Goal: Task Accomplishment & Management: Complete application form

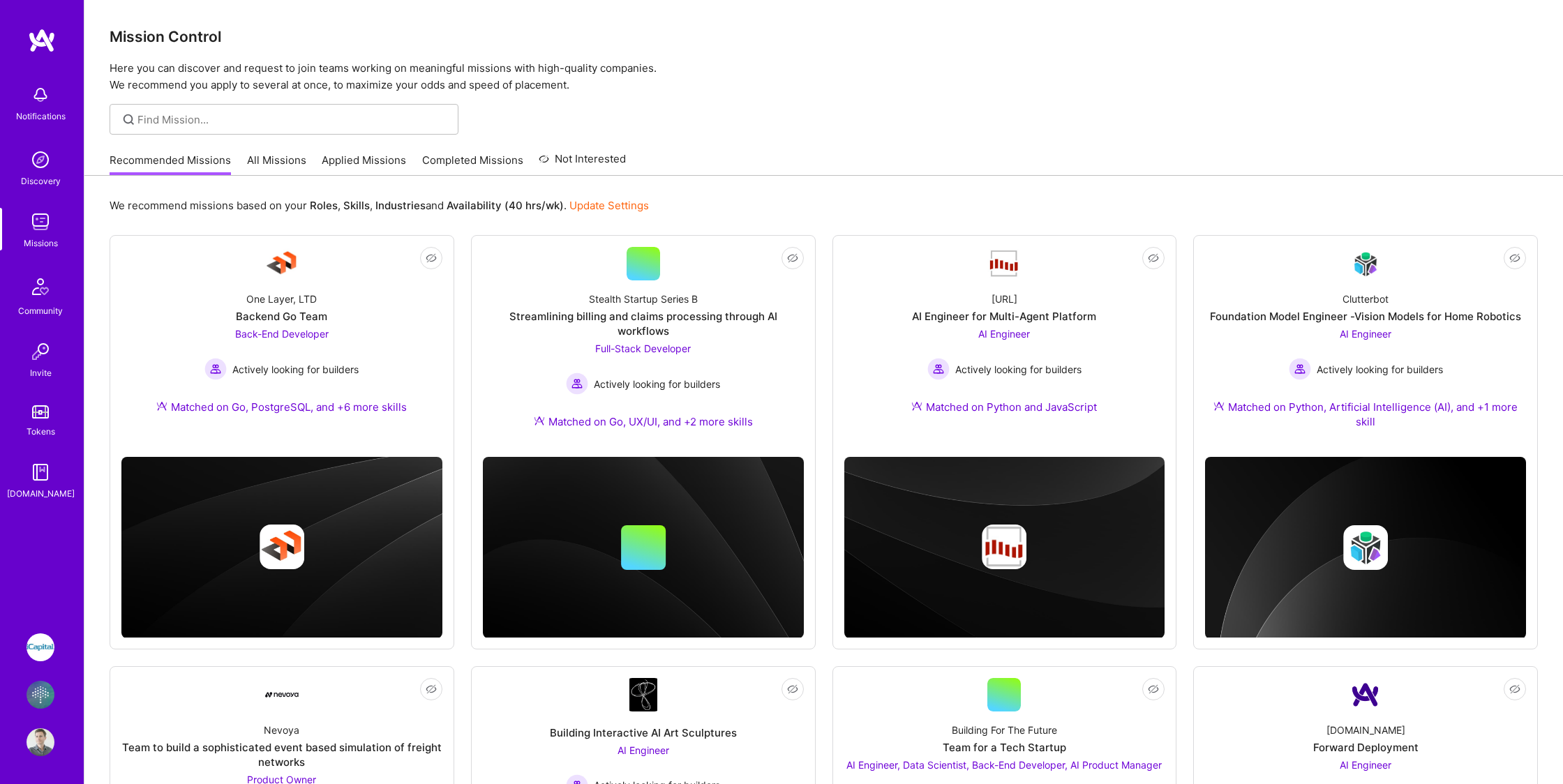
click at [39, 698] on img at bounding box center [40, 694] width 28 height 28
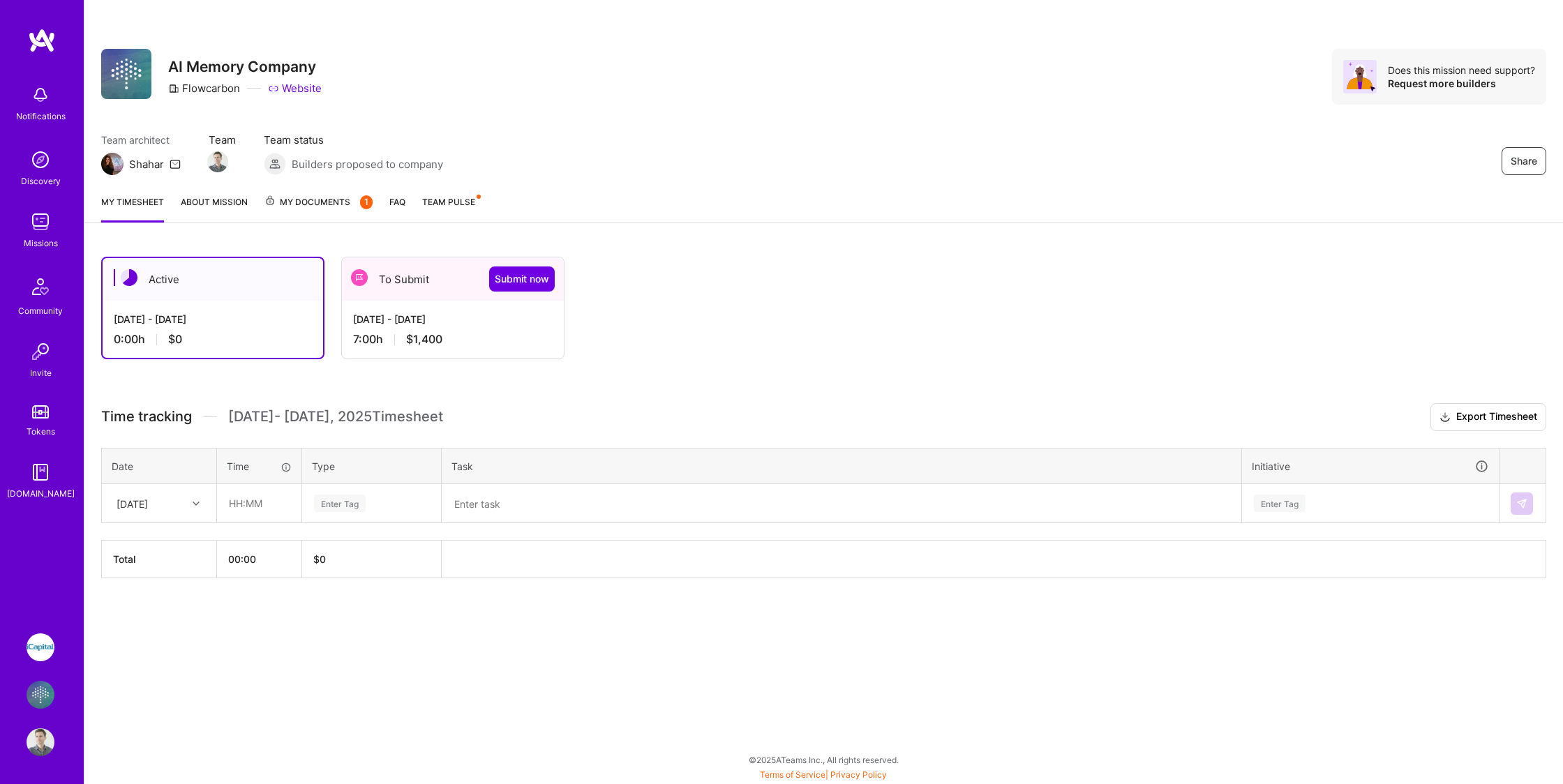
click at [430, 300] on div "To Submit Submit now" at bounding box center [452, 279] width 222 height 44
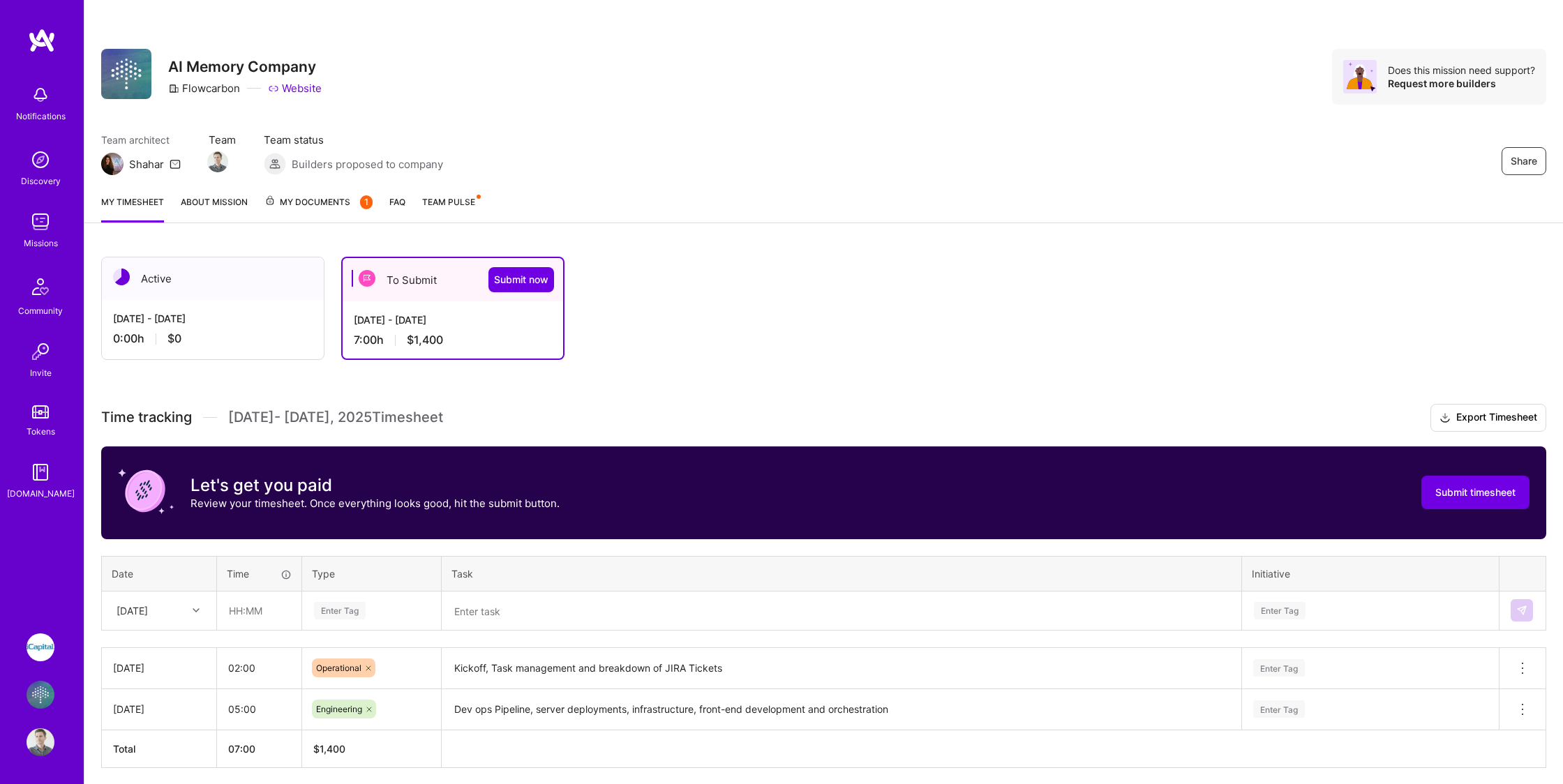
click at [430, 300] on div "To Submit Submit now" at bounding box center [452, 280] width 221 height 44
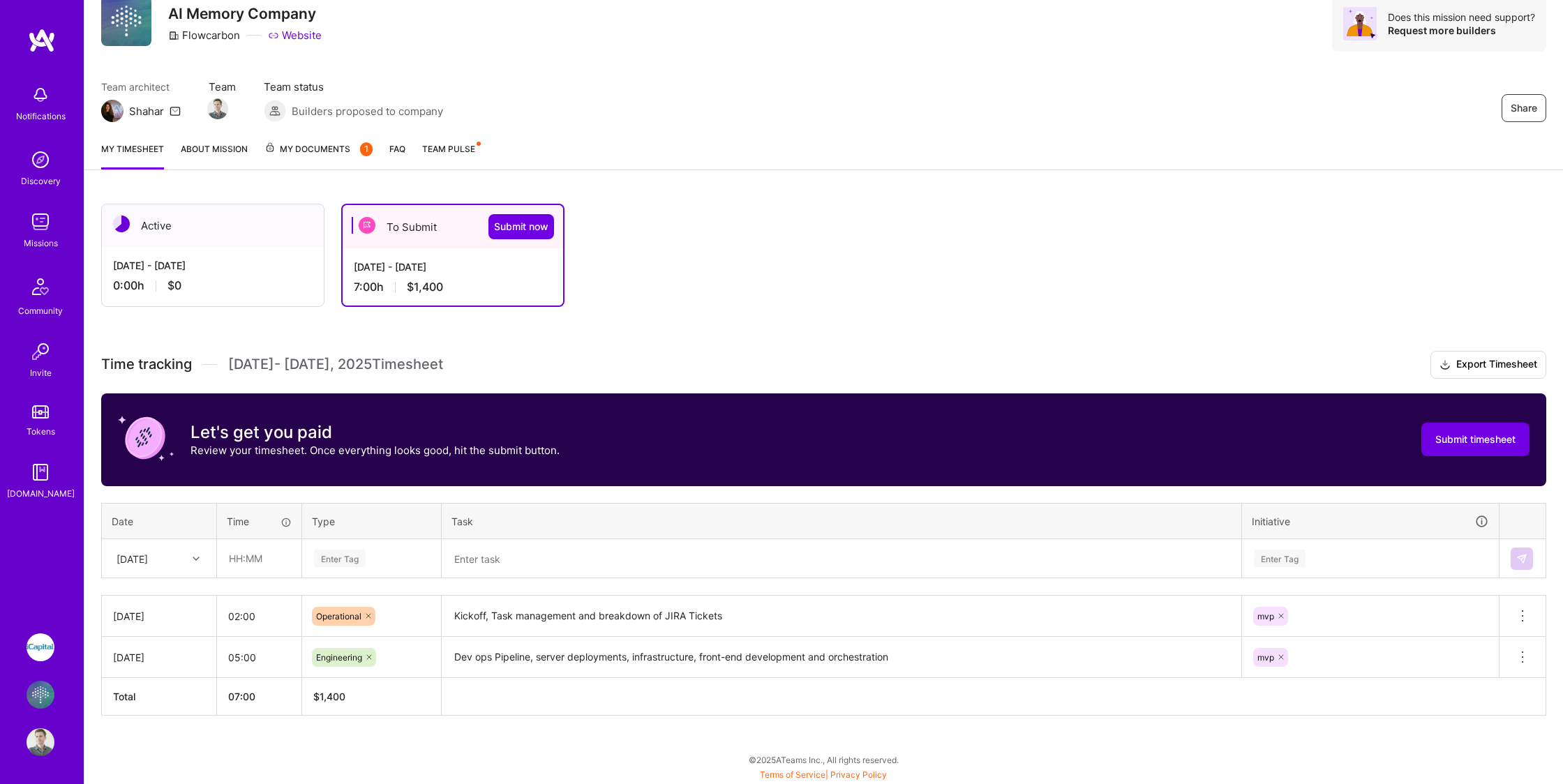
scroll to position [52, 0]
click at [148, 556] on div "[DATE]" at bounding box center [132, 559] width 32 height 15
click at [162, 732] on div "[DATE]" at bounding box center [159, 729] width 113 height 26
click at [238, 561] on input "text" at bounding box center [258, 558] width 83 height 37
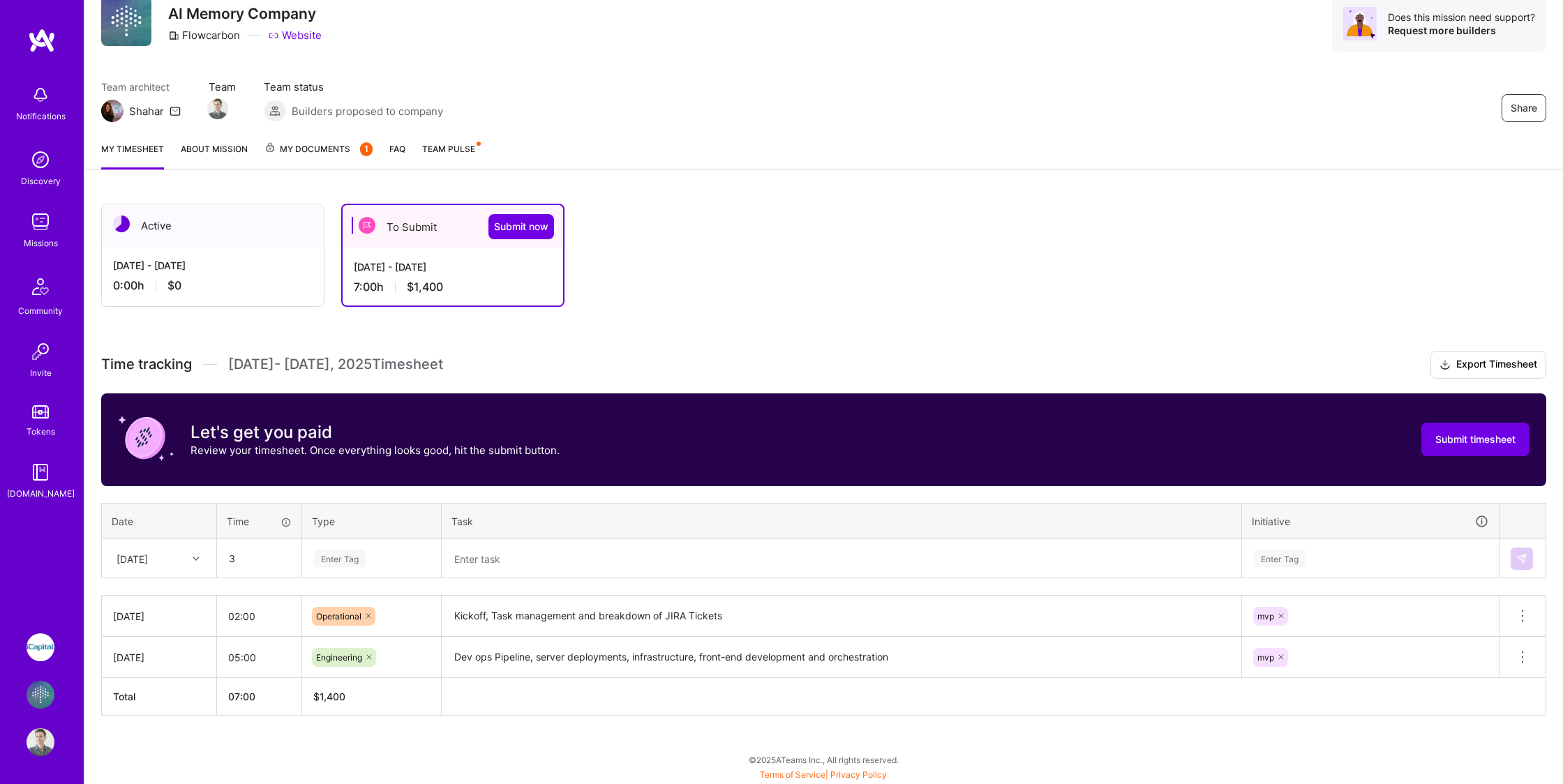
type input "03:00"
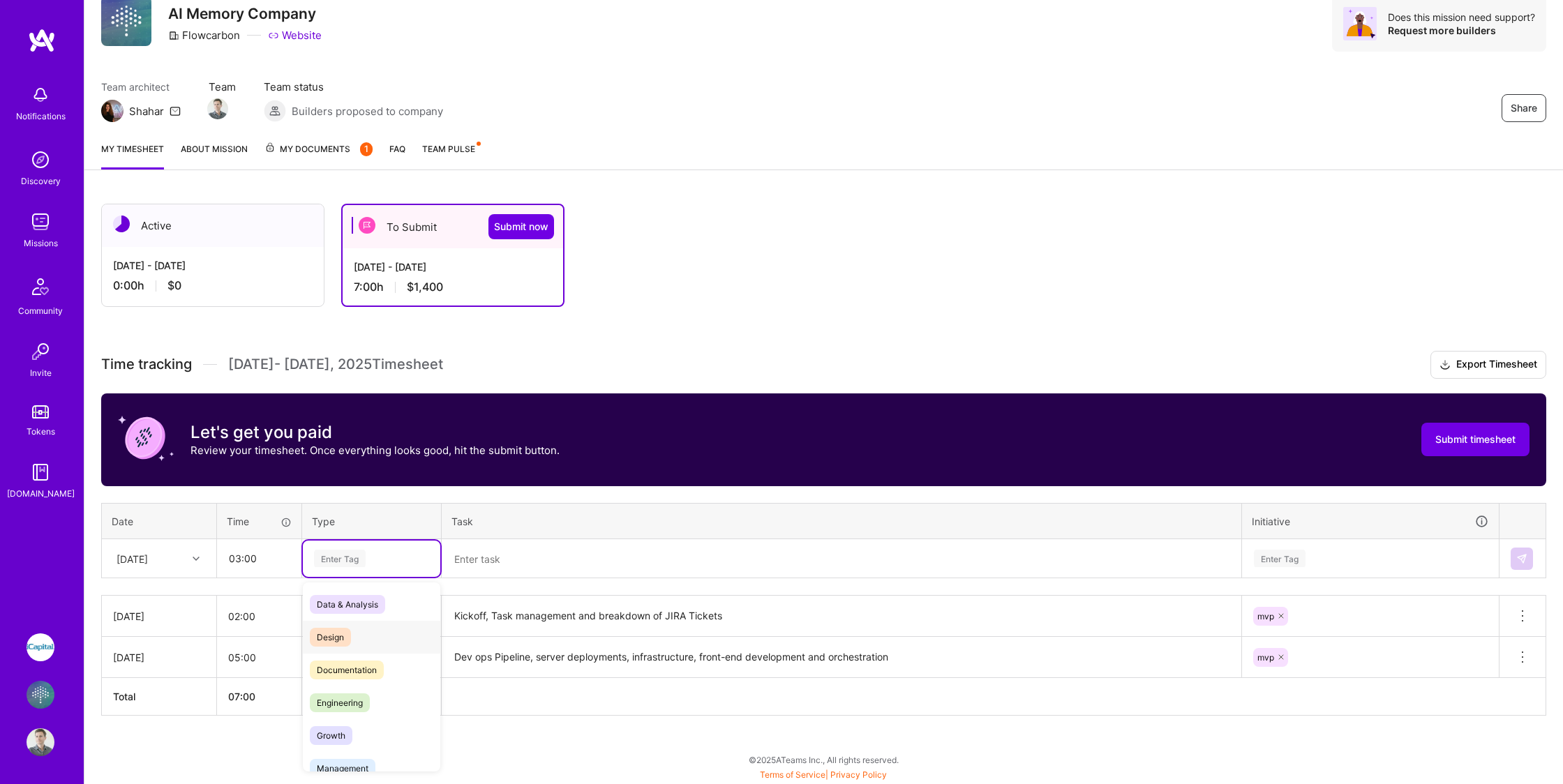
click at [351, 636] on span "Design" at bounding box center [330, 636] width 41 height 19
click at [486, 572] on textarea at bounding box center [841, 558] width 796 height 36
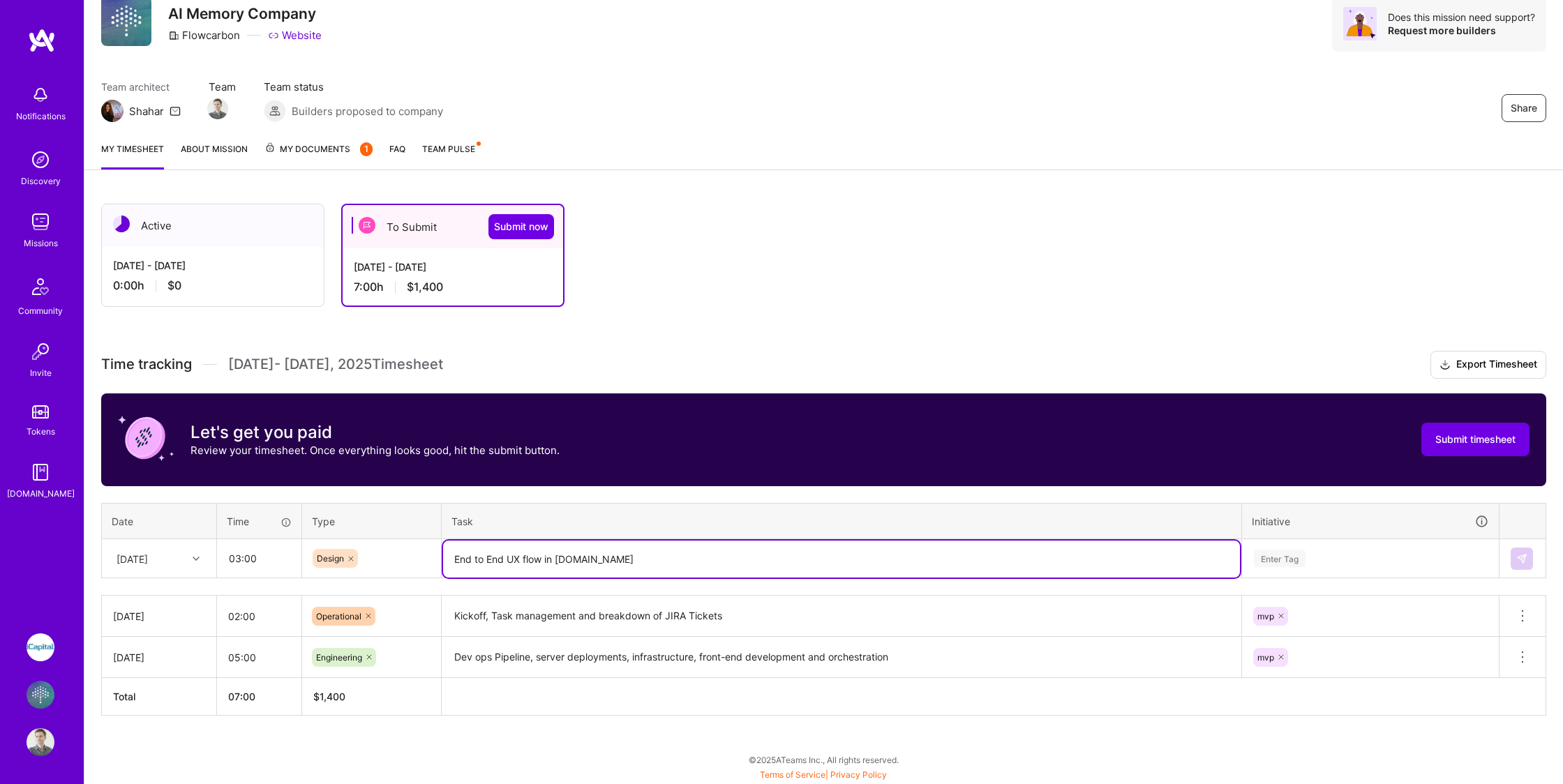
type textarea "End to End UX flow in [DOMAIN_NAME]"
click at [1298, 559] on div "Enter Tag" at bounding box center [1279, 558] width 52 height 22
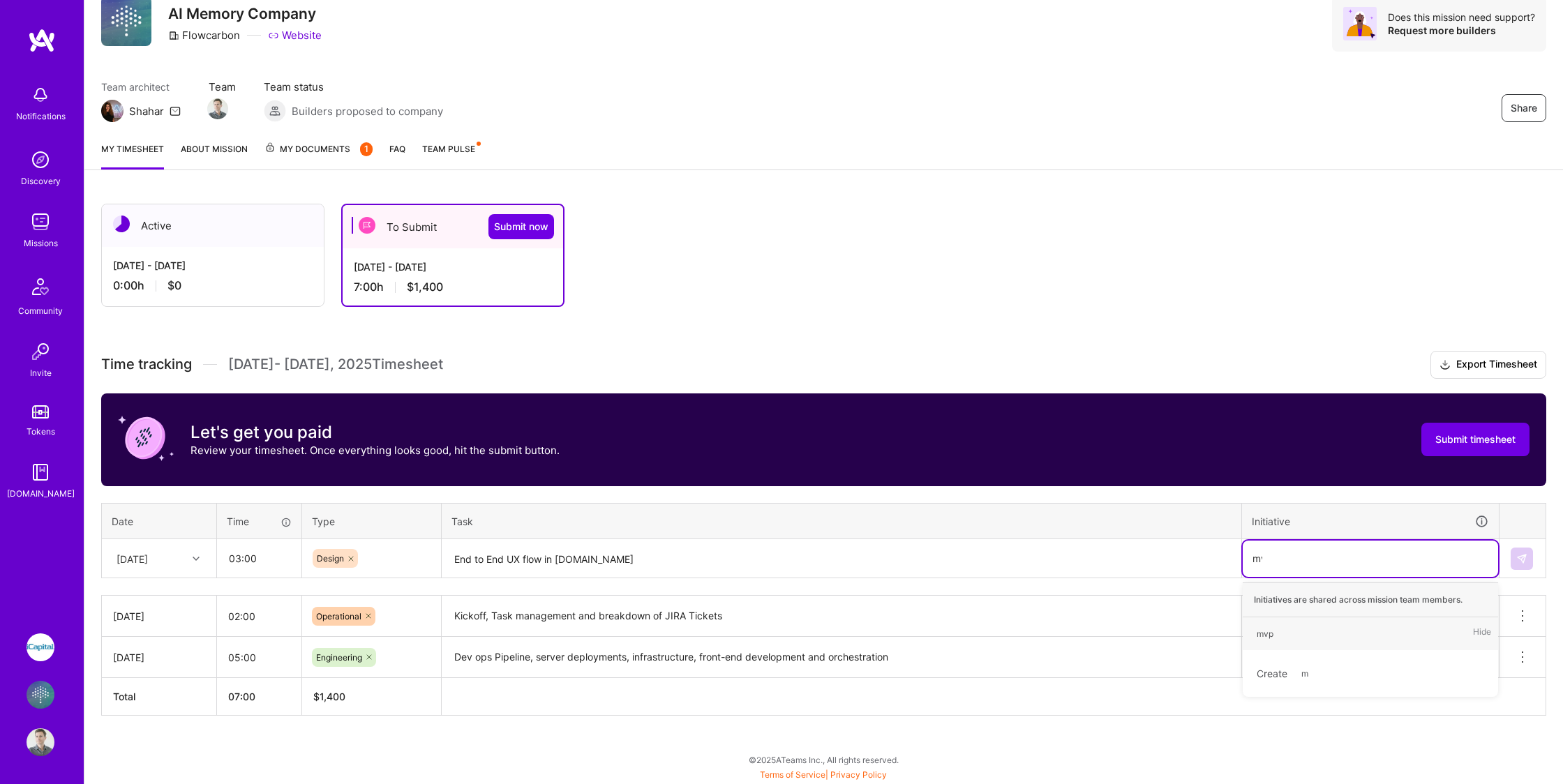
type input "mvp"
click at [1279, 635] on span "mvp" at bounding box center [1265, 633] width 31 height 19
click at [1524, 560] on img at bounding box center [1522, 559] width 11 height 11
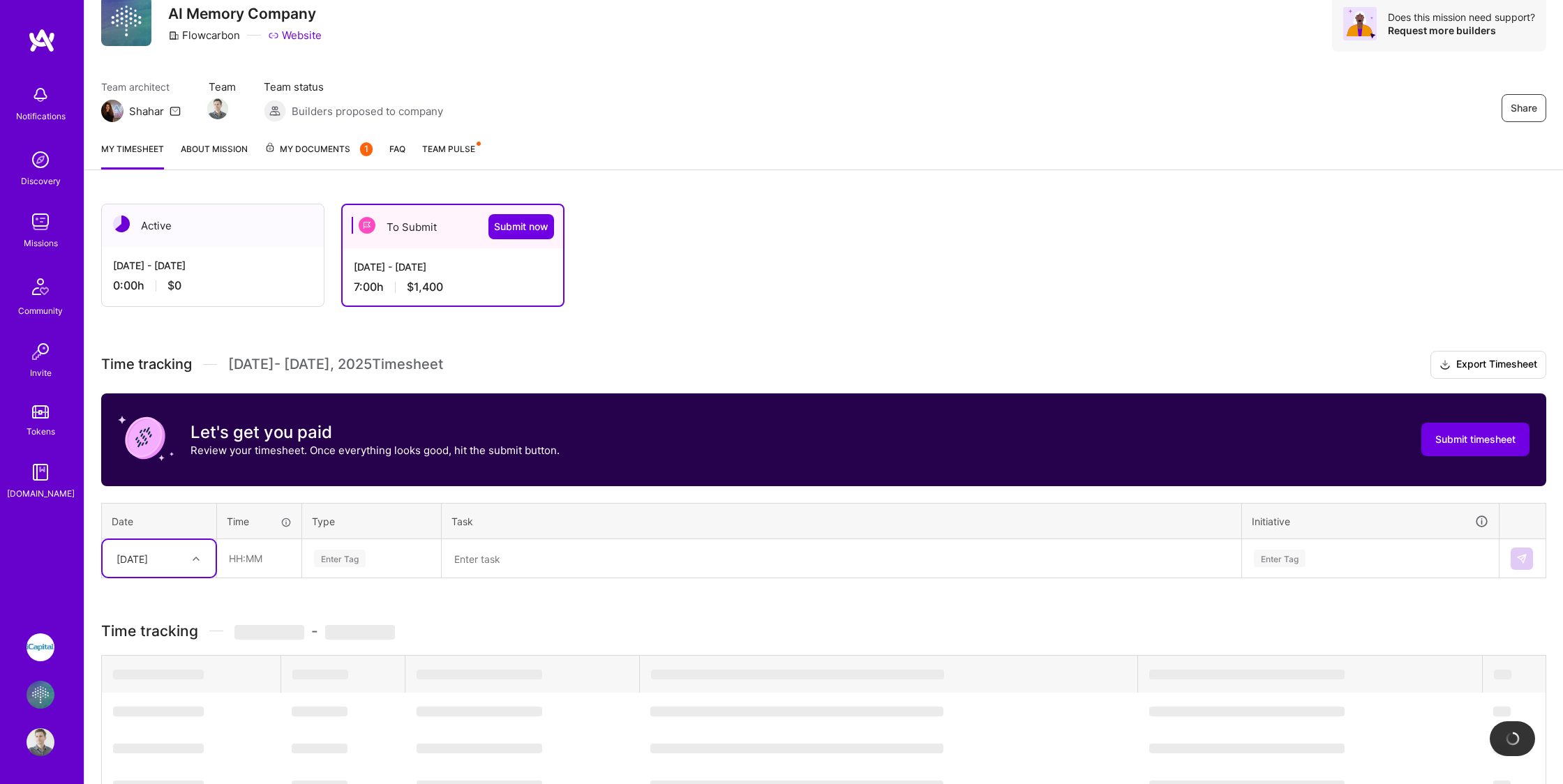
click at [1524, 560] on img at bounding box center [1522, 559] width 11 height 11
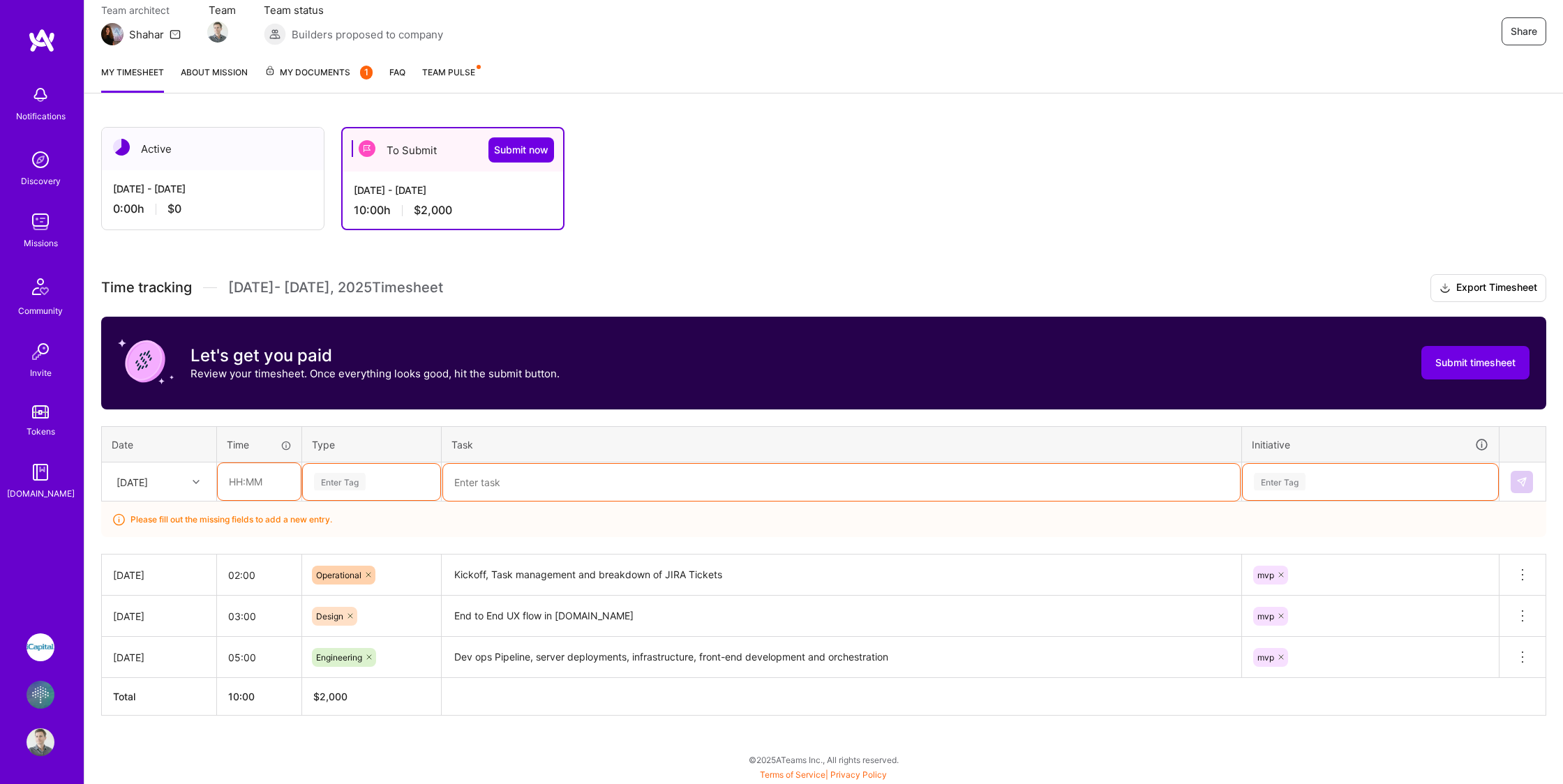
scroll to position [130, 0]
click at [243, 483] on input "text" at bounding box center [258, 481] width 83 height 37
click at [176, 478] on div "[DATE]" at bounding box center [149, 481] width 78 height 23
click at [155, 546] on div "[DATE]" at bounding box center [159, 547] width 113 height 26
click at [174, 496] on div "[DATE]" at bounding box center [159, 481] width 113 height 37
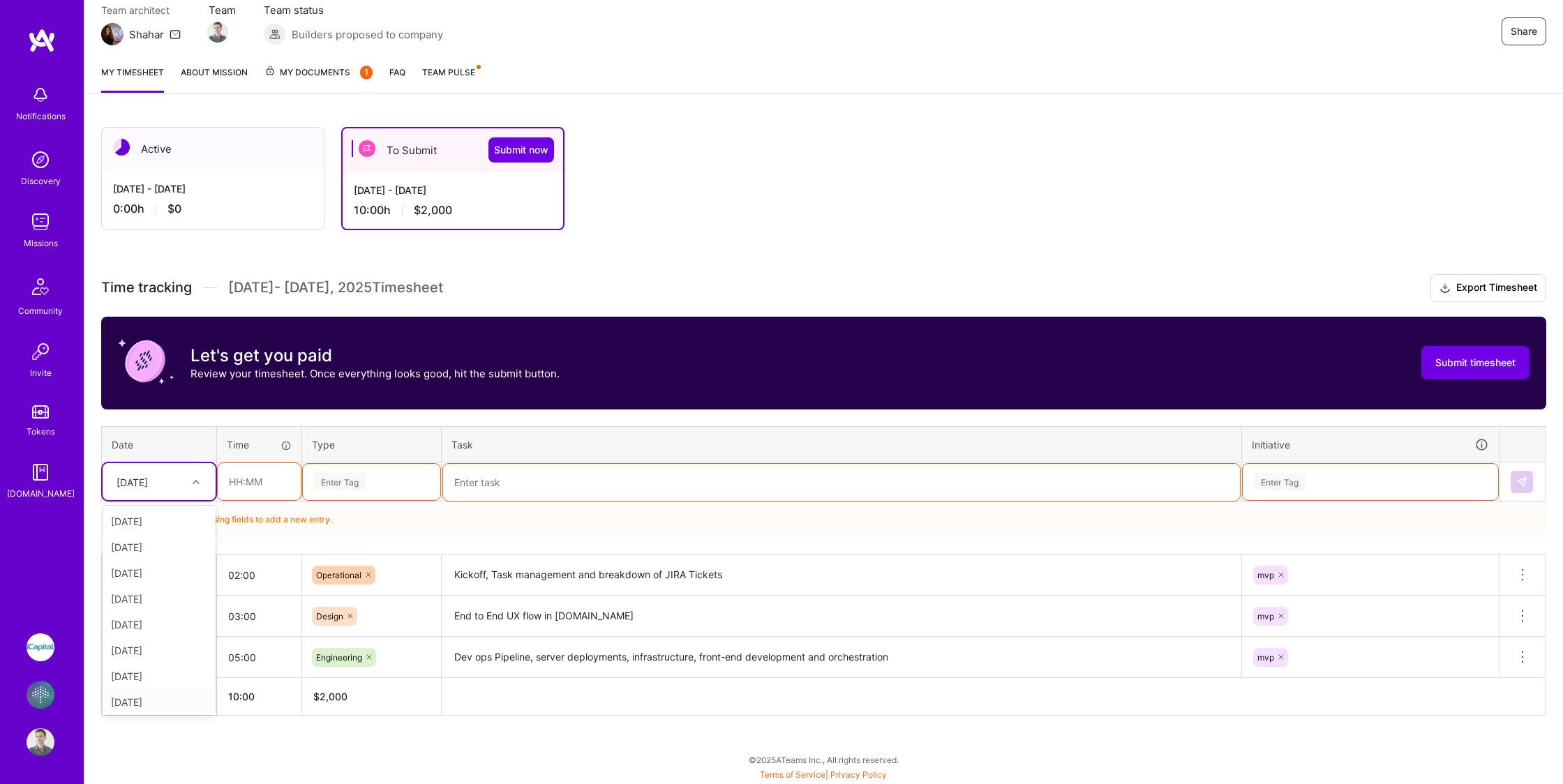
click at [159, 702] on div "[DATE]" at bounding box center [159, 702] width 113 height 26
click at [260, 482] on input "text" at bounding box center [258, 481] width 83 height 37
type input "02:00"
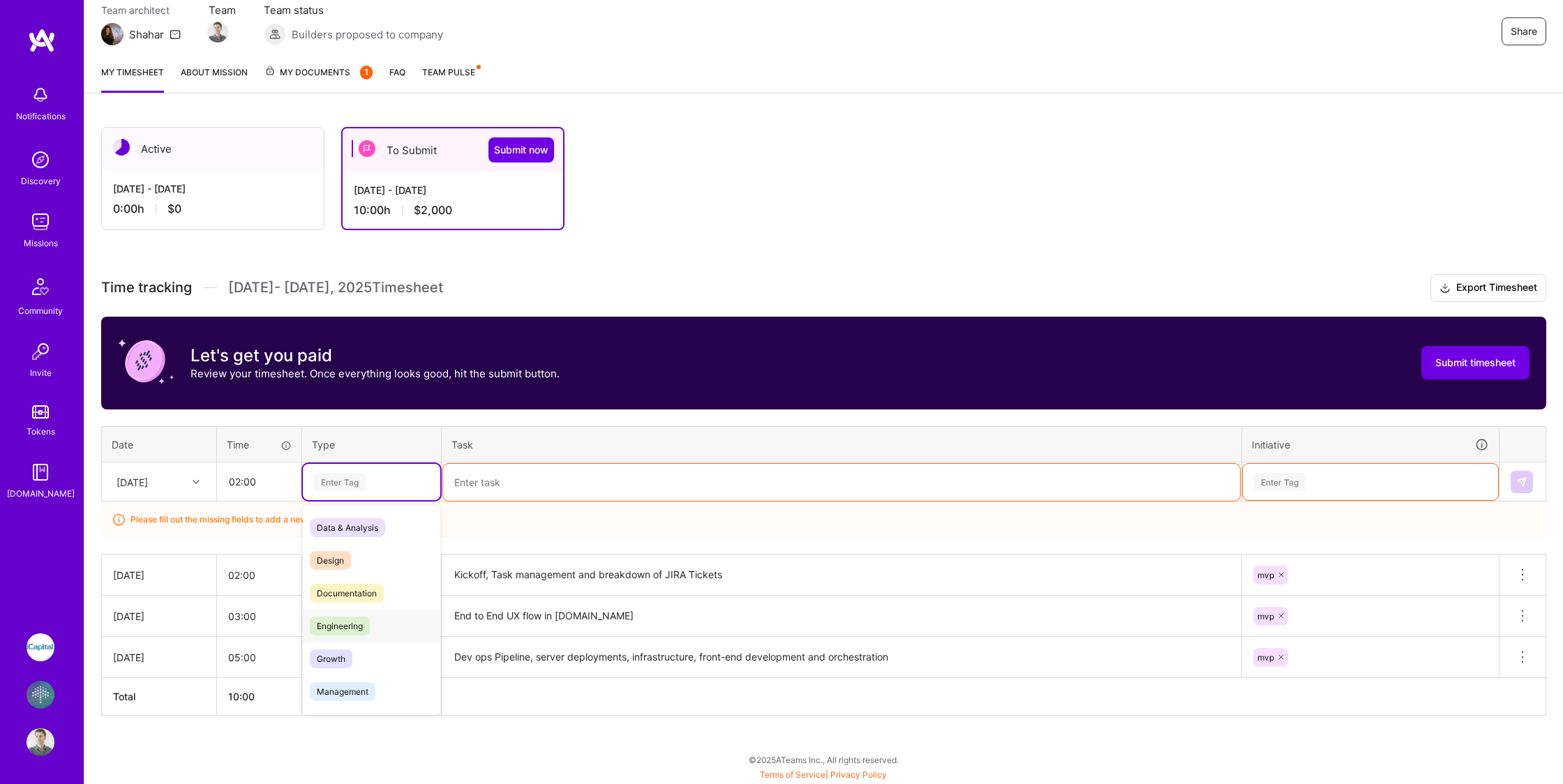
click at [347, 631] on span "Engineering" at bounding box center [339, 625] width 60 height 19
click at [511, 484] on textarea at bounding box center [841, 482] width 796 height 37
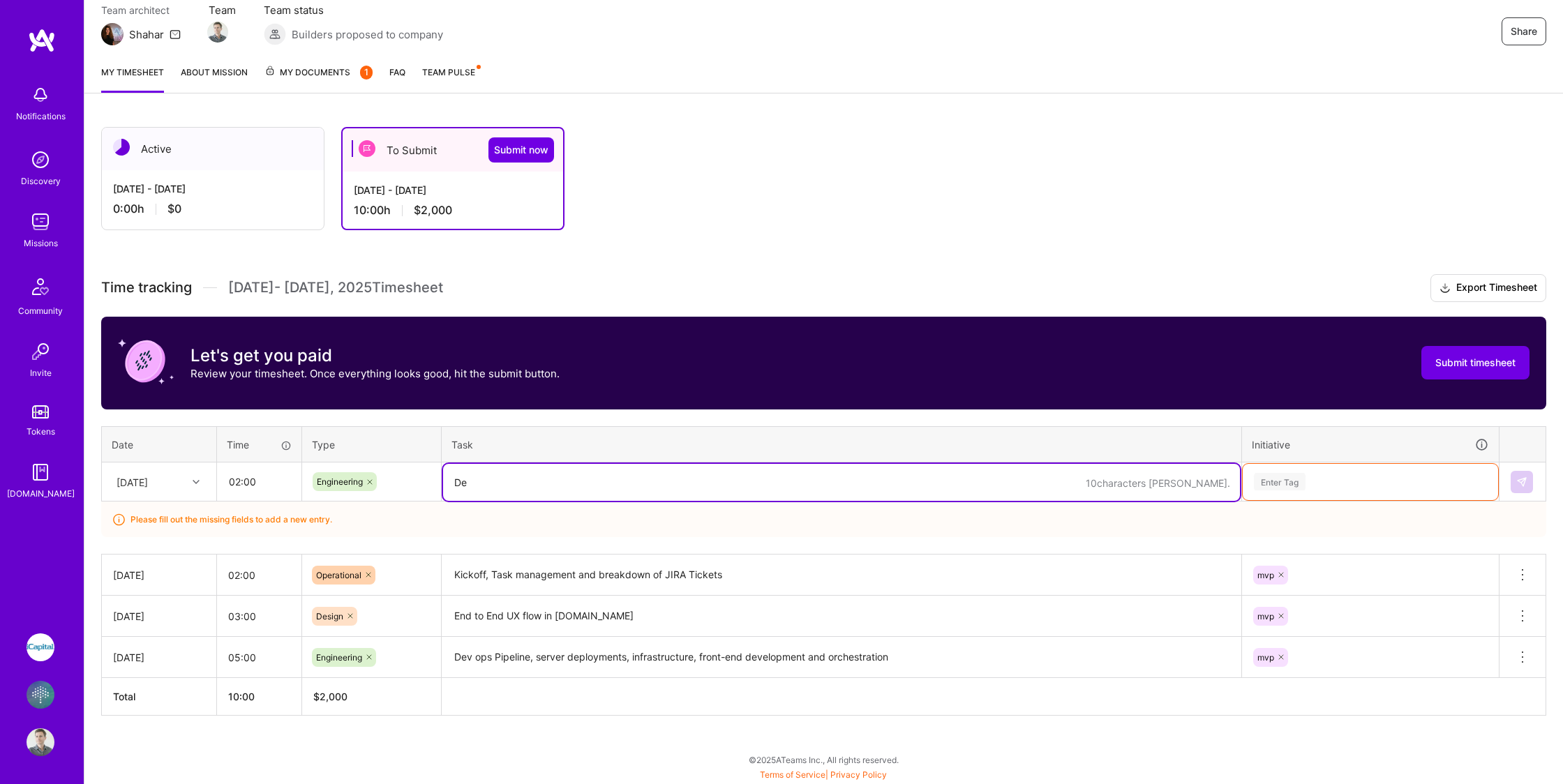
type textarea "D"
type textarea "Server configuration, pipeline setup, Continuous integration systems in place f…"
click at [1326, 488] on div "Enter Tag" at bounding box center [1370, 482] width 236 height 18
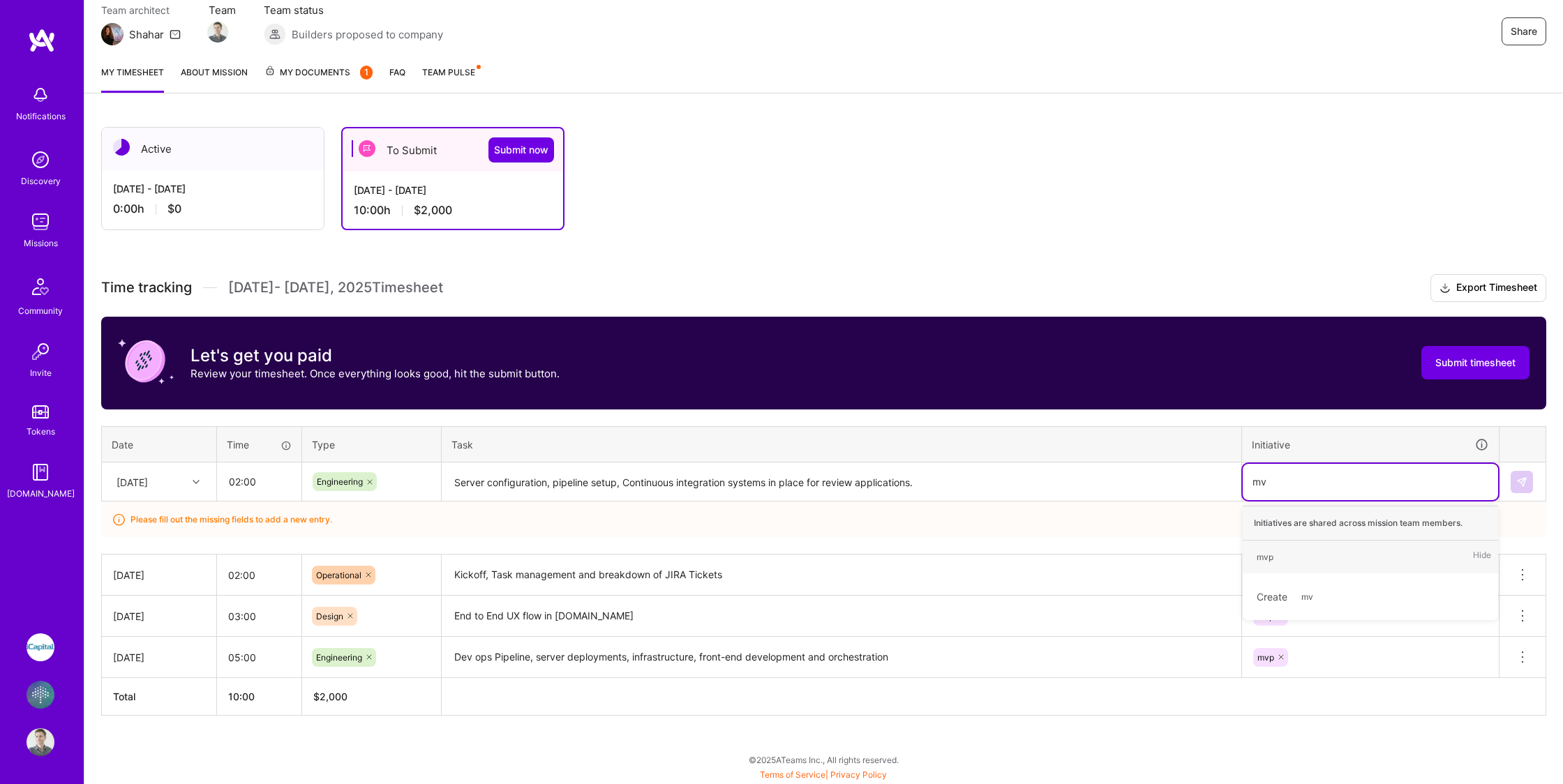
type input "mvp"
click at [1268, 557] on div "mvp" at bounding box center [1264, 557] width 17 height 15
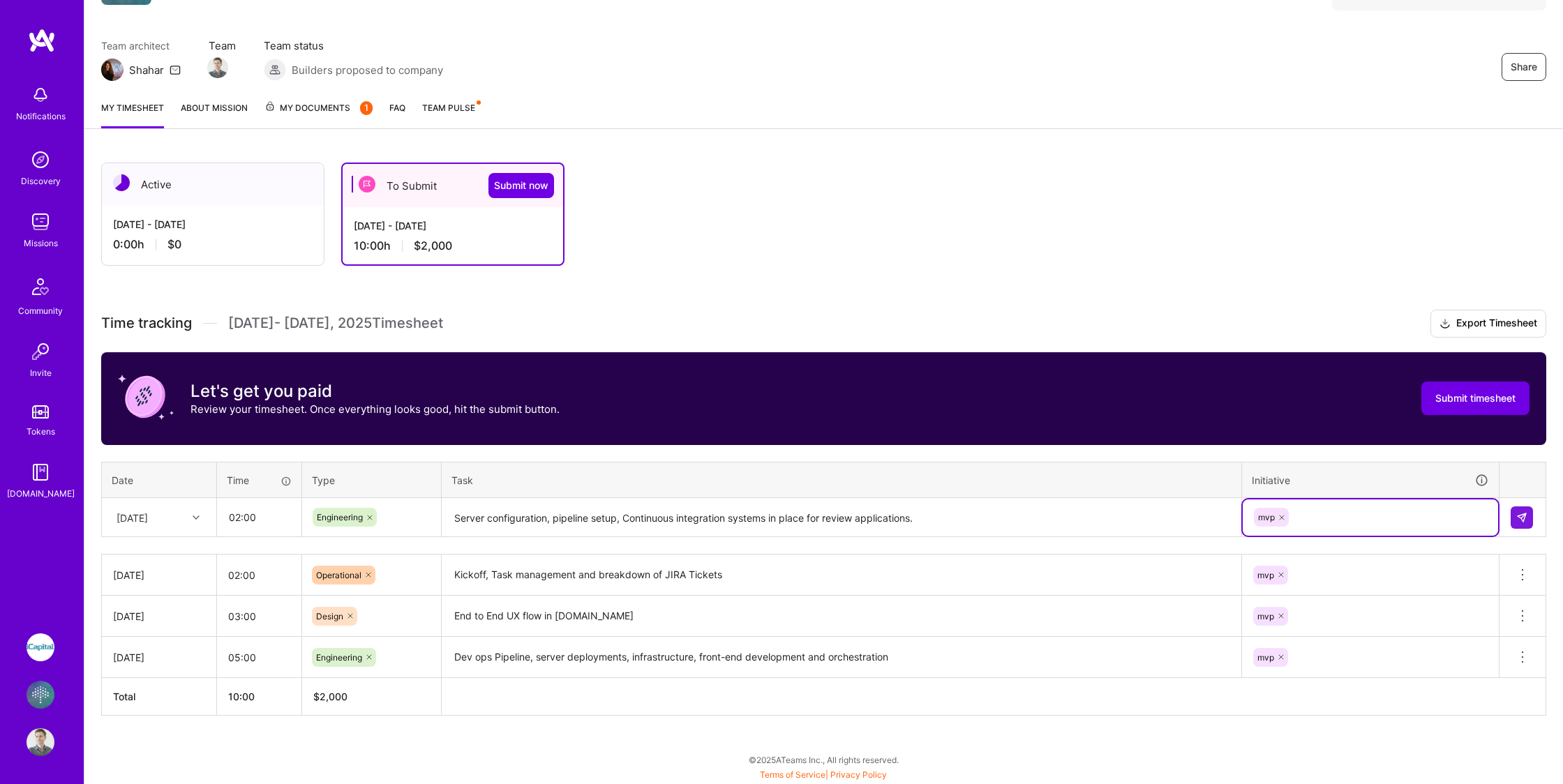
scroll to position [94, 0]
click at [1524, 518] on img at bounding box center [1522, 518] width 11 height 11
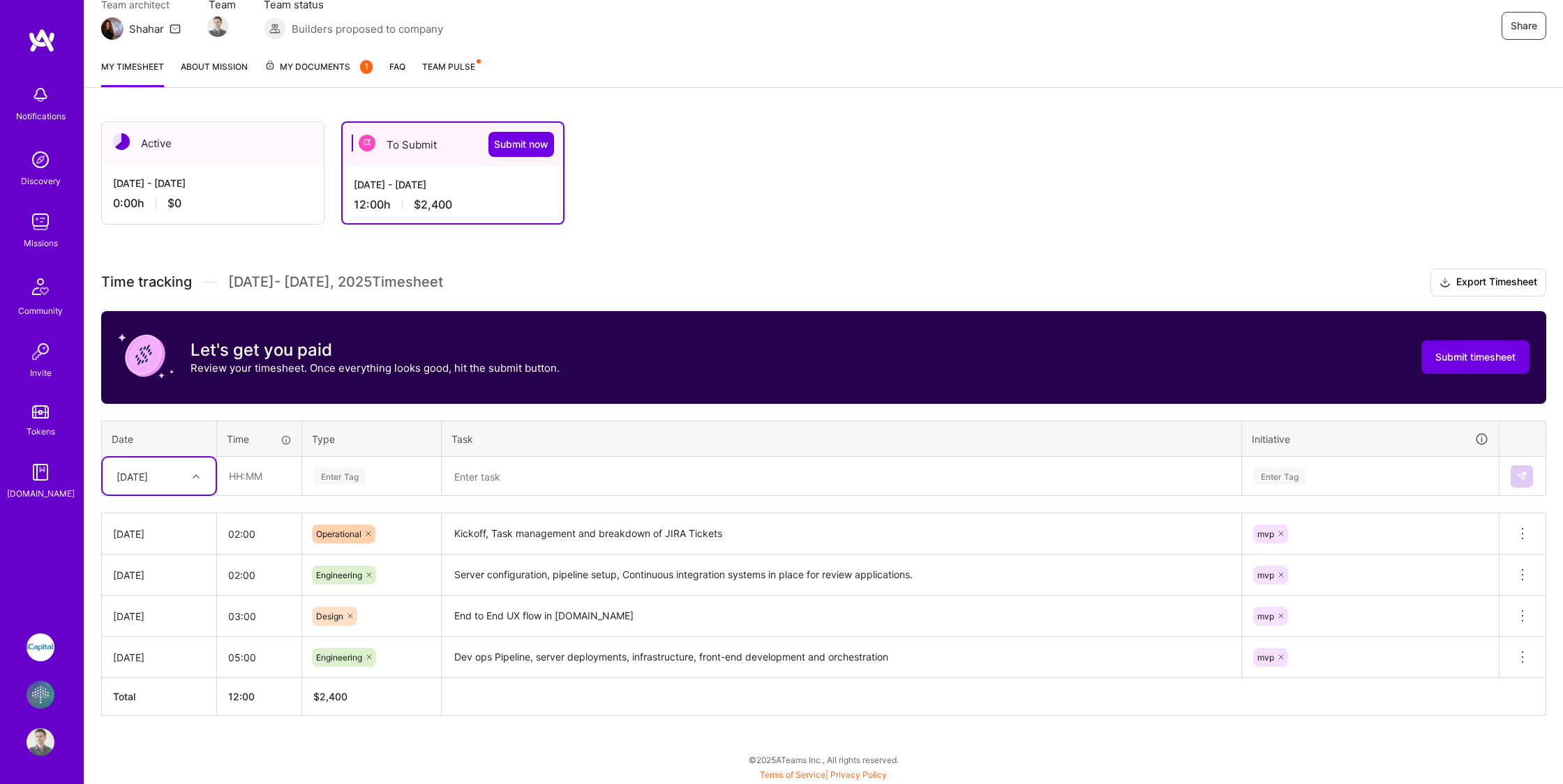
scroll to position [136, 0]
click at [153, 488] on div "[DATE]" at bounding box center [159, 476] width 113 height 37
click at [152, 650] on div "[DATE]" at bounding box center [159, 646] width 113 height 26
click at [233, 482] on input "text" at bounding box center [258, 476] width 83 height 37
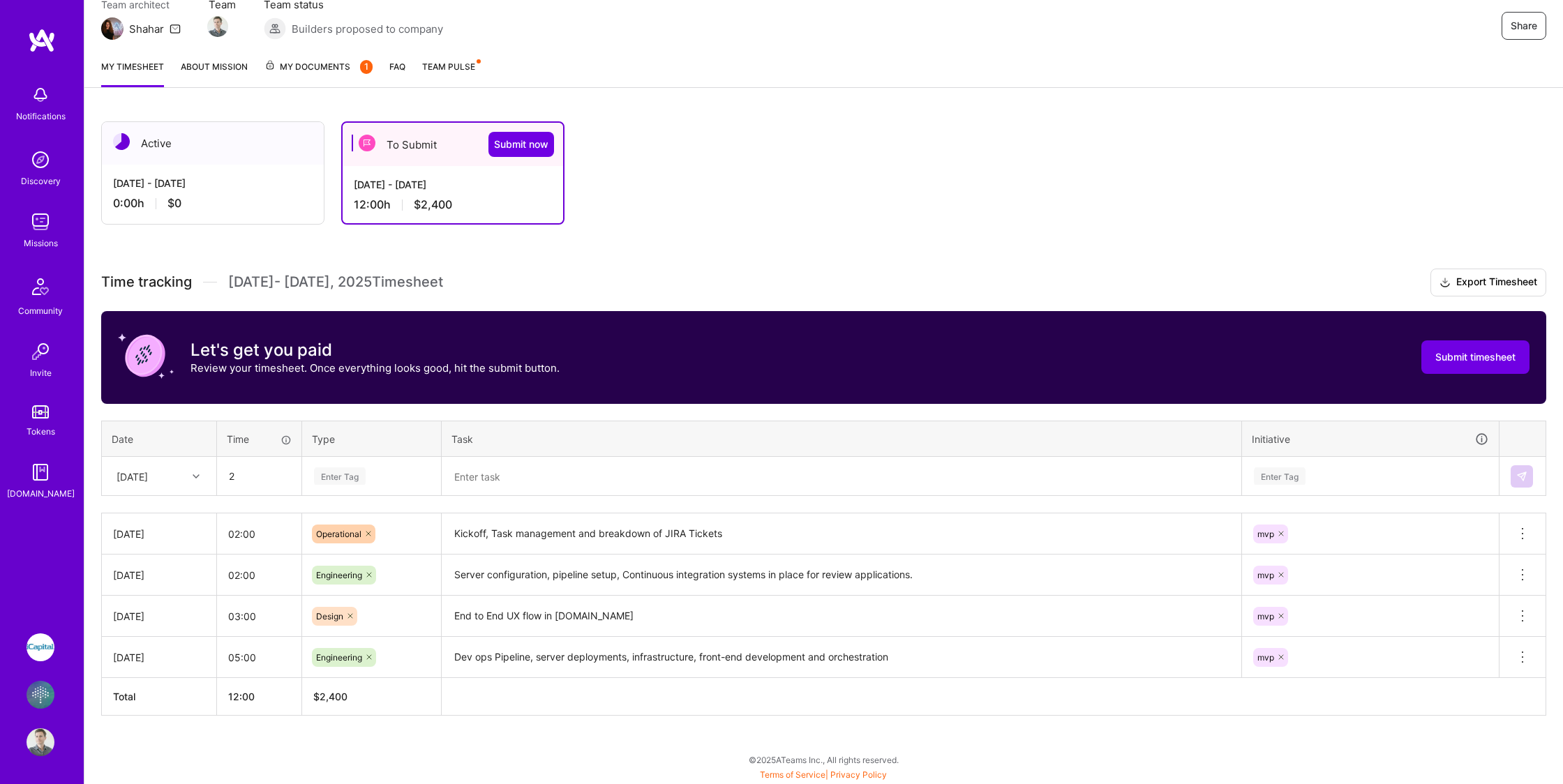
type input "02:00"
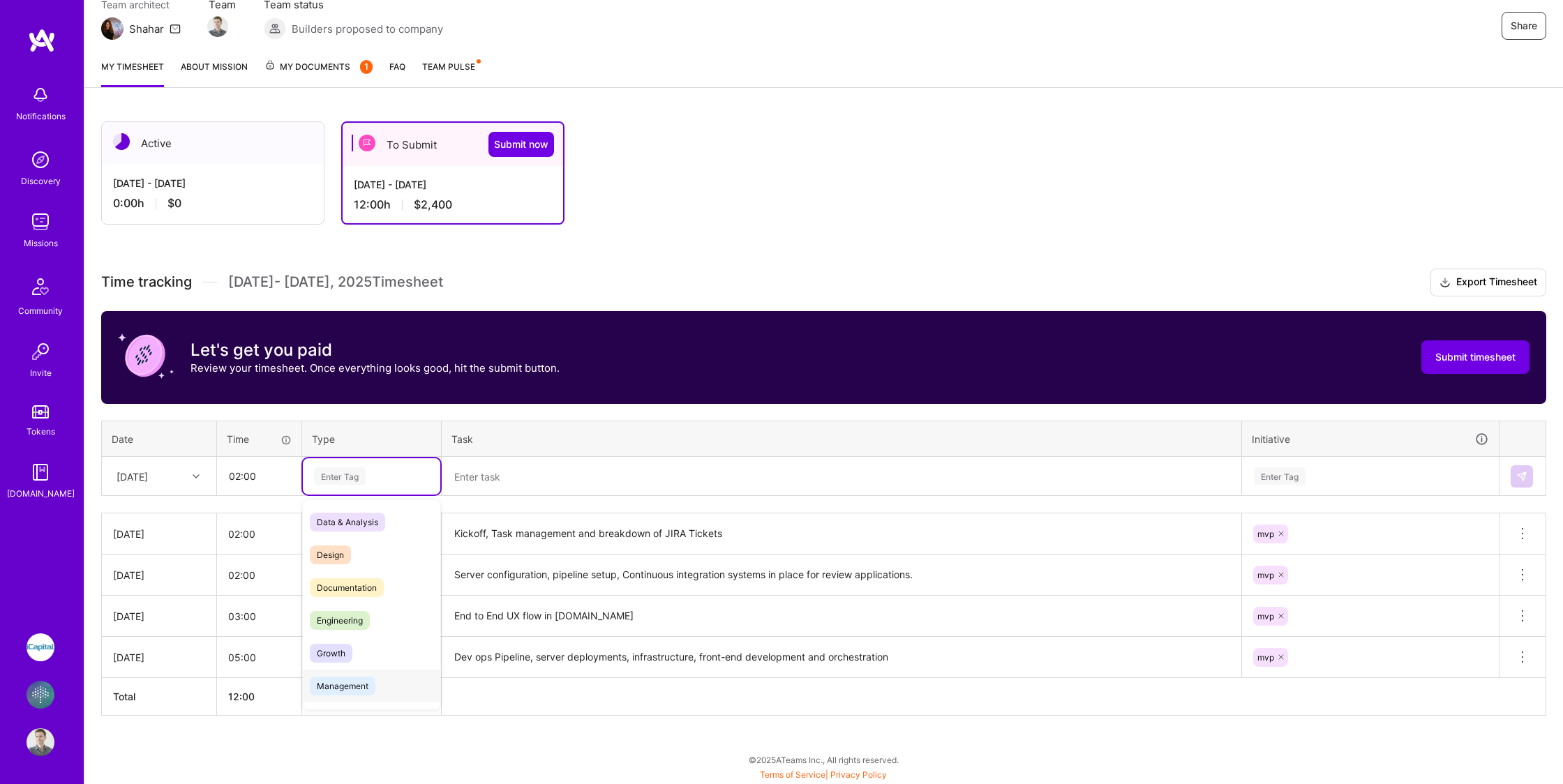
click at [351, 691] on span "Management" at bounding box center [342, 685] width 65 height 19
click at [484, 477] on textarea at bounding box center [841, 476] width 796 height 37
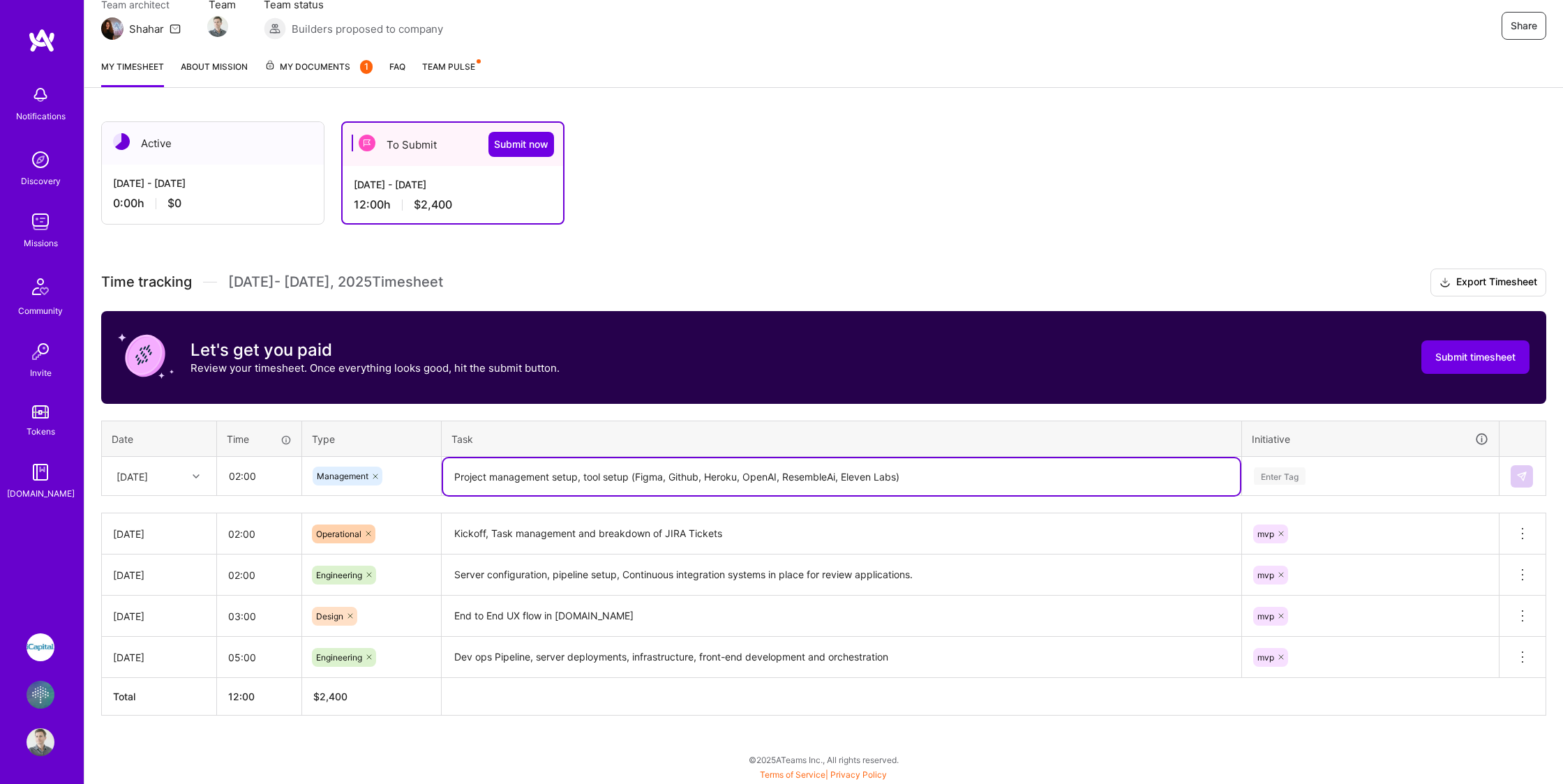
type textarea "Project management setup, tool setup (Figma, Github, Heroku, OpenAI, ResembleAi…"
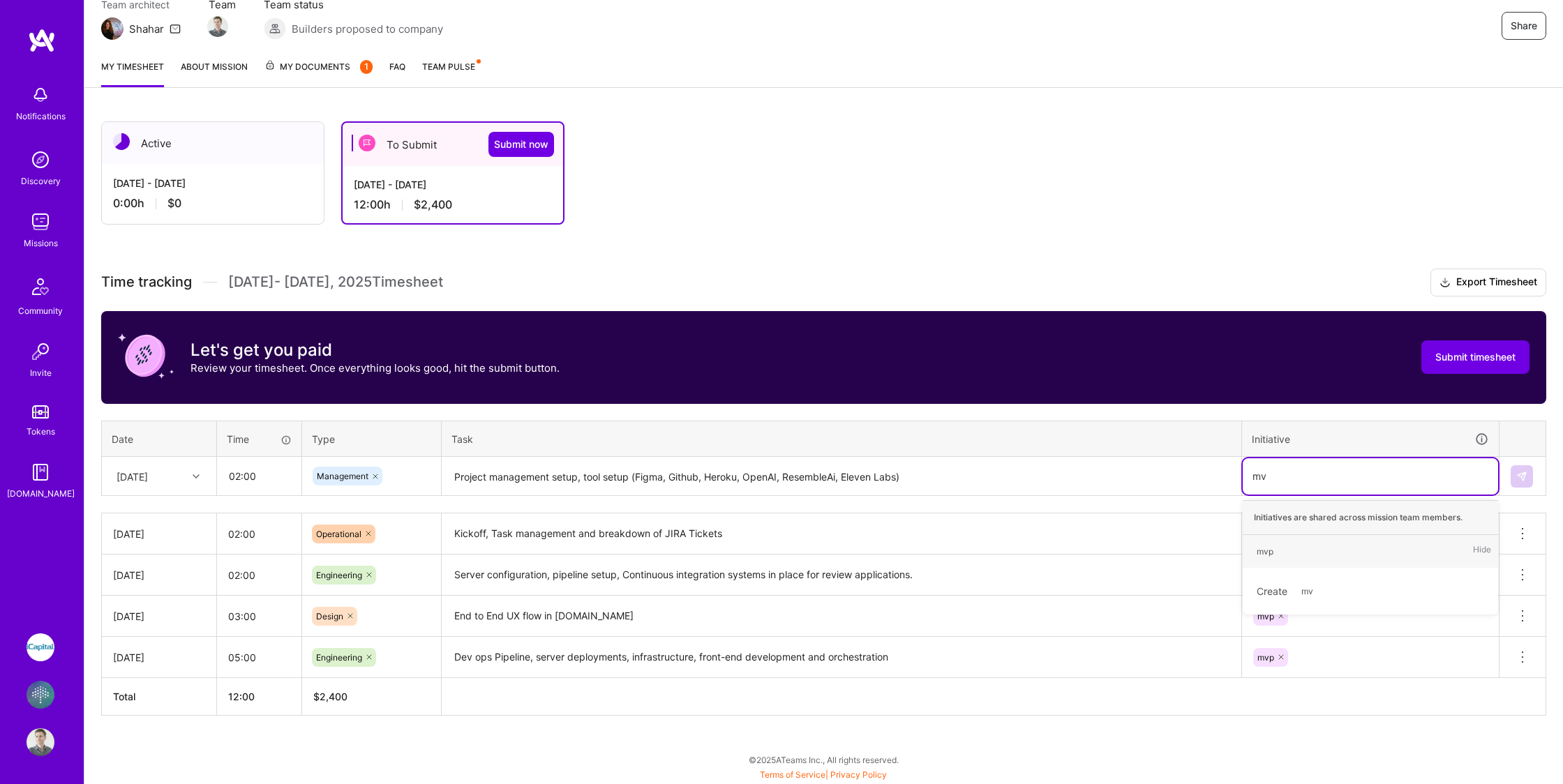
type input "mvp"
click at [1267, 550] on div "mvp" at bounding box center [1264, 551] width 17 height 15
click at [1520, 477] on img at bounding box center [1522, 476] width 11 height 11
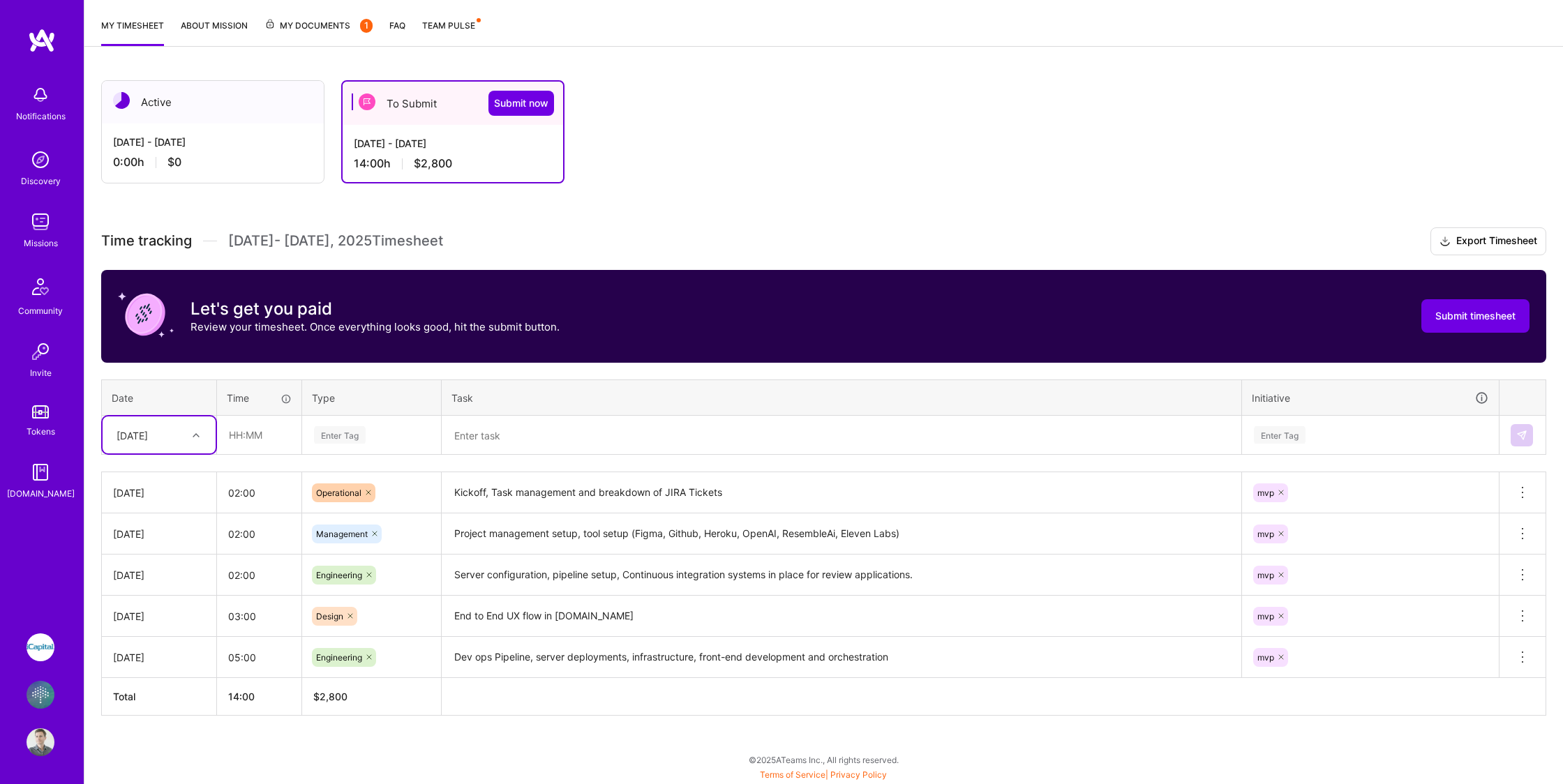
scroll to position [177, 0]
click at [1519, 655] on icon at bounding box center [1522, 656] width 17 height 17
click at [1492, 680] on button "Delete row" at bounding box center [1488, 681] width 73 height 34
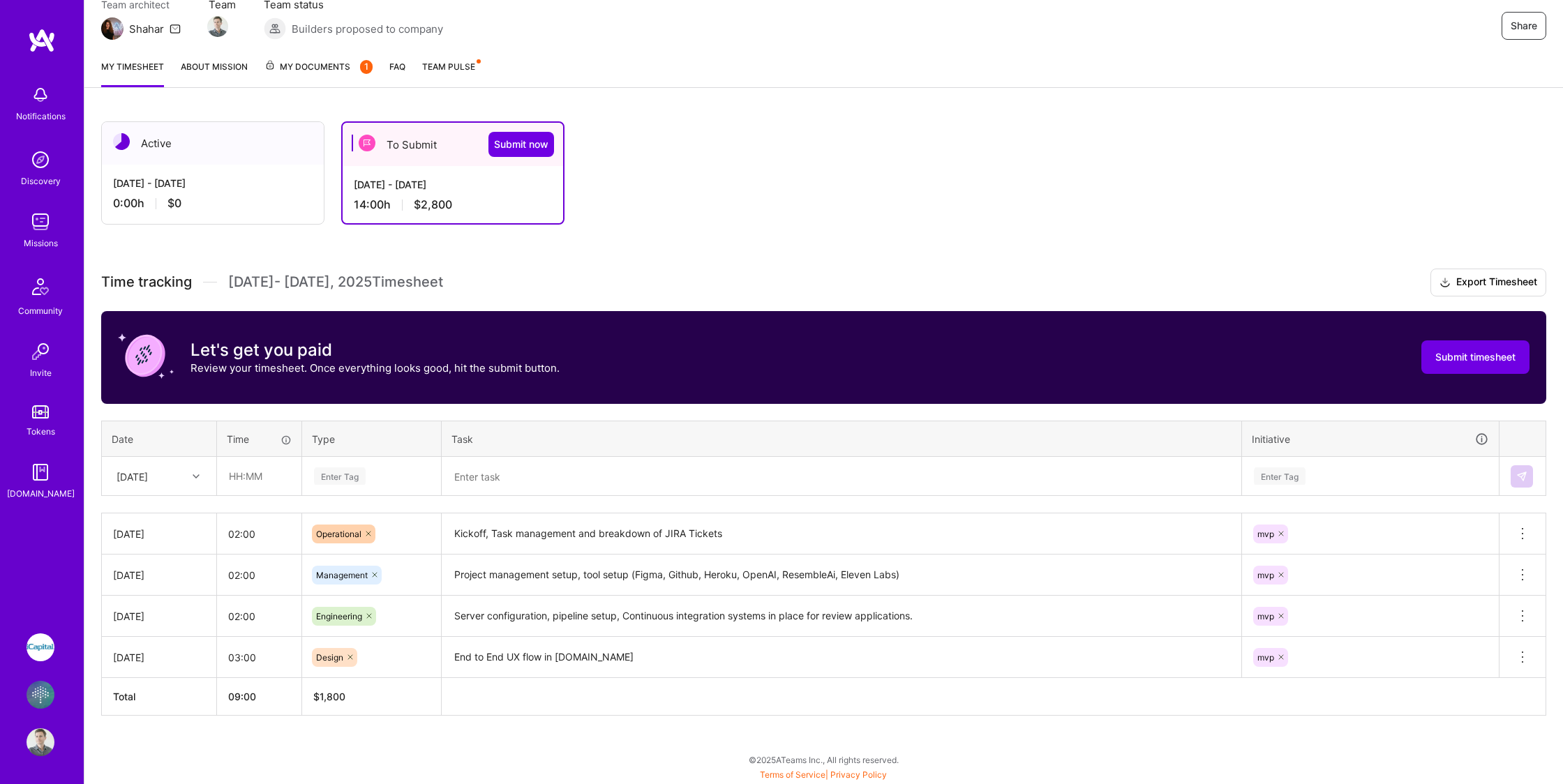
scroll to position [136, 0]
click at [110, 467] on div "[DATE]" at bounding box center [149, 476] width 78 height 23
click at [198, 408] on div "Time tracking [DATE] - [DATE] Timesheet Export Timesheet Let's get you paid Rev…" at bounding box center [823, 493] width 1445 height 447
click at [148, 475] on div "[DATE]" at bounding box center [132, 476] width 32 height 15
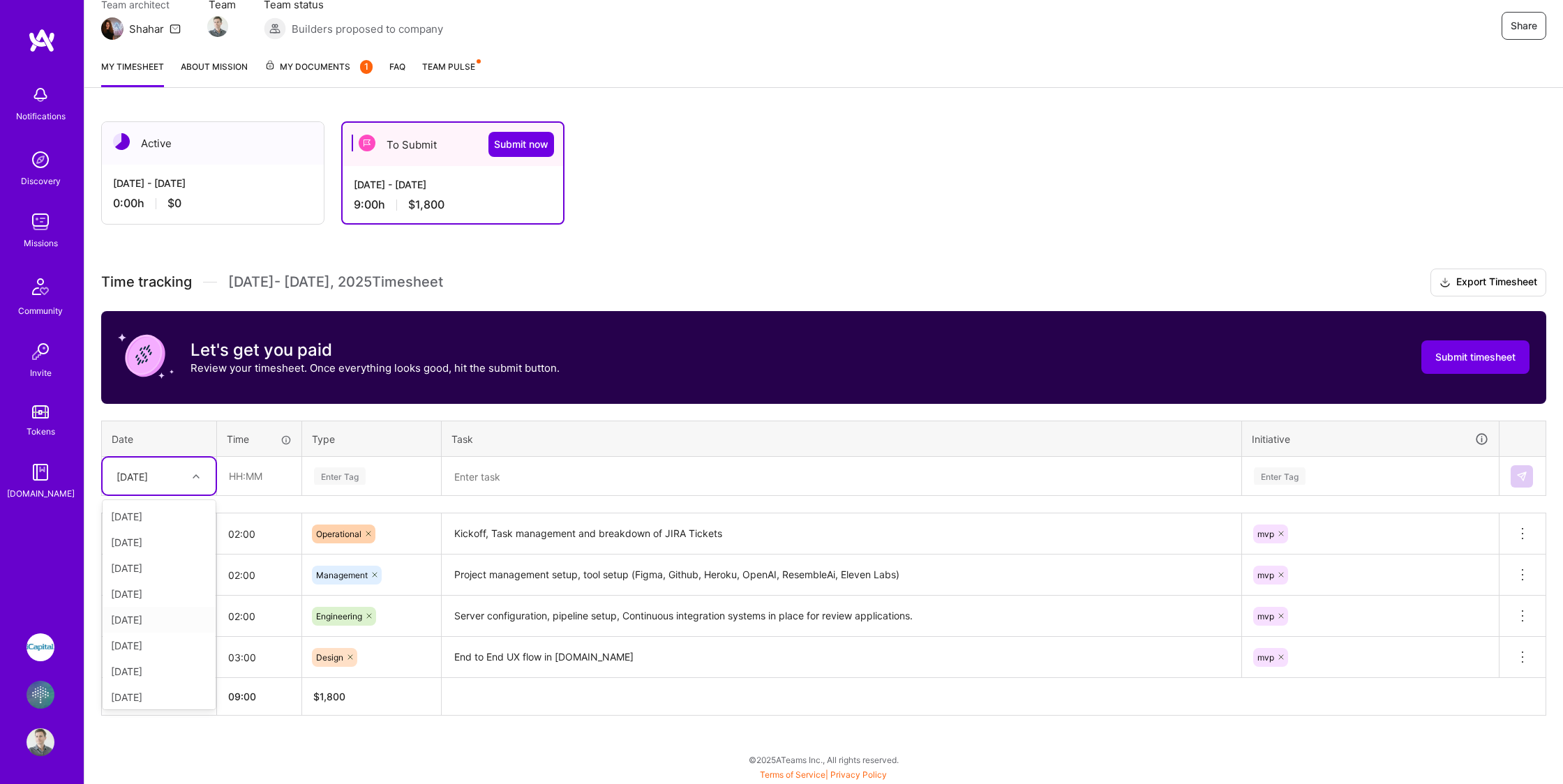
click at [166, 616] on div "[DATE]" at bounding box center [159, 619] width 113 height 26
click at [250, 478] on input "text" at bounding box center [258, 476] width 83 height 37
type input "03:00"
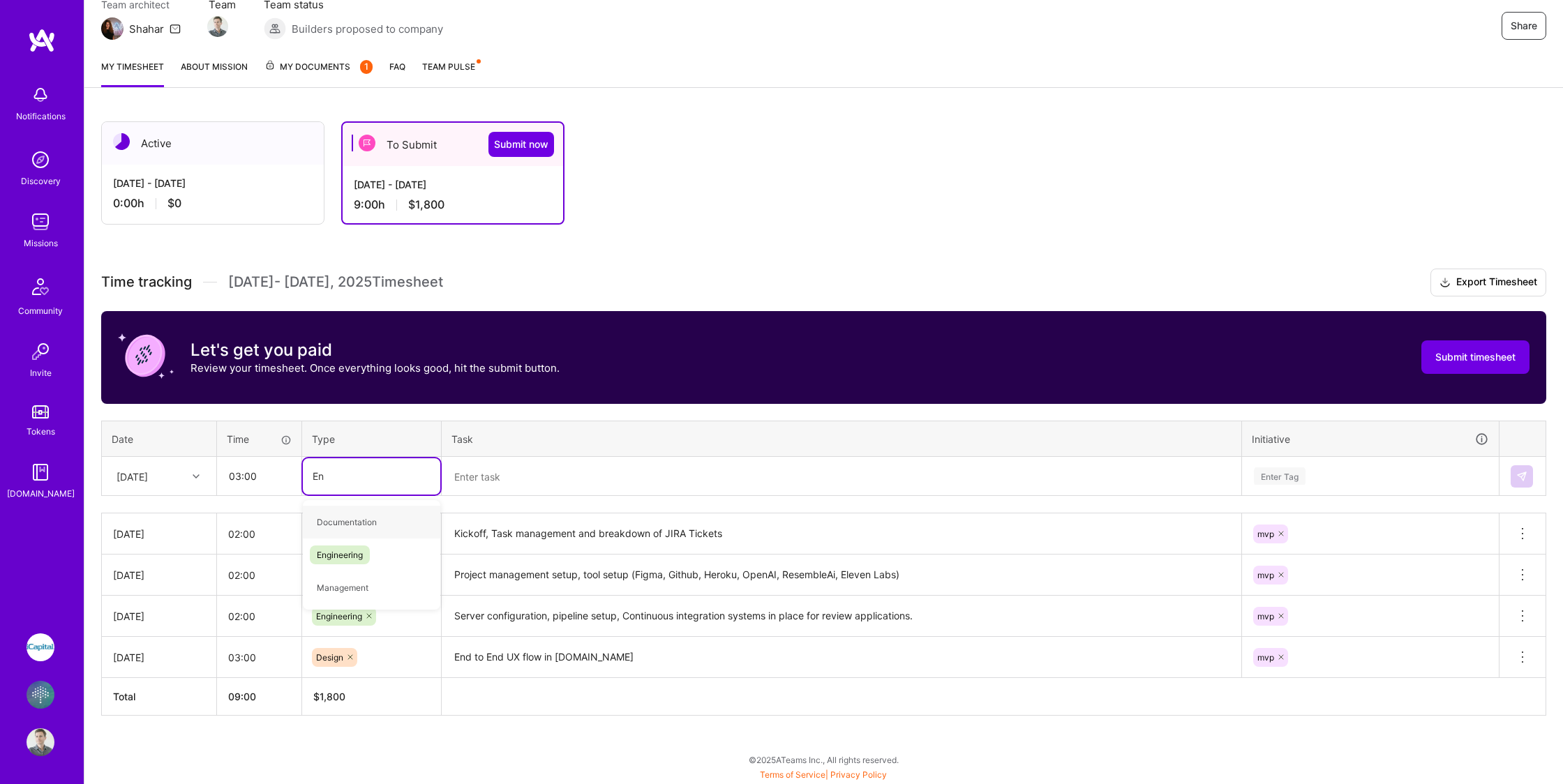
type input "Eng"
click at [329, 526] on span "Engineering" at bounding box center [339, 522] width 60 height 19
click at [477, 479] on textarea at bounding box center [841, 476] width 796 height 37
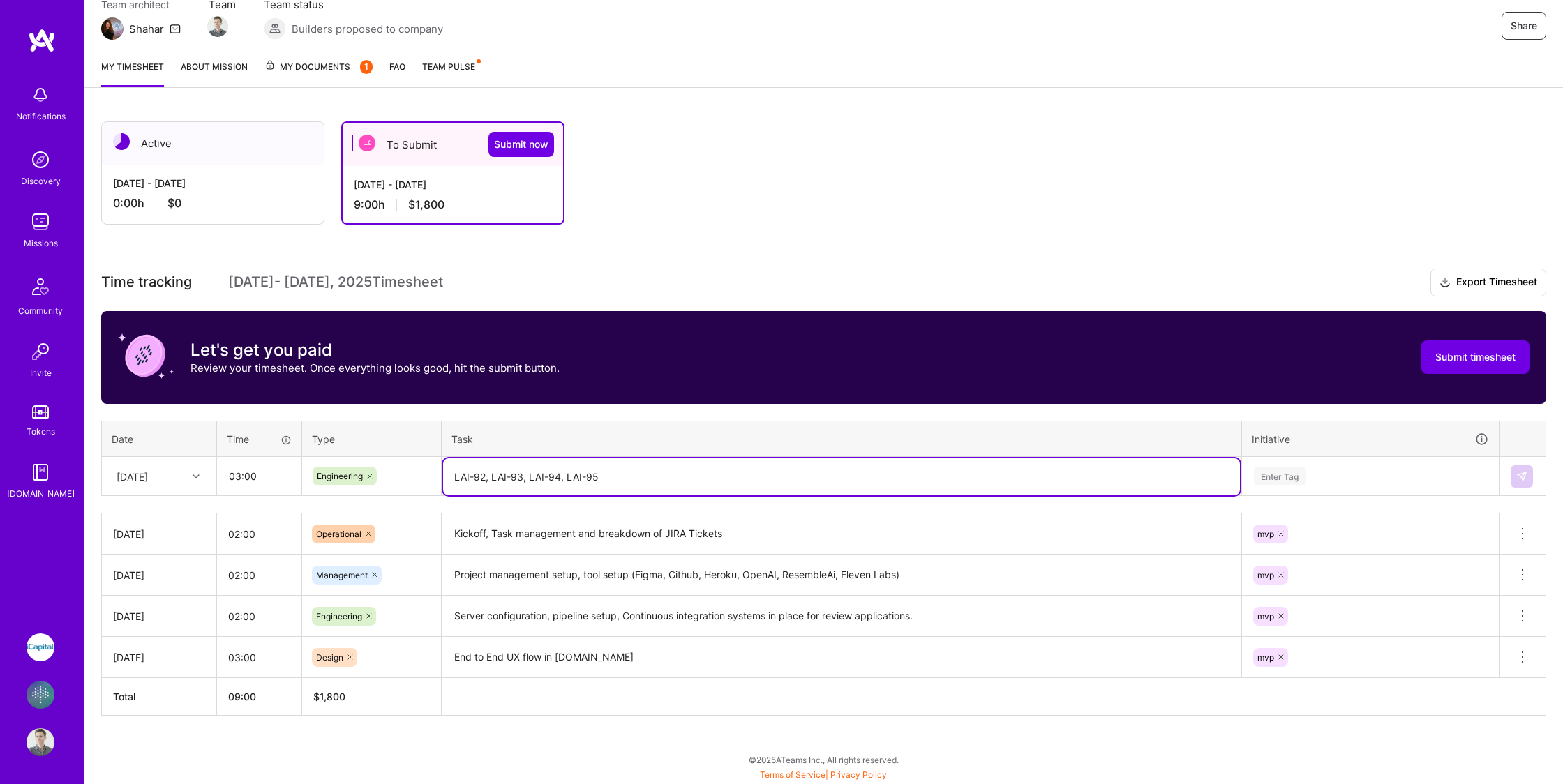
type textarea "LAI-92, LAI-93, LAI-94, LAI-95"
click at [1277, 485] on div "Enter Tag" at bounding box center [1370, 476] width 255 height 36
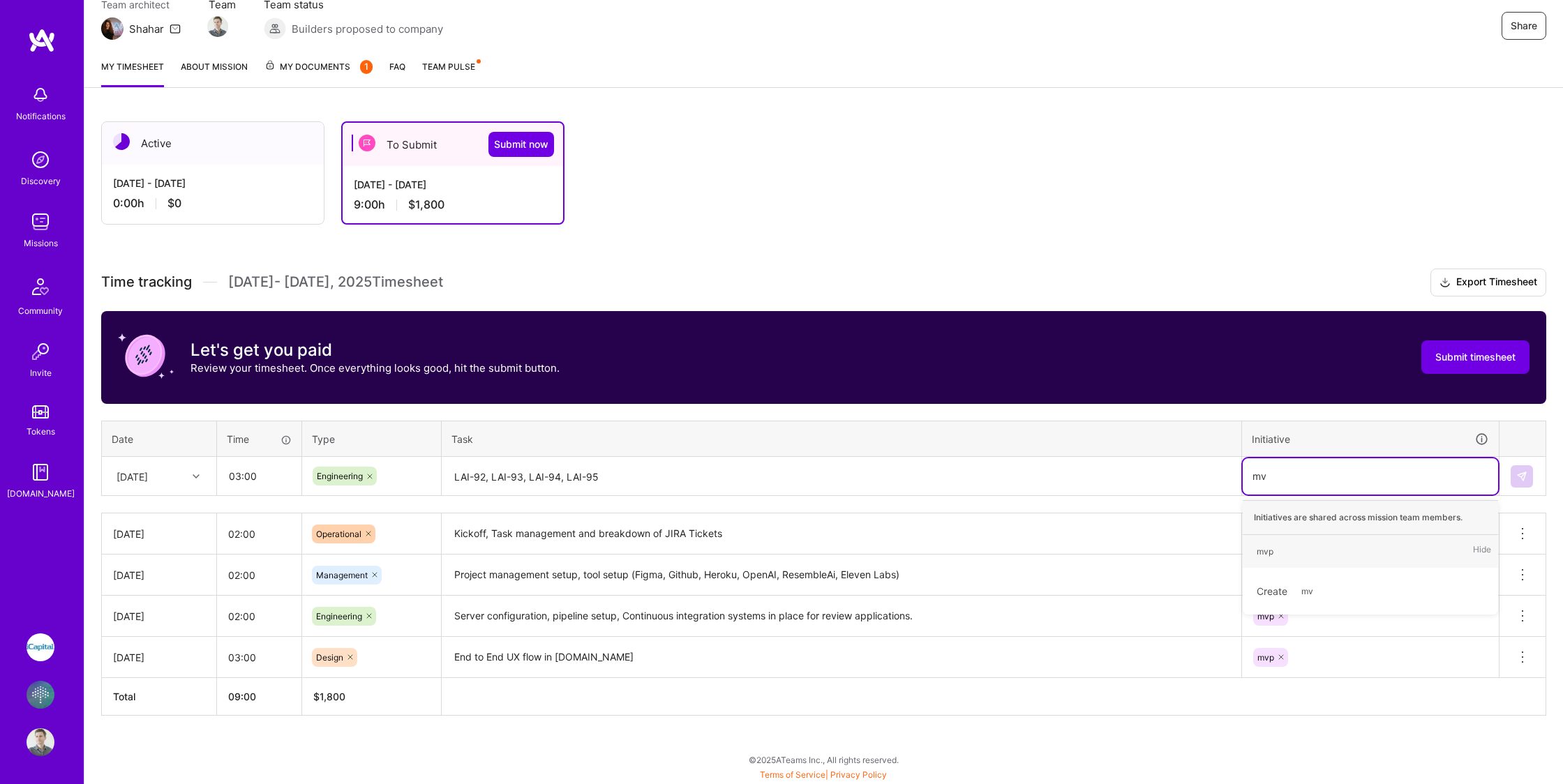
type input "mvp"
click at [1267, 548] on div "mvp" at bounding box center [1264, 551] width 17 height 15
click at [1524, 474] on img at bounding box center [1522, 476] width 11 height 11
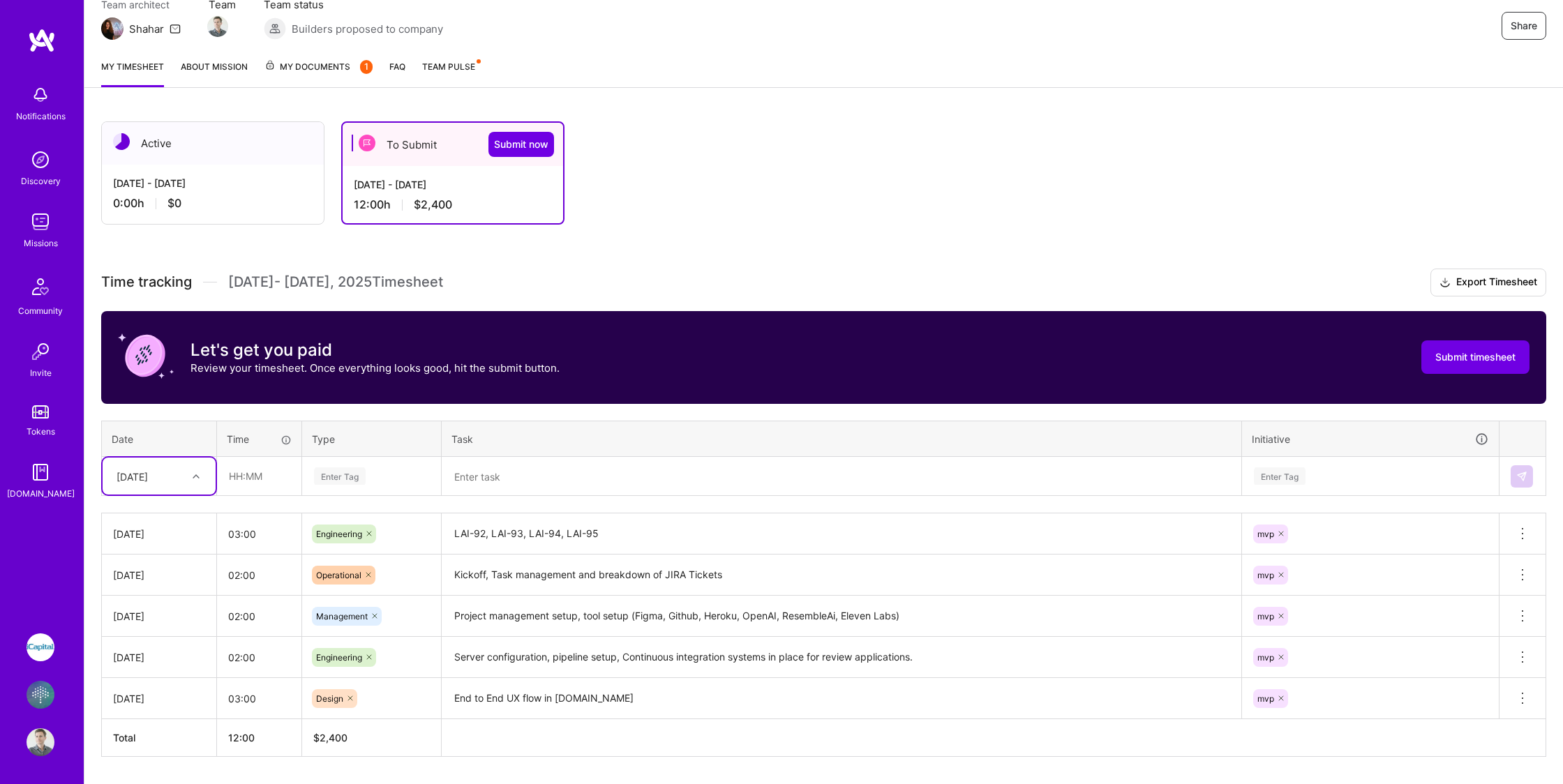
click at [166, 465] on div "[DATE]" at bounding box center [149, 476] width 78 height 23
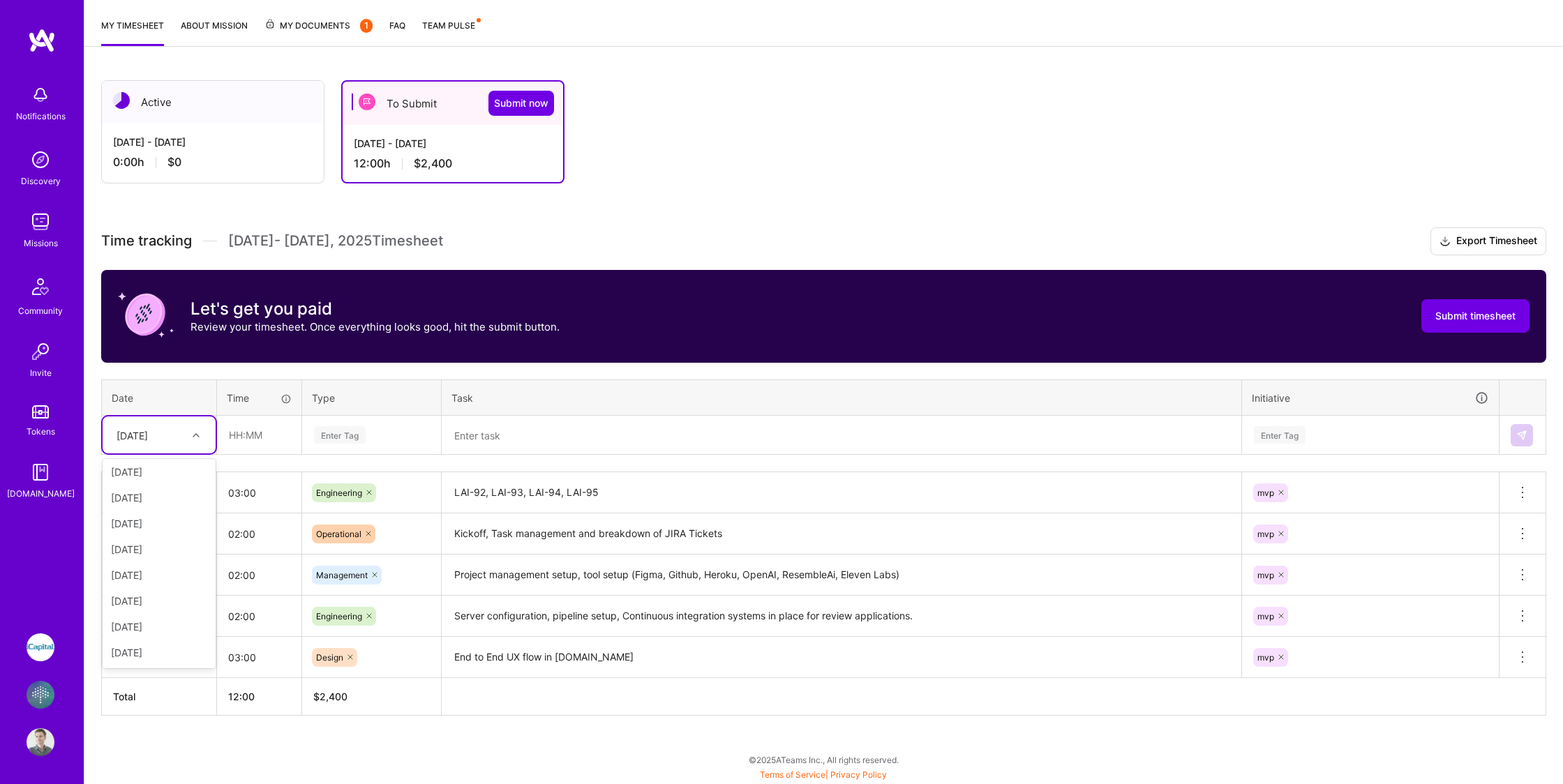
scroll to position [157, 0]
click at [160, 653] on div "[DATE]" at bounding box center [159, 653] width 113 height 26
click at [242, 448] on input "text" at bounding box center [258, 435] width 83 height 37
type input "03:00"
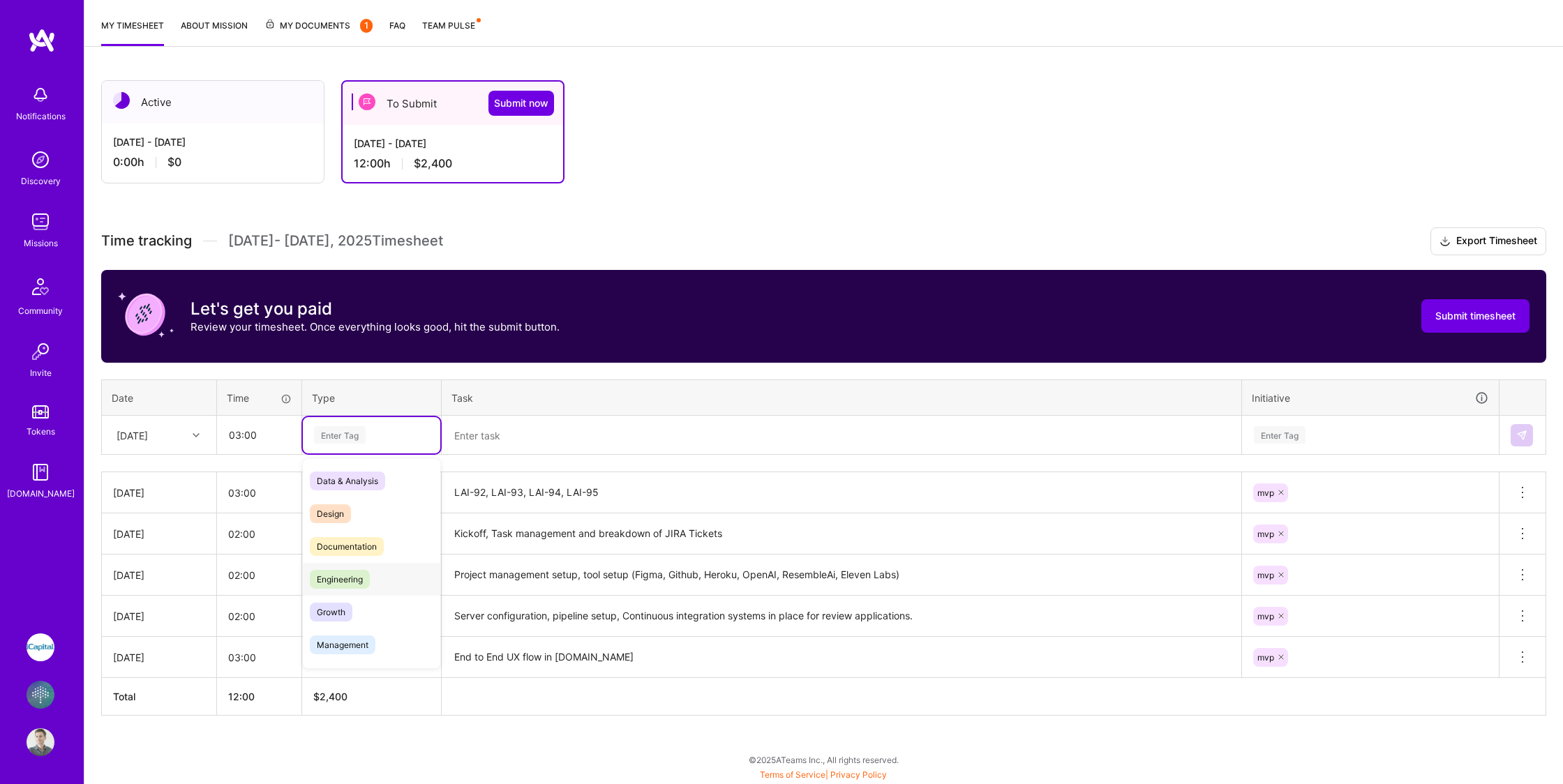
click at [358, 583] on span "Engineering" at bounding box center [339, 579] width 60 height 19
click at [491, 424] on textarea at bounding box center [841, 435] width 796 height 37
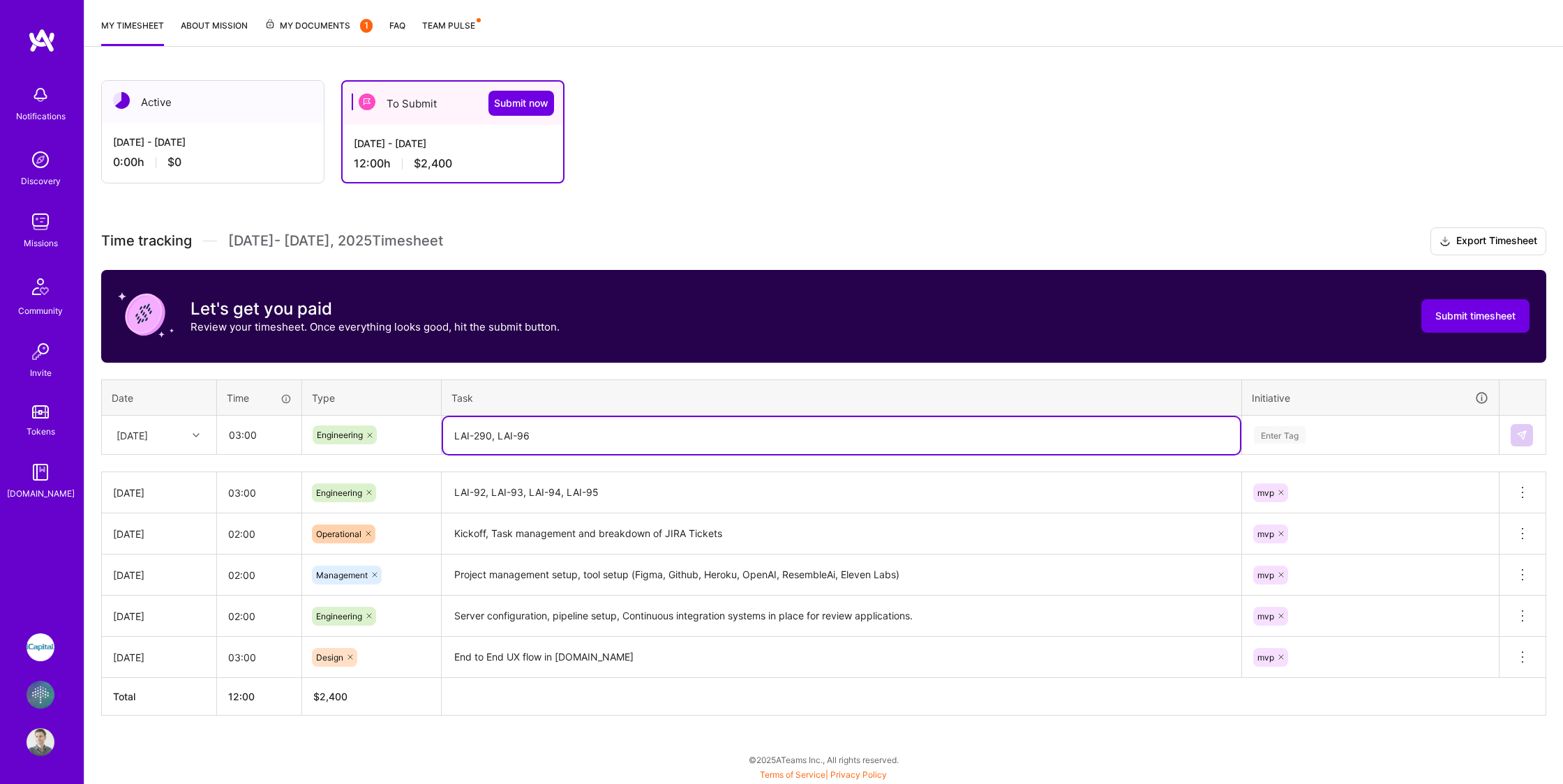
type textarea "LAI-290, LAI-96"
click at [1299, 432] on div "Enter Tag" at bounding box center [1279, 434] width 52 height 22
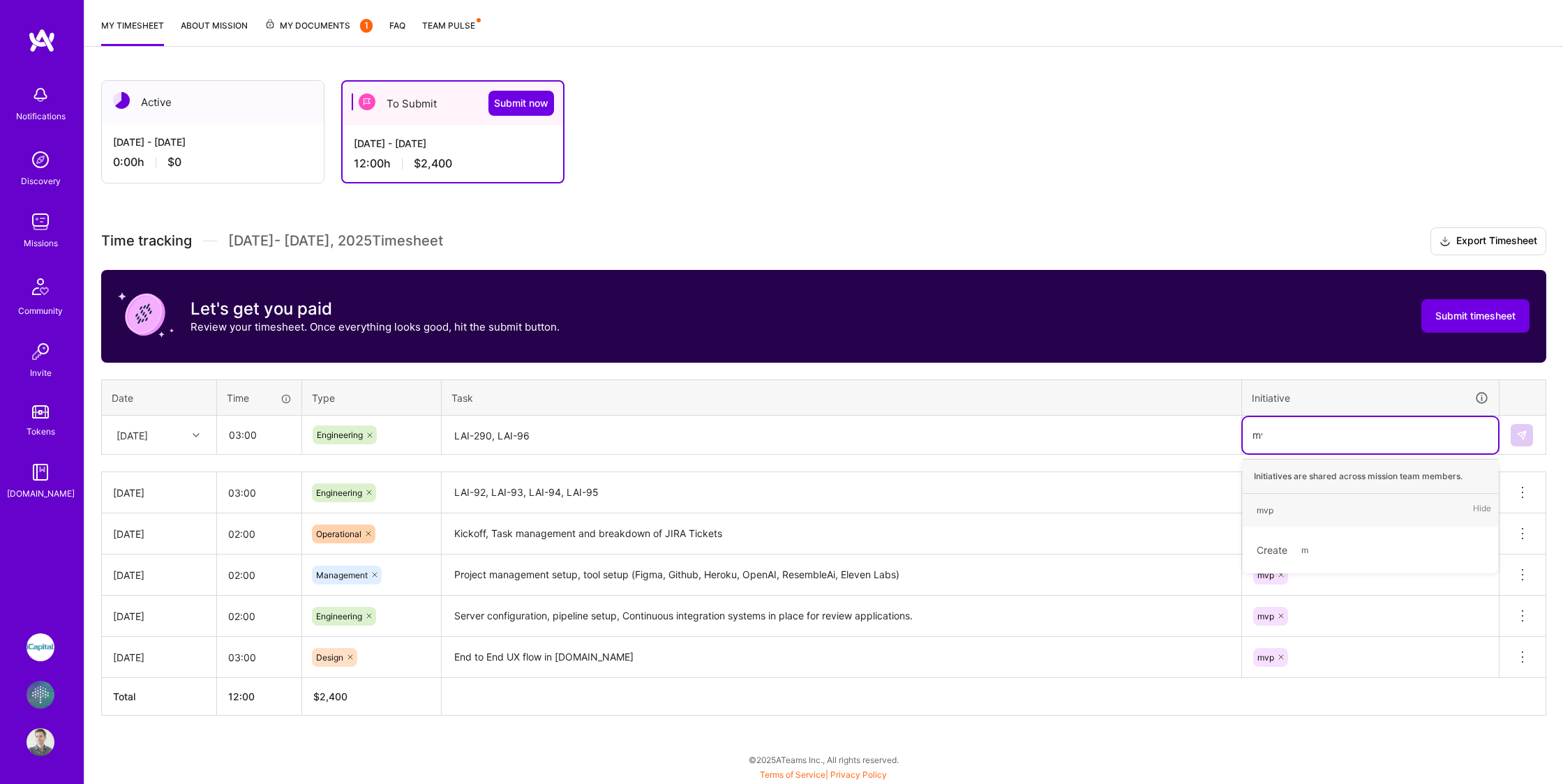
type input "mvp"
click at [1277, 512] on span "mvp" at bounding box center [1265, 509] width 31 height 19
click at [1523, 434] on img at bounding box center [1522, 435] width 11 height 11
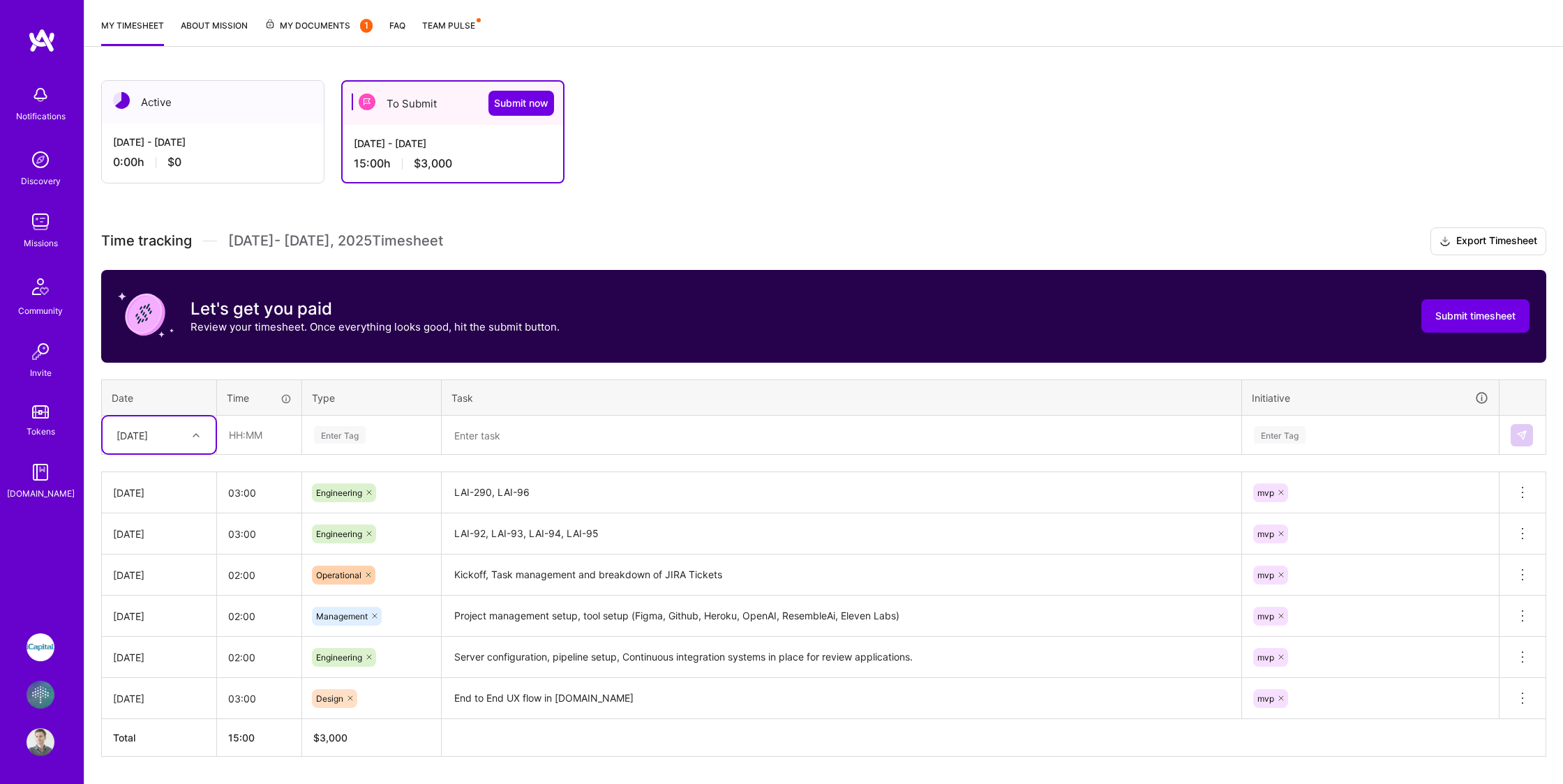
click at [1521, 493] on icon at bounding box center [1522, 492] width 17 height 17
click at [1297, 477] on div "mvp" at bounding box center [1370, 492] width 257 height 36
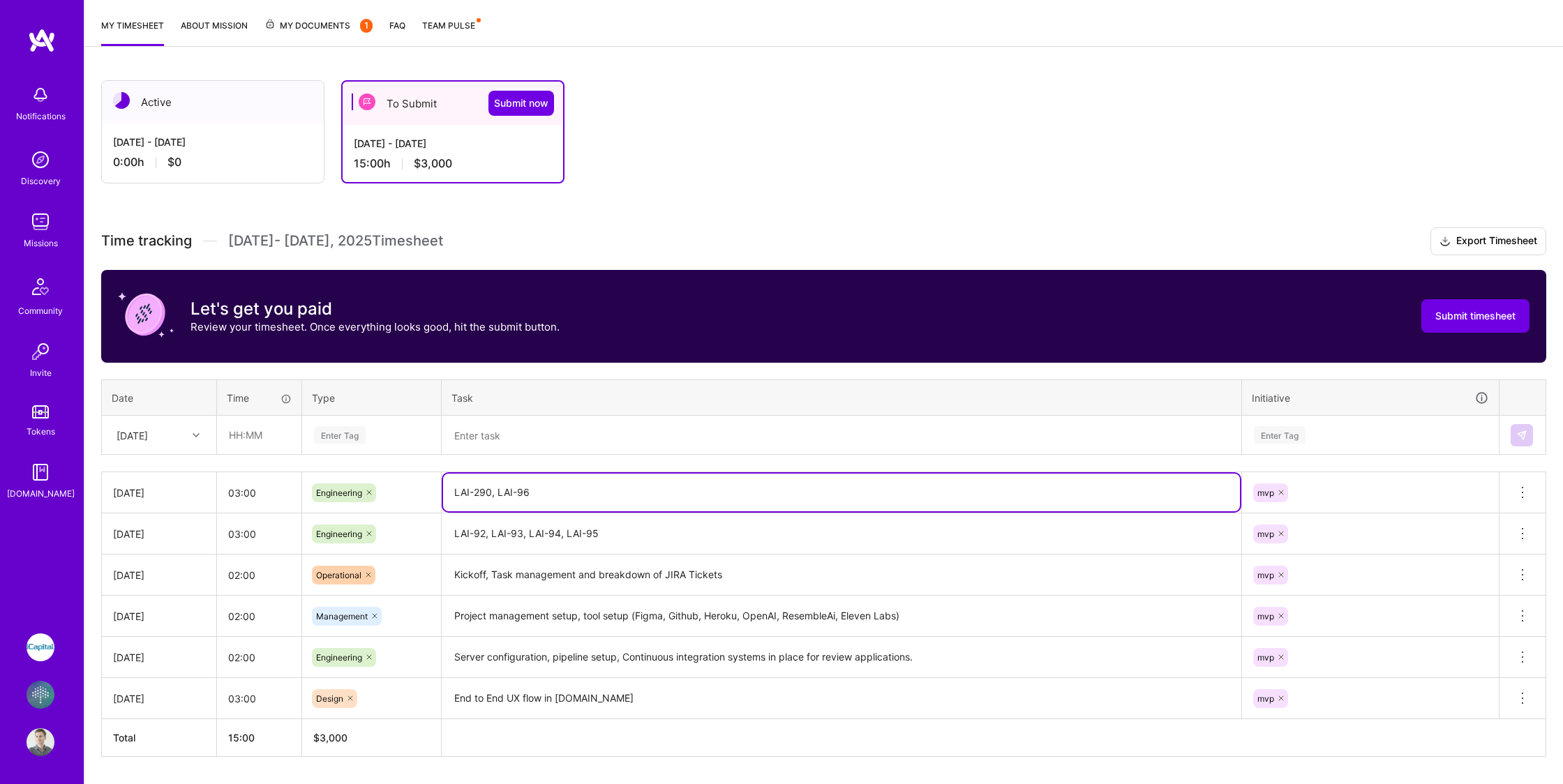
drag, startPoint x: 590, startPoint y: 488, endPoint x: 443, endPoint y: 488, distance: 147.0
click at [446, 488] on textarea "LAI-290, LAI-96" at bounding box center [841, 492] width 796 height 38
click at [565, 492] on textarea "LAI-290, LAI-96" at bounding box center [841, 492] width 796 height 38
type textarea "LAI-290, LAI-96, Coordination Meeting"
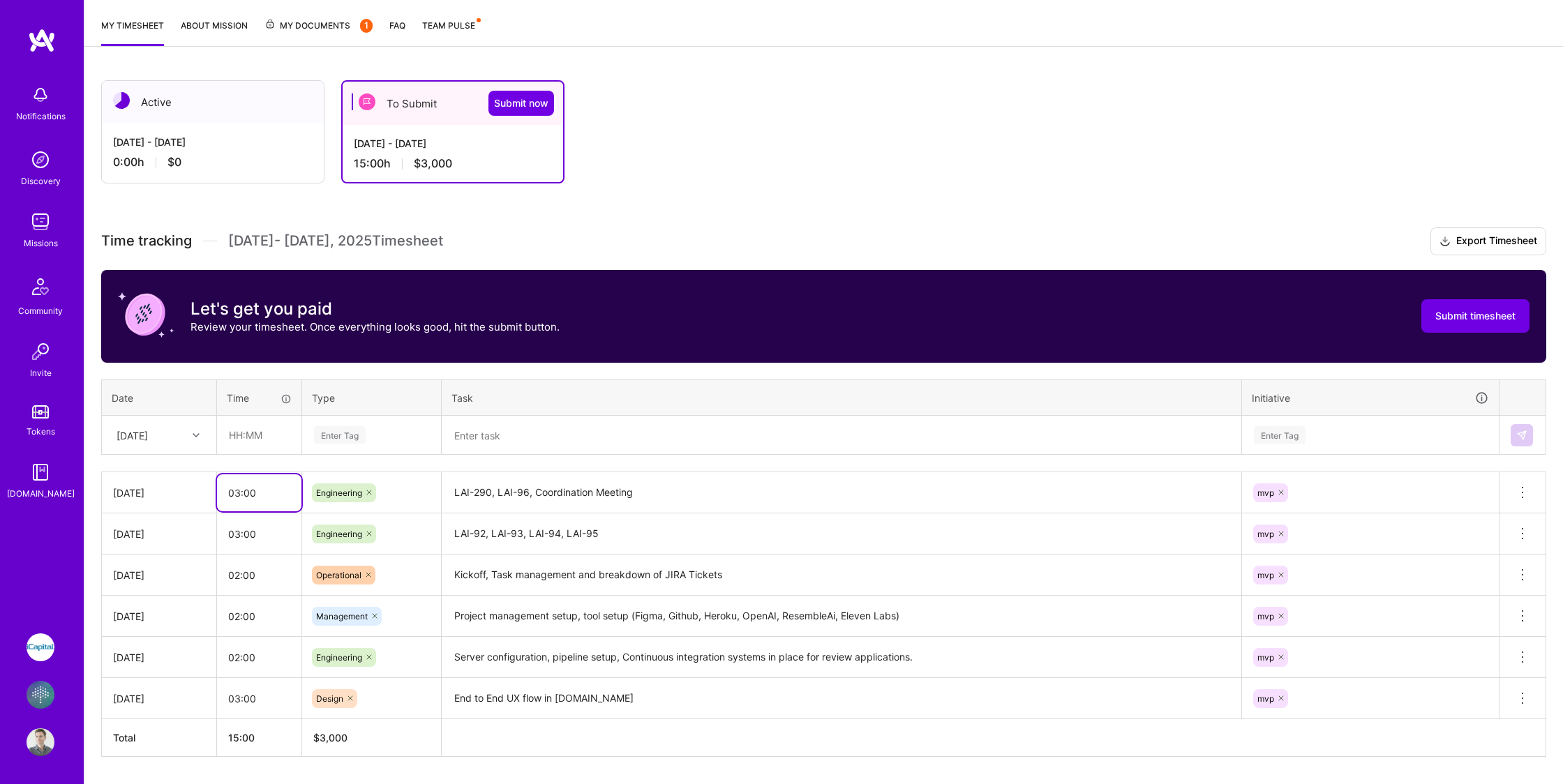
click at [268, 492] on input "03:00" at bounding box center [259, 493] width 85 height 37
click at [236, 493] on input "03:00" at bounding box center [259, 493] width 85 height 37
type input "04:00"
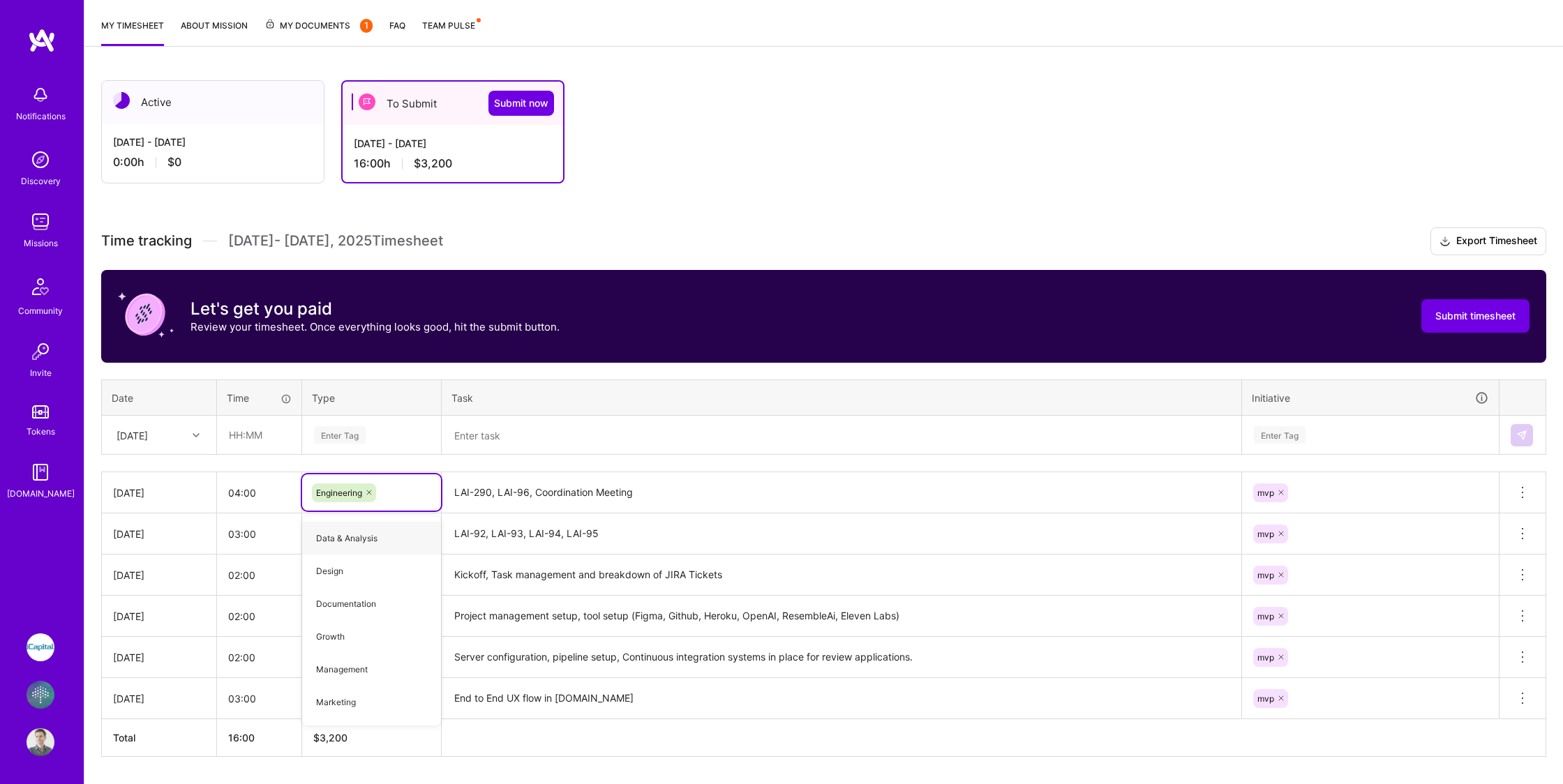
click at [667, 493] on textarea "LAI-290, LAI-96, Coordination Meeting" at bounding box center [841, 493] width 796 height 39
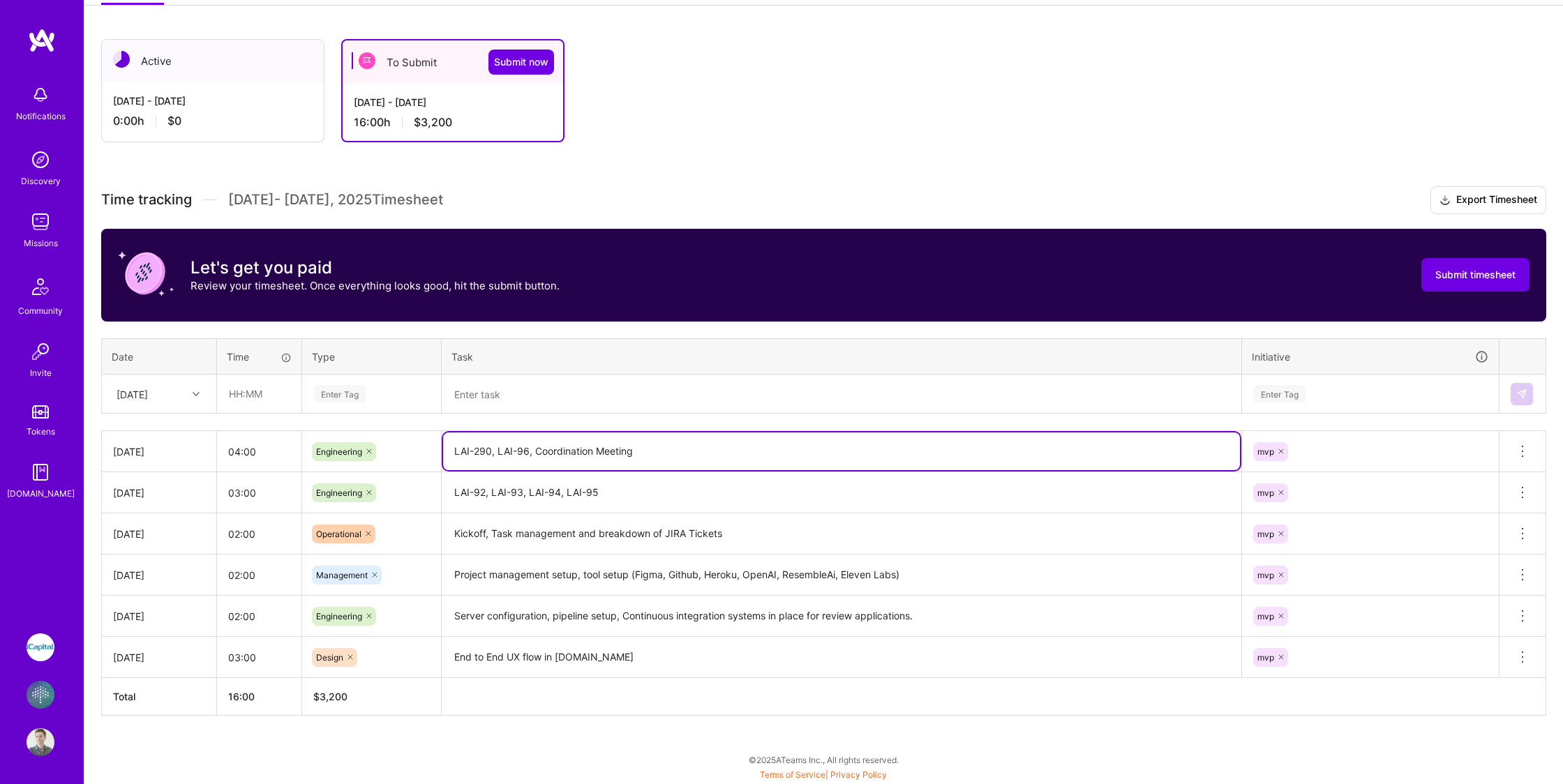
scroll to position [217, 0]
click at [237, 539] on input "02:00" at bounding box center [259, 534] width 85 height 37
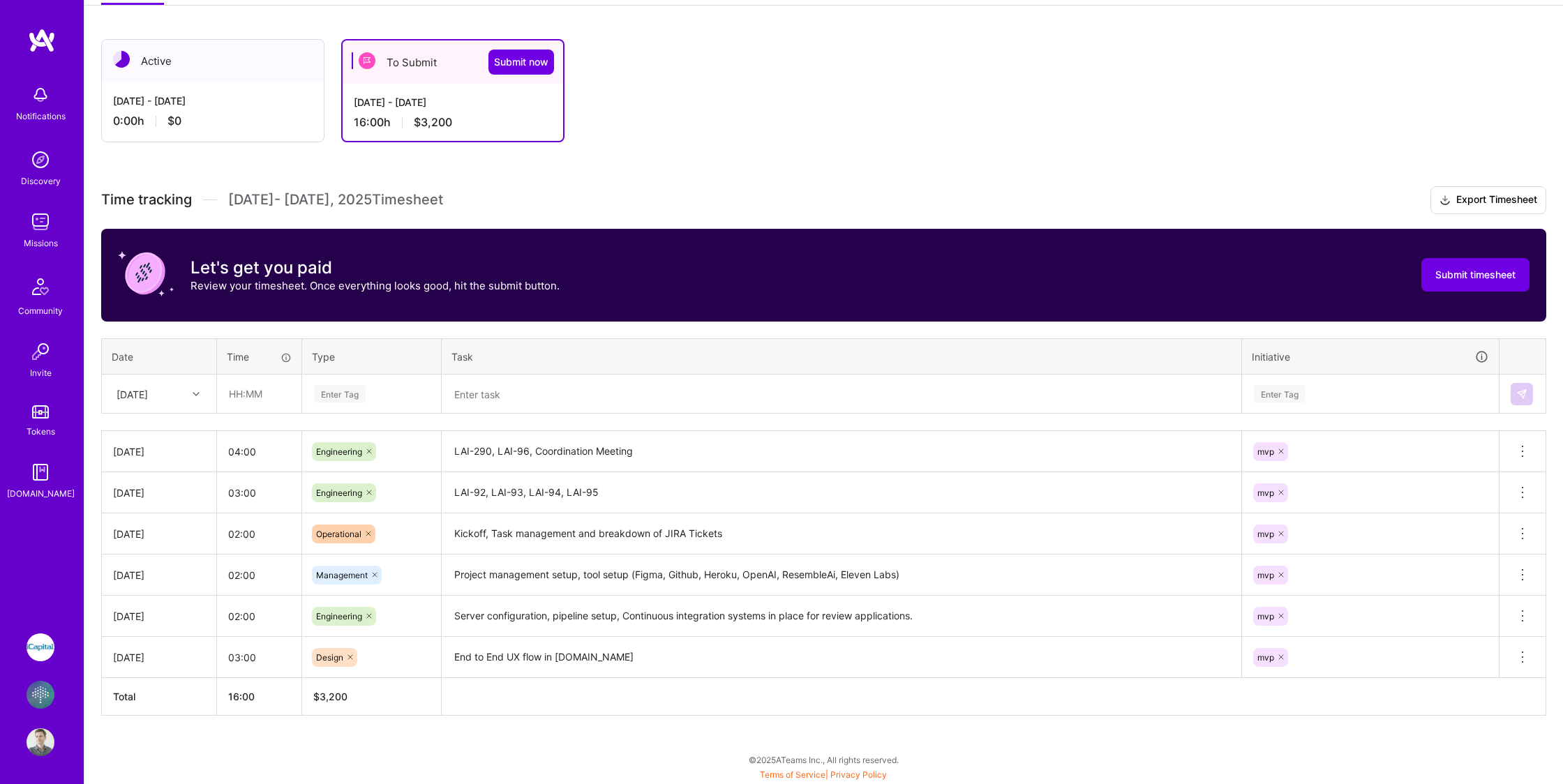
click at [724, 536] on textarea "Kickoff, Task management and breakdown of JIRA Tickets" at bounding box center [841, 534] width 796 height 39
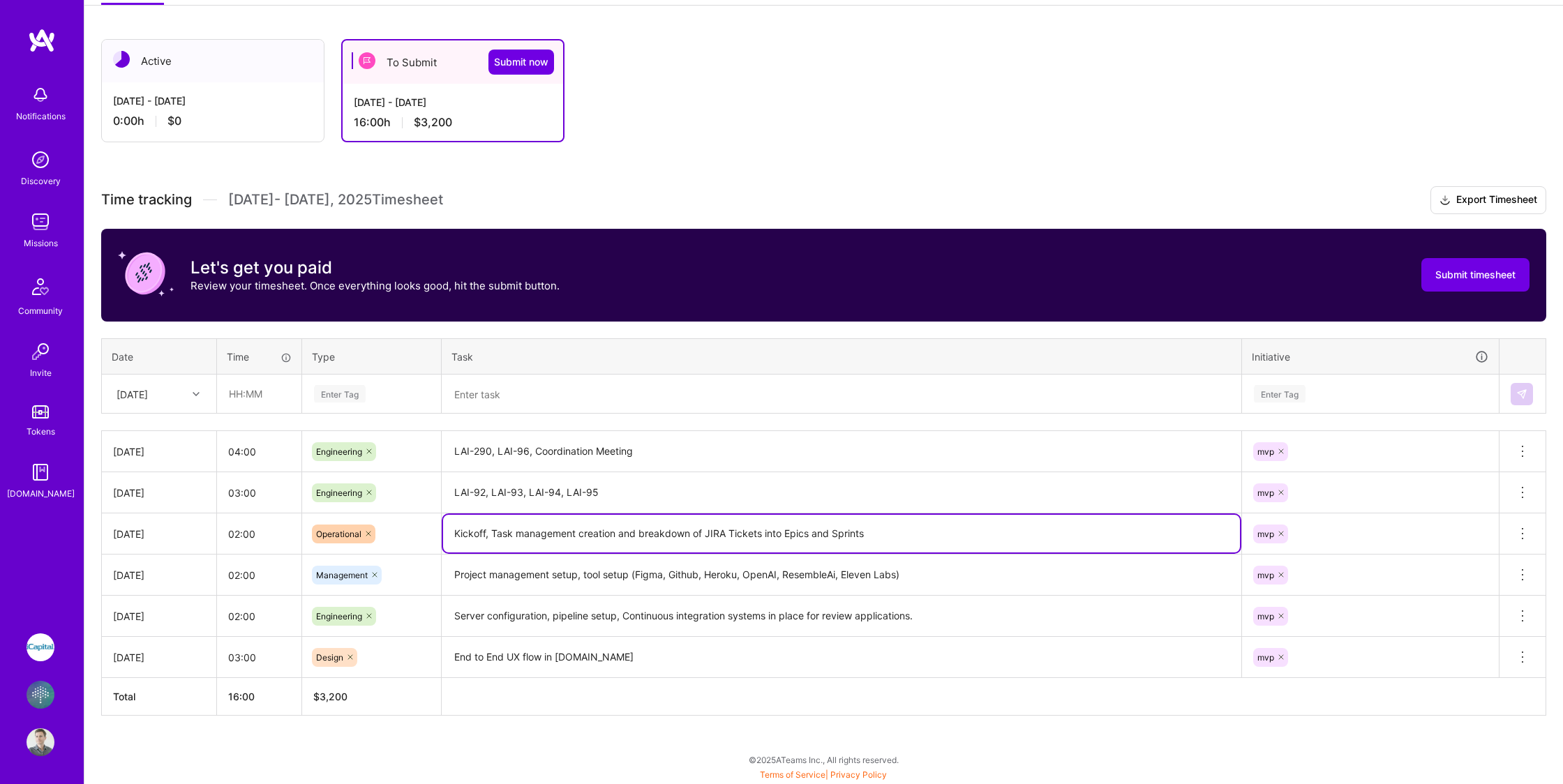
type textarea "Kickoff, Task management creation and breakdown of JIRA Tickets into Epics and …"
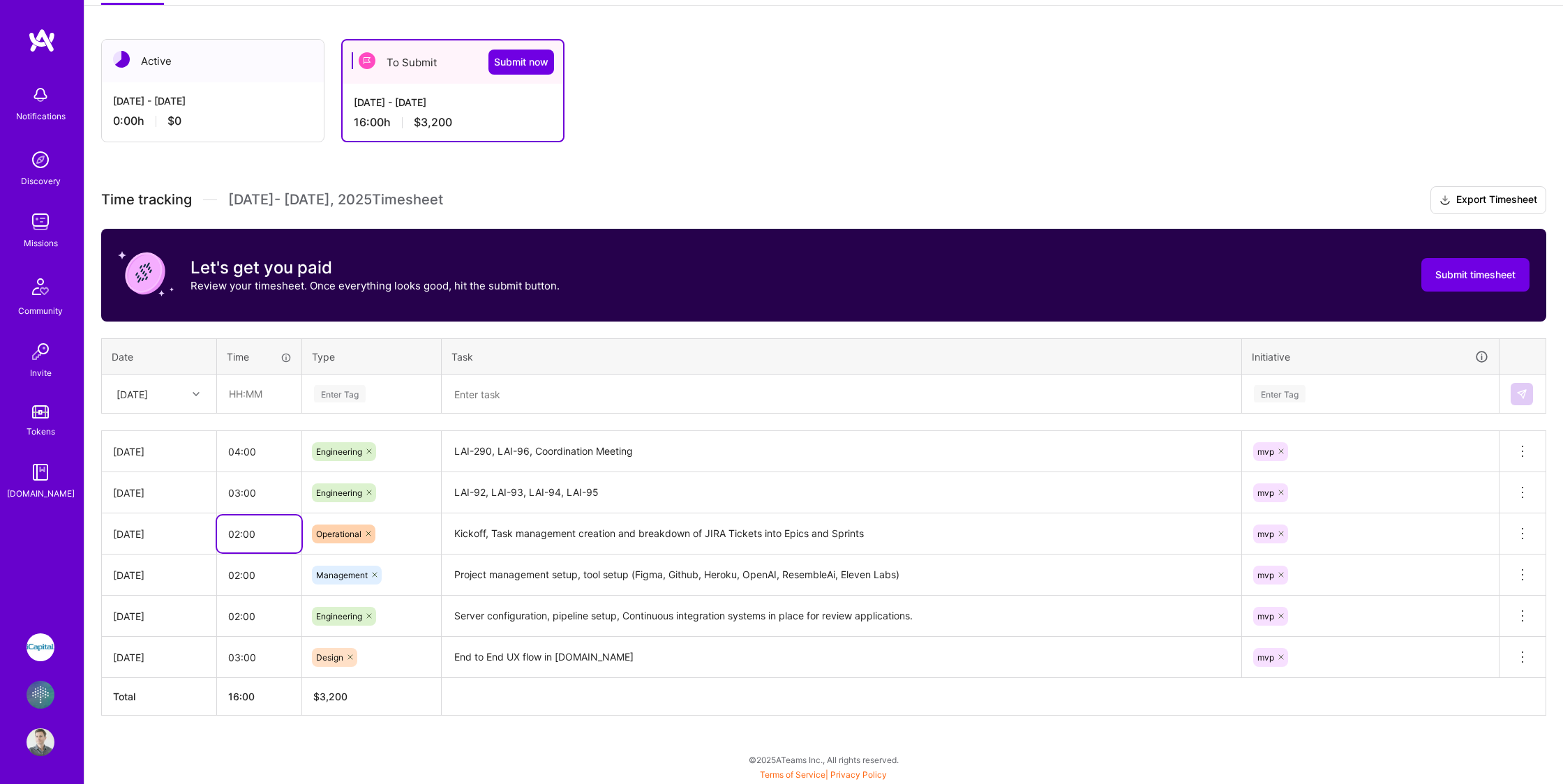
click at [237, 543] on input "02:00" at bounding box center [259, 534] width 85 height 37
type input "03:00"
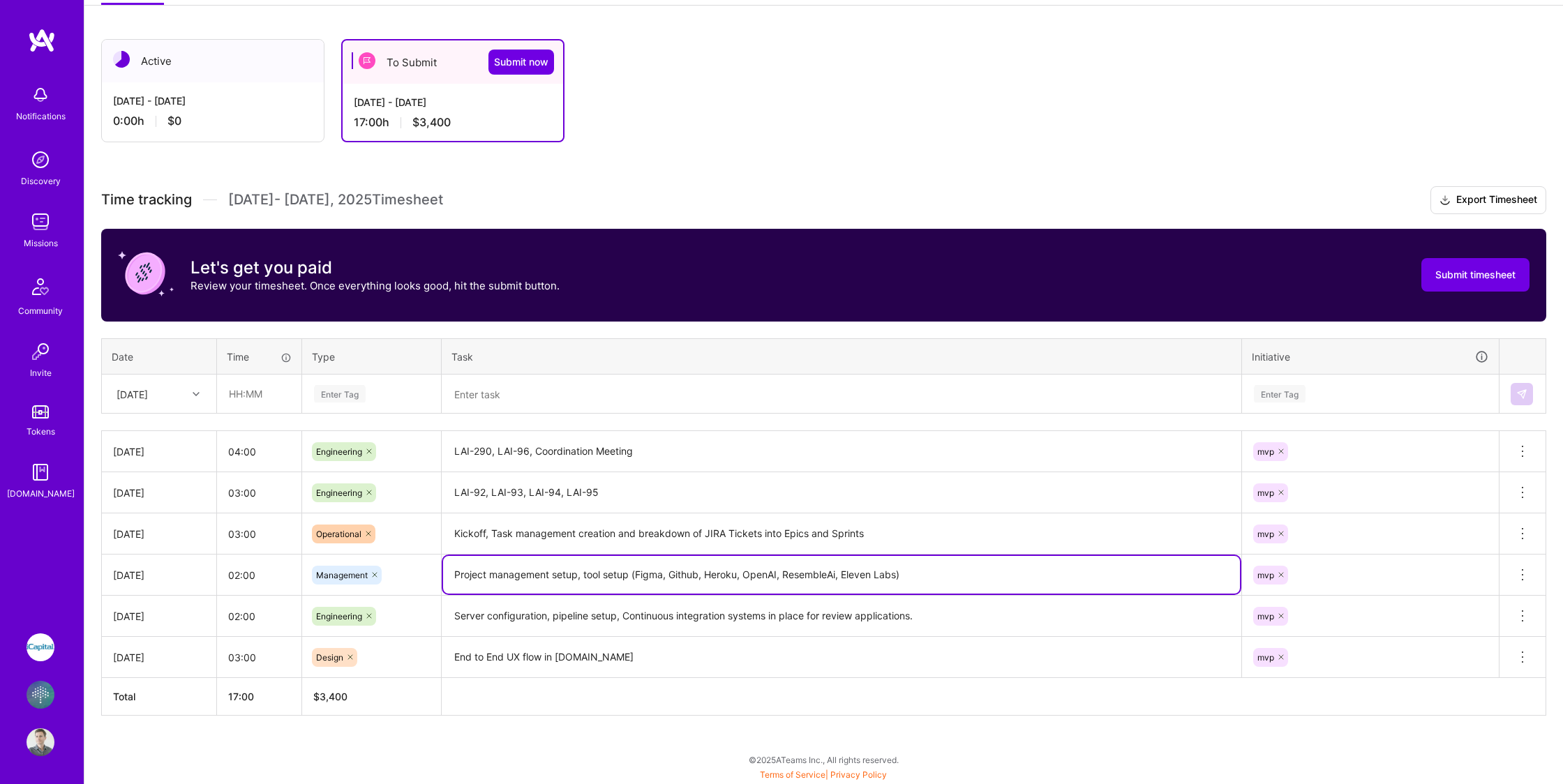
click at [870, 572] on textarea "Project management setup, tool setup (Figma, Github, Heroku, OpenAI, ResembleAi…" at bounding box center [841, 574] width 796 height 38
click at [573, 764] on div "Active [DATE] - [DATE] 0:00 h $0 To Submit Submit now [DATE] - [DATE] 17:00 h $…" at bounding box center [824, 403] width 1478 height 761
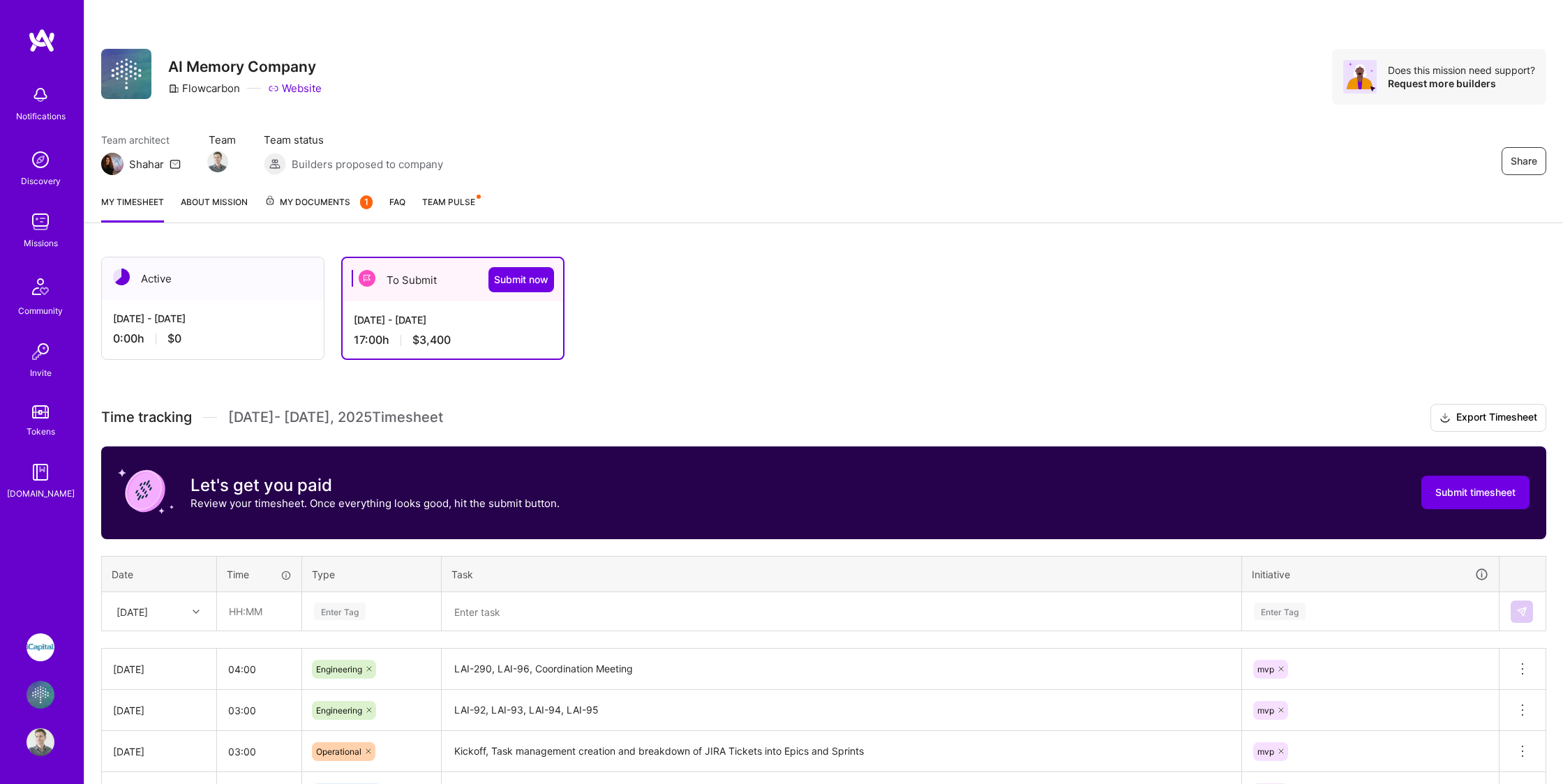
scroll to position [163, 0]
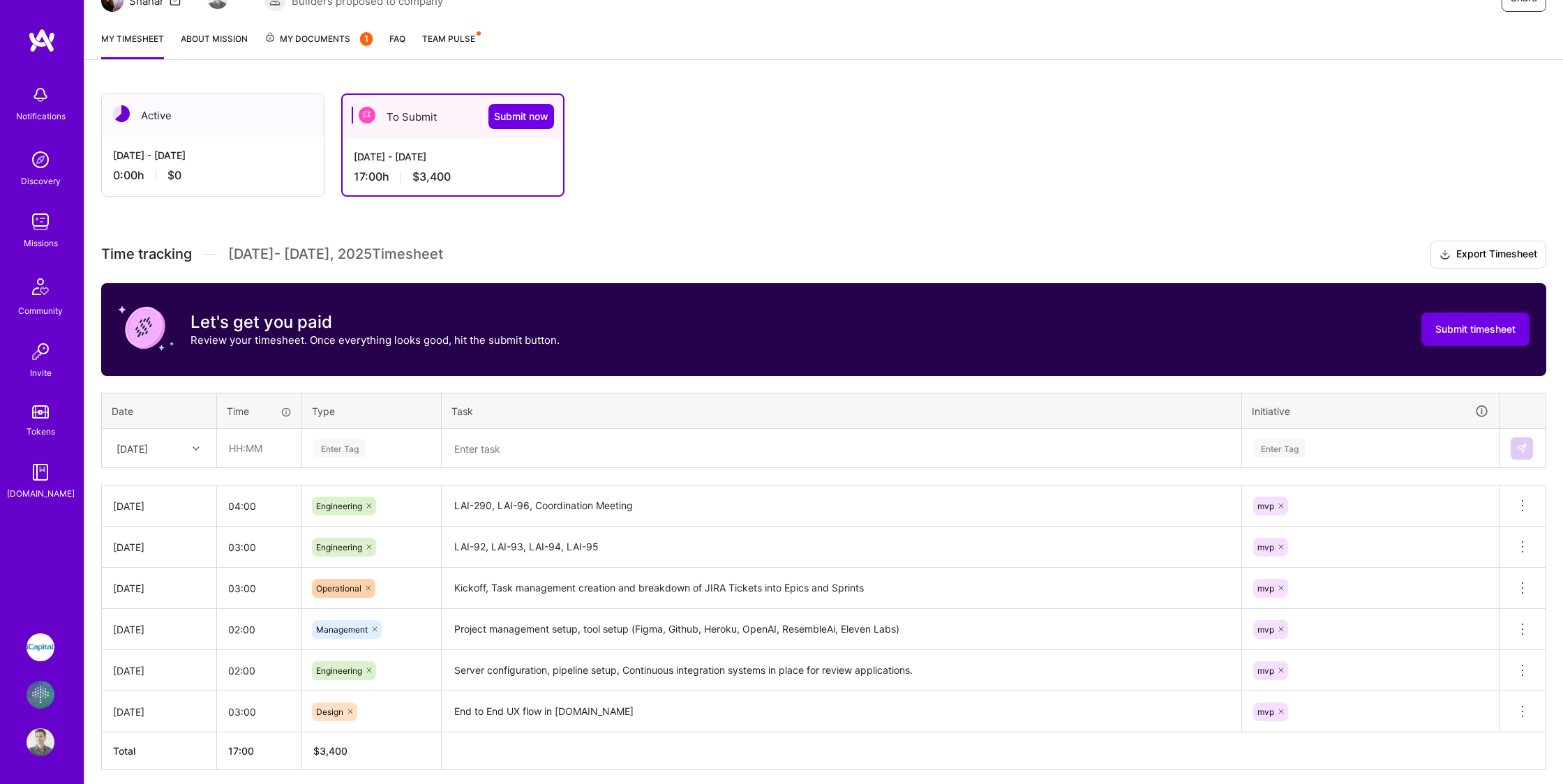
click at [1131, 131] on div "Active [DATE] - [DATE] 0:00 h $0 To Submit Submit now [DATE] - [DATE] 17:00 h $…" at bounding box center [765, 145] width 1328 height 103
click at [237, 669] on input "02:00" at bounding box center [259, 671] width 85 height 37
type input "03:00"
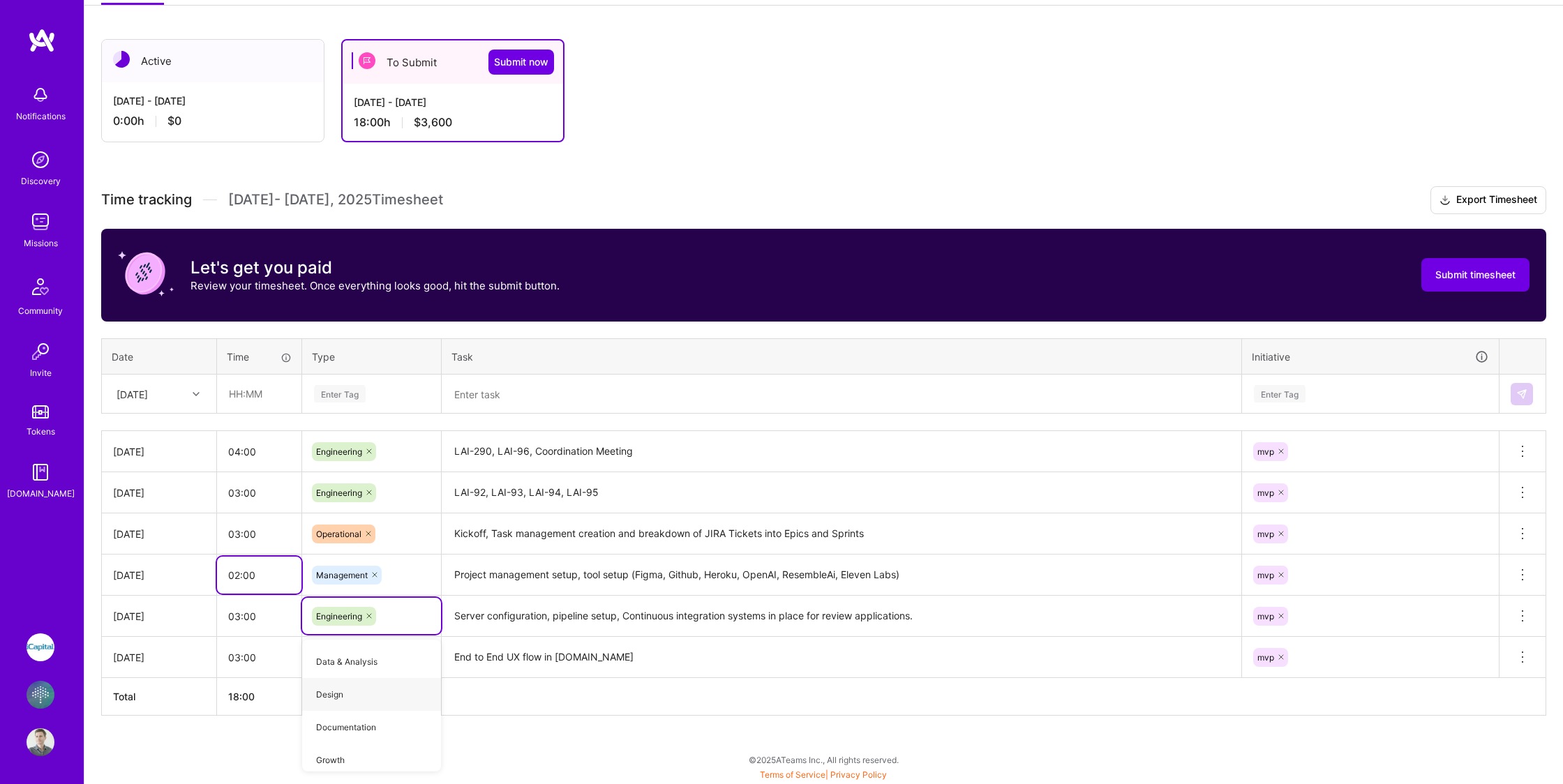
click at [237, 576] on input "02:00" at bounding box center [259, 575] width 85 height 37
type input "03:00"
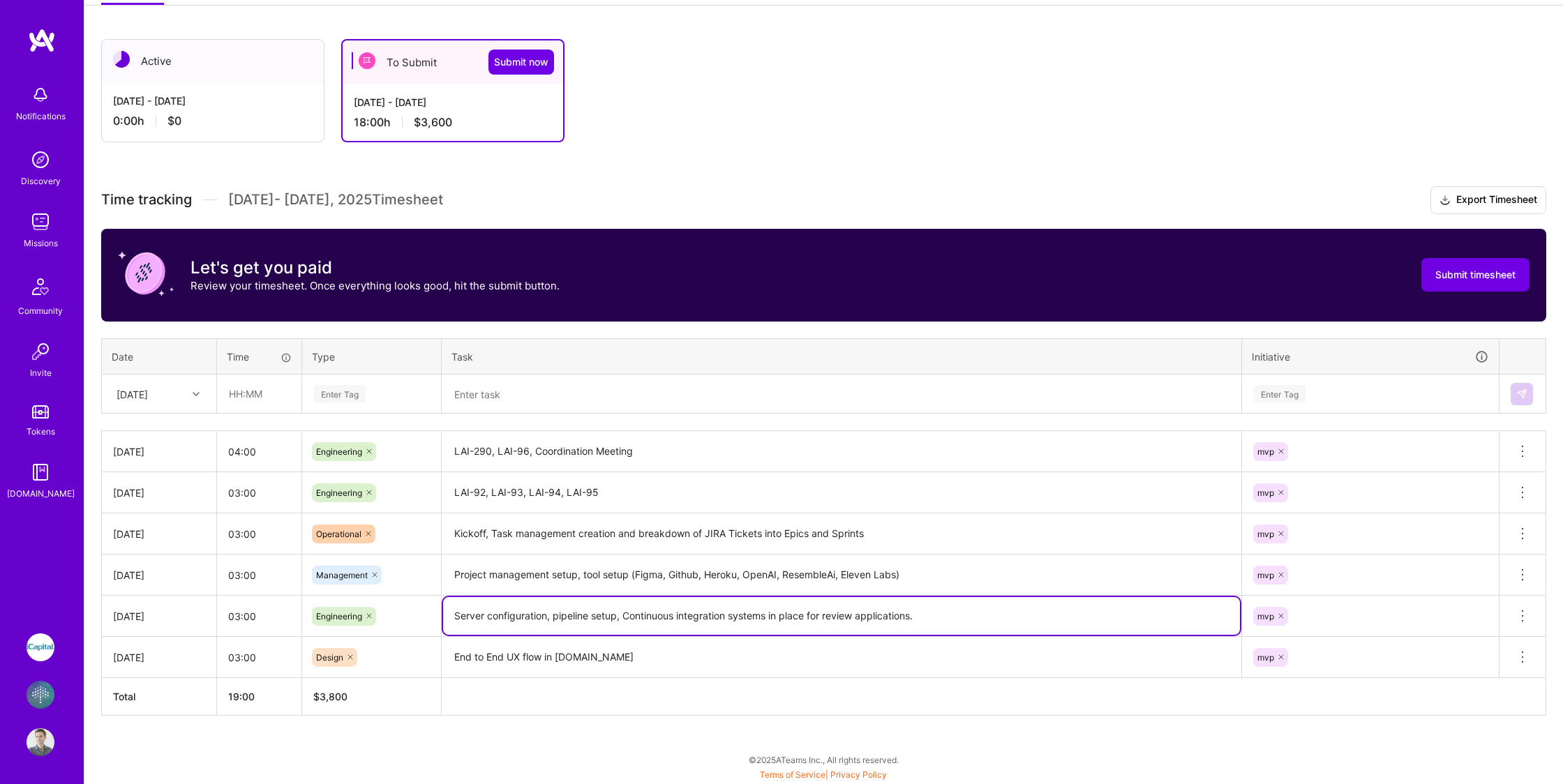
click at [645, 602] on textarea "Server configuration, pipeline setup, Continuous integration systems in place f…" at bounding box center [841, 615] width 796 height 38
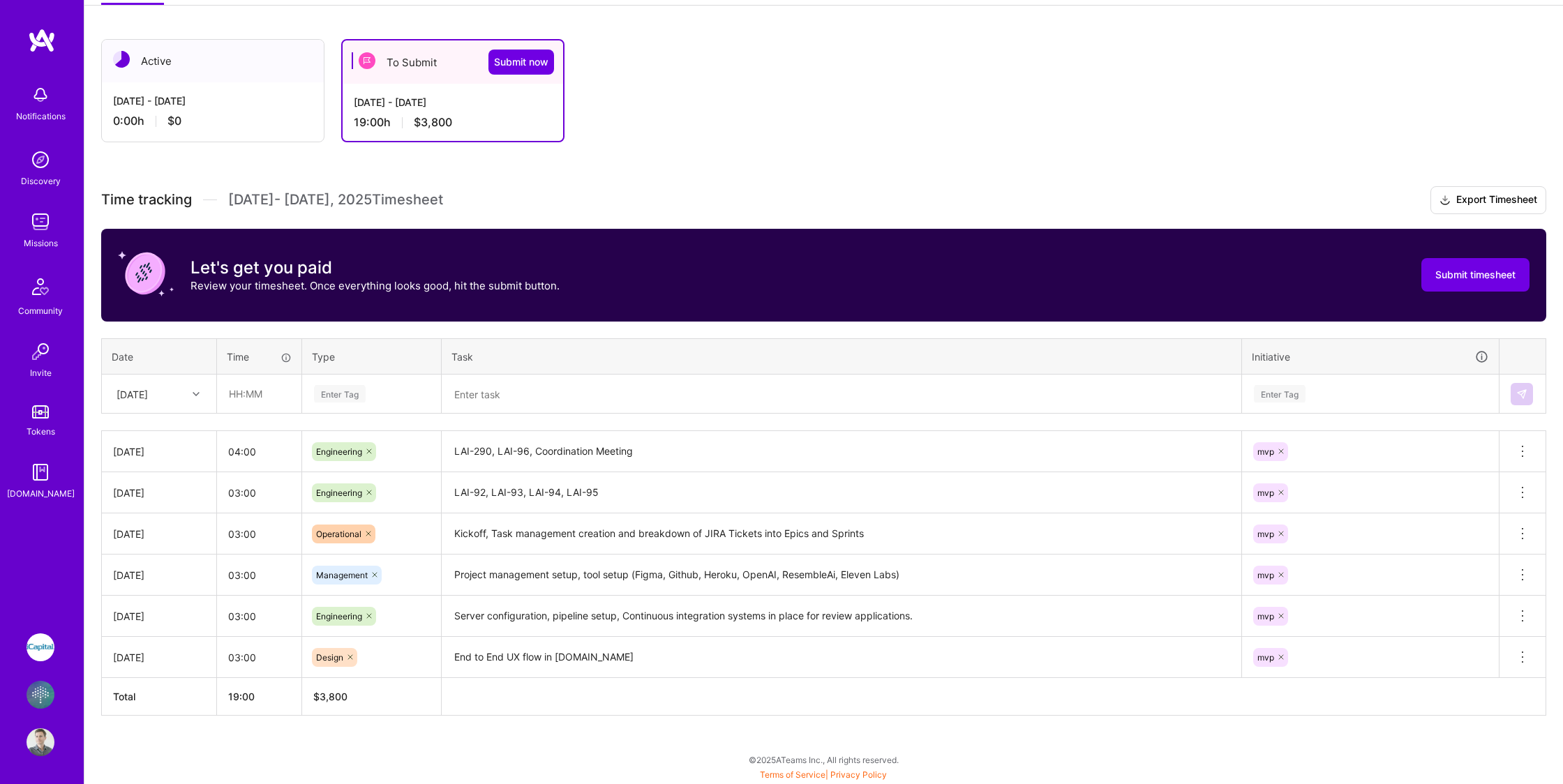
click at [532, 747] on div "Active [DATE] - [DATE] 0:00 h $0 To Submit Submit now [DATE] - [DATE] 19:00 h $…" at bounding box center [824, 403] width 1478 height 761
click at [888, 544] on textarea "Kickoff, Task management creation and breakdown of JIRA Tickets into Epics and …" at bounding box center [841, 534] width 796 height 39
click at [238, 535] on input "03:00" at bounding box center [259, 534] width 85 height 37
type input "04:00"
click at [611, 760] on div "Active [DATE] - [DATE] 0:00 h $0 To Submit Submit now [DATE] - [DATE] 20:00 h $…" at bounding box center [824, 403] width 1478 height 761
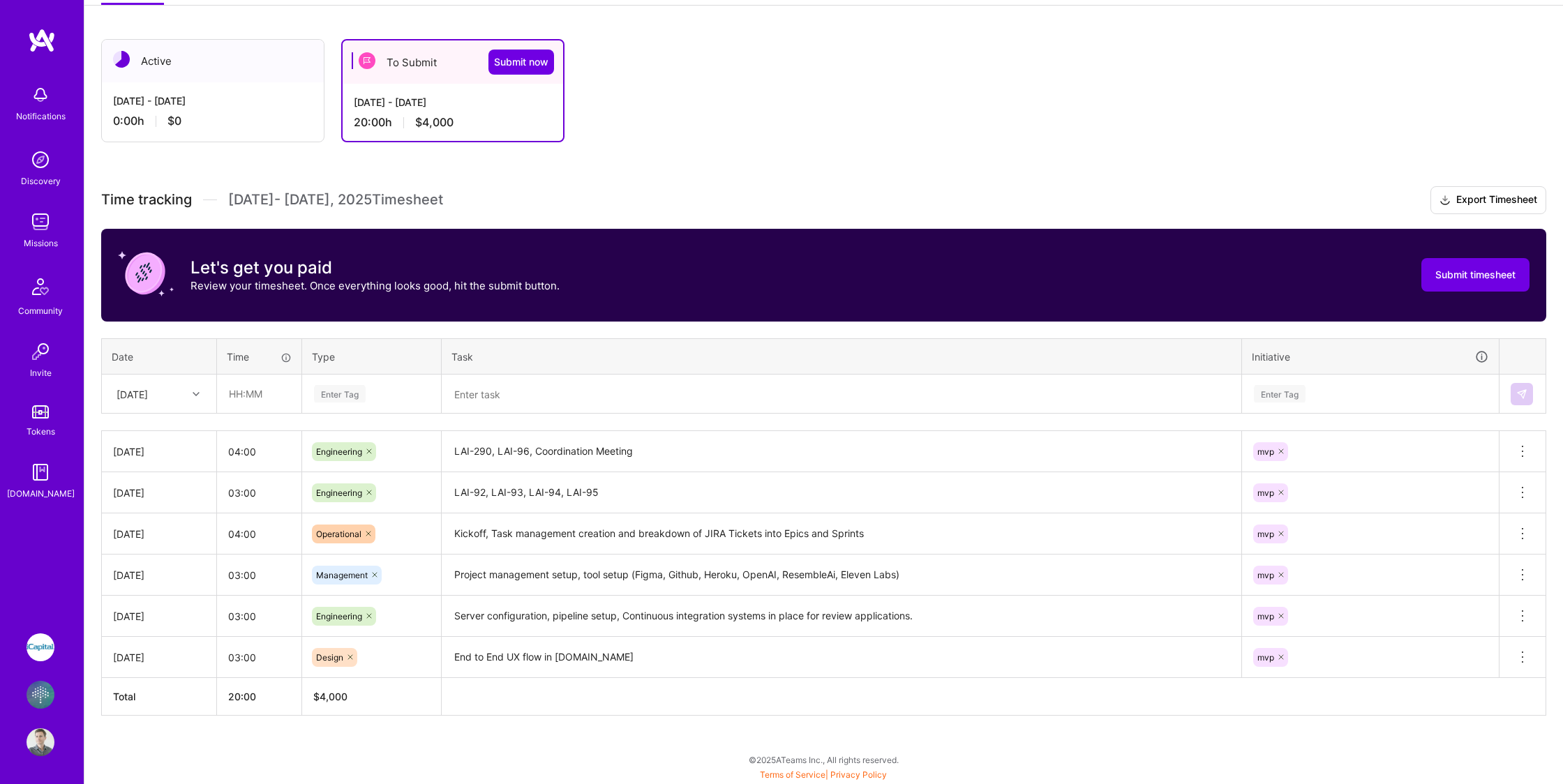
click at [656, 249] on div "Let's get you paid Review your timesheet. Once everything looks good, hit the s…" at bounding box center [823, 275] width 1445 height 93
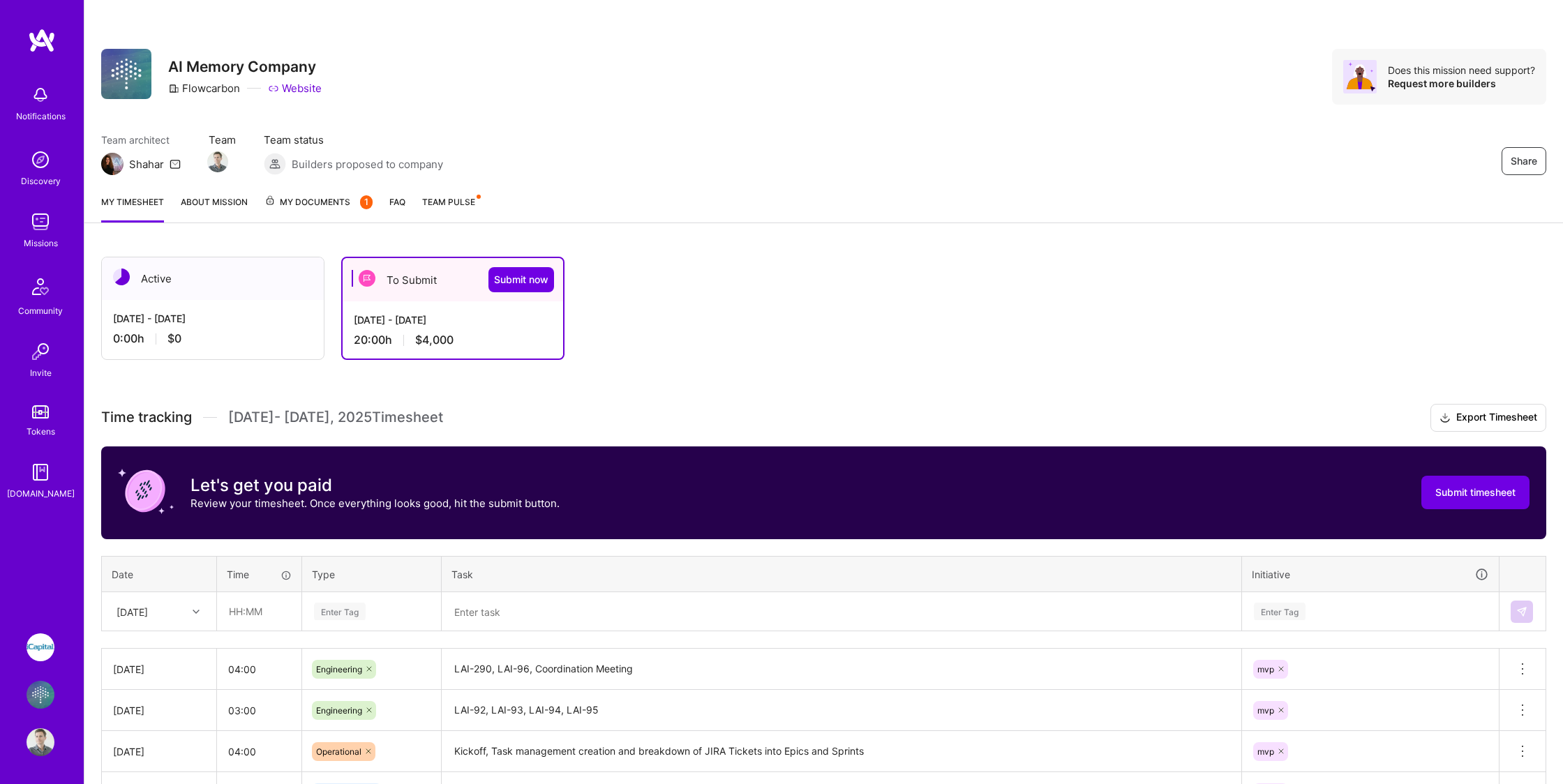
scroll to position [0, 0]
click at [535, 274] on span "Submit now" at bounding box center [520, 279] width 54 height 14
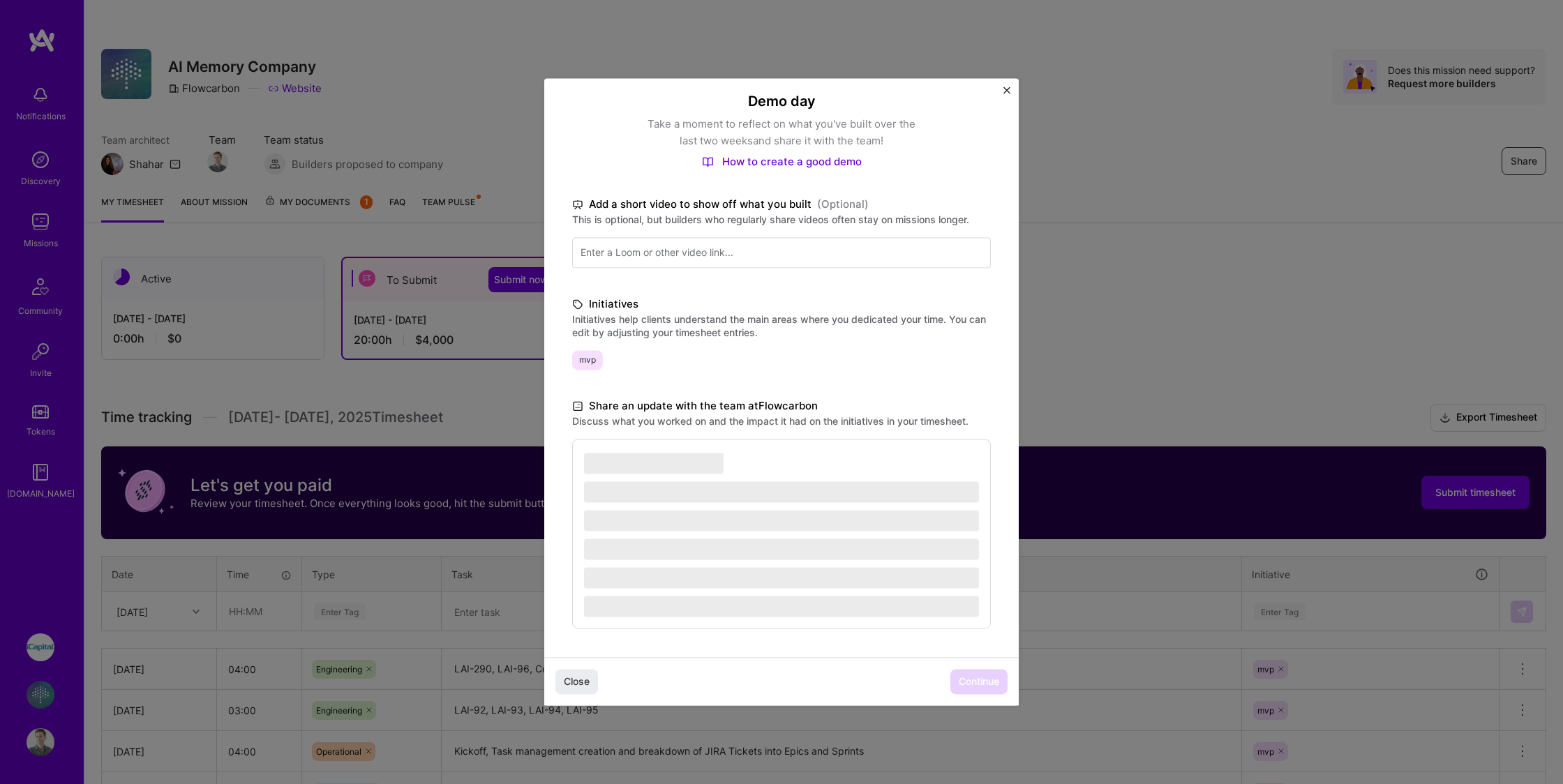
scroll to position [115, 0]
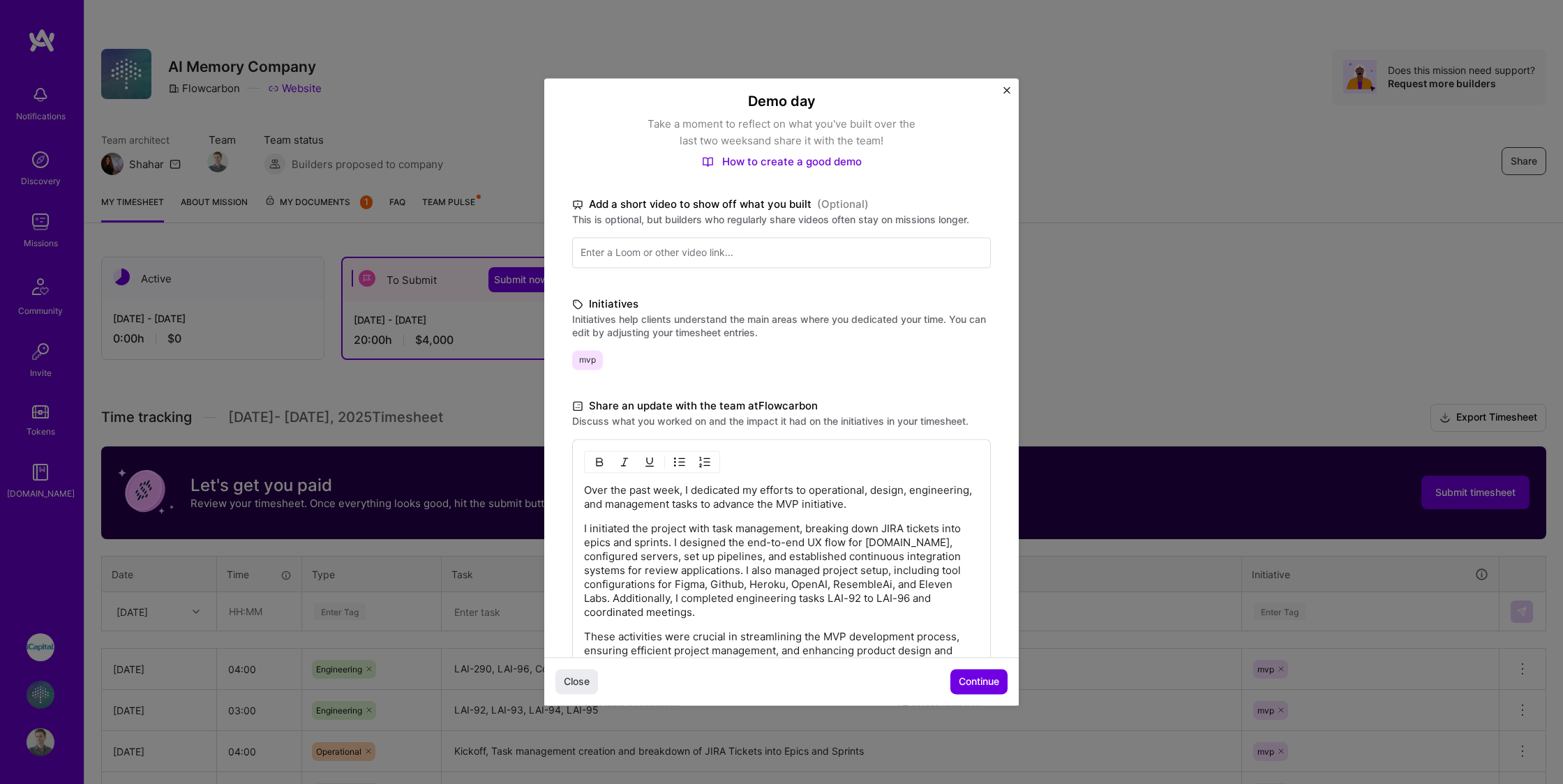
click at [582, 491] on div "Over the past week, I dedicated my efforts to operational, design, engineering,…" at bounding box center [781, 580] width 418 height 283
click at [863, 505] on p "Over the past week, I dedicated my efforts to operational, design, engineering,…" at bounding box center [781, 497] width 395 height 28
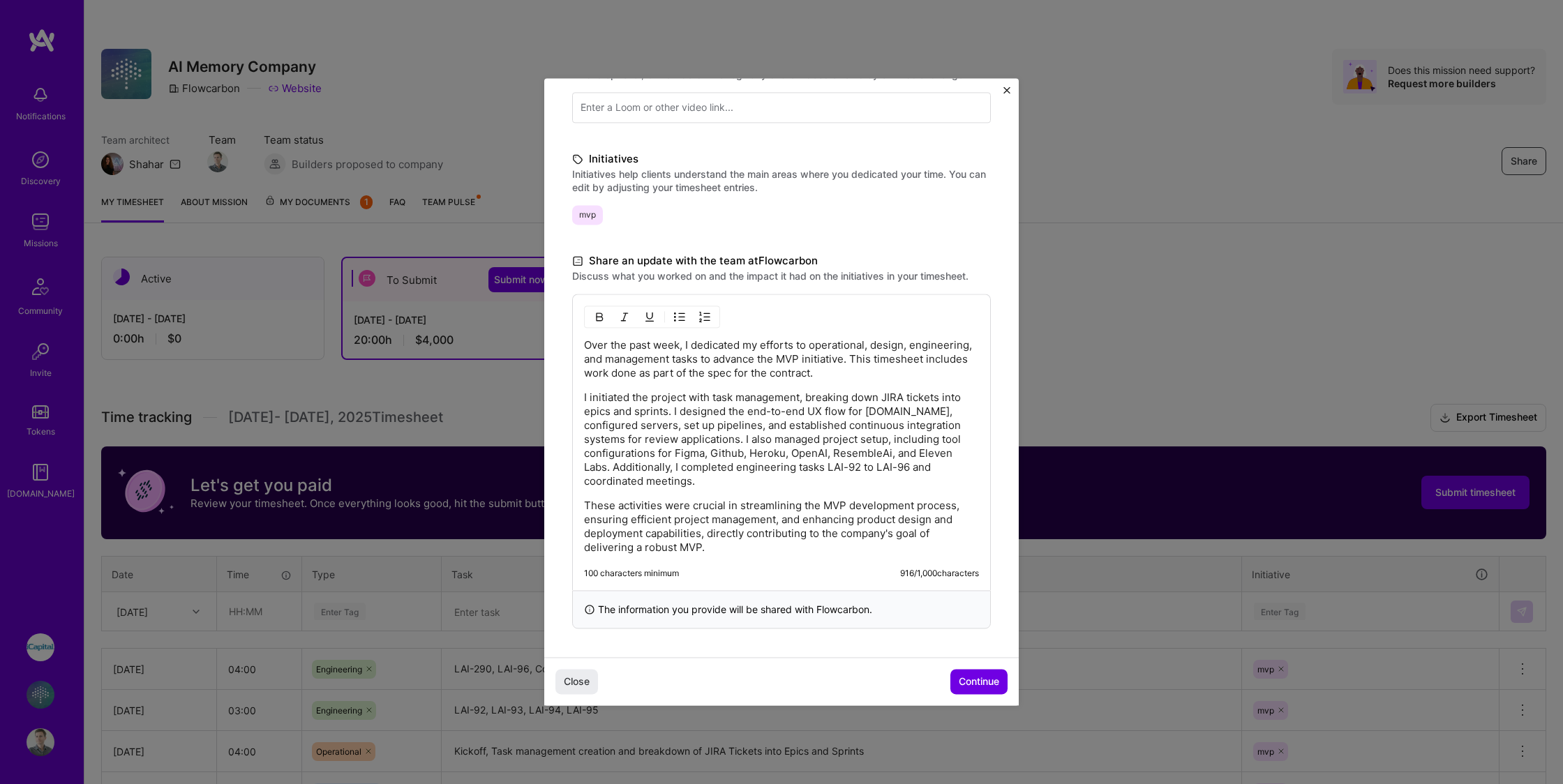
scroll to position [260, 0]
click at [981, 678] on span "Continue" at bounding box center [979, 681] width 40 height 14
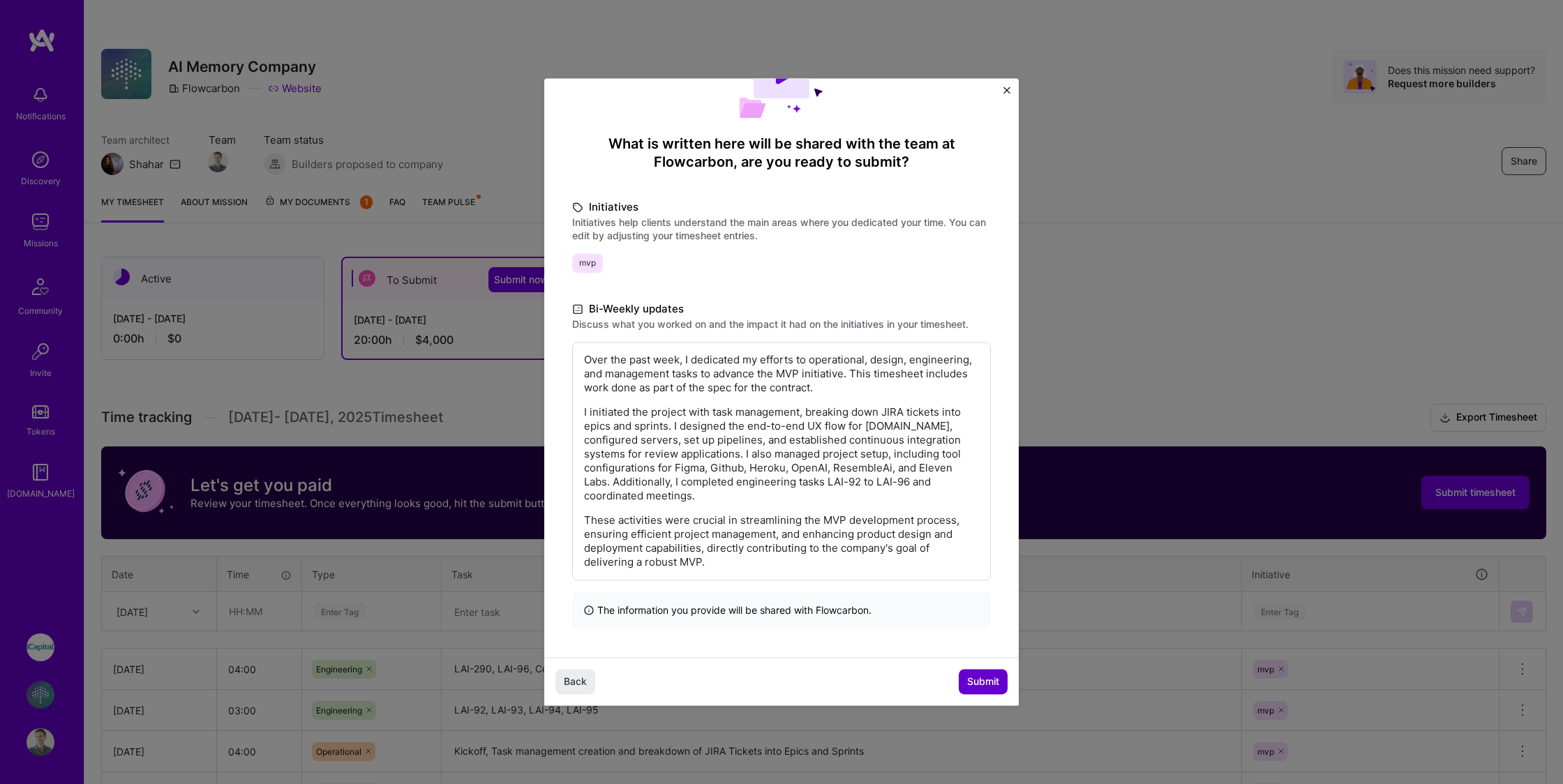
click at [985, 683] on span "Submit" at bounding box center [983, 681] width 32 height 14
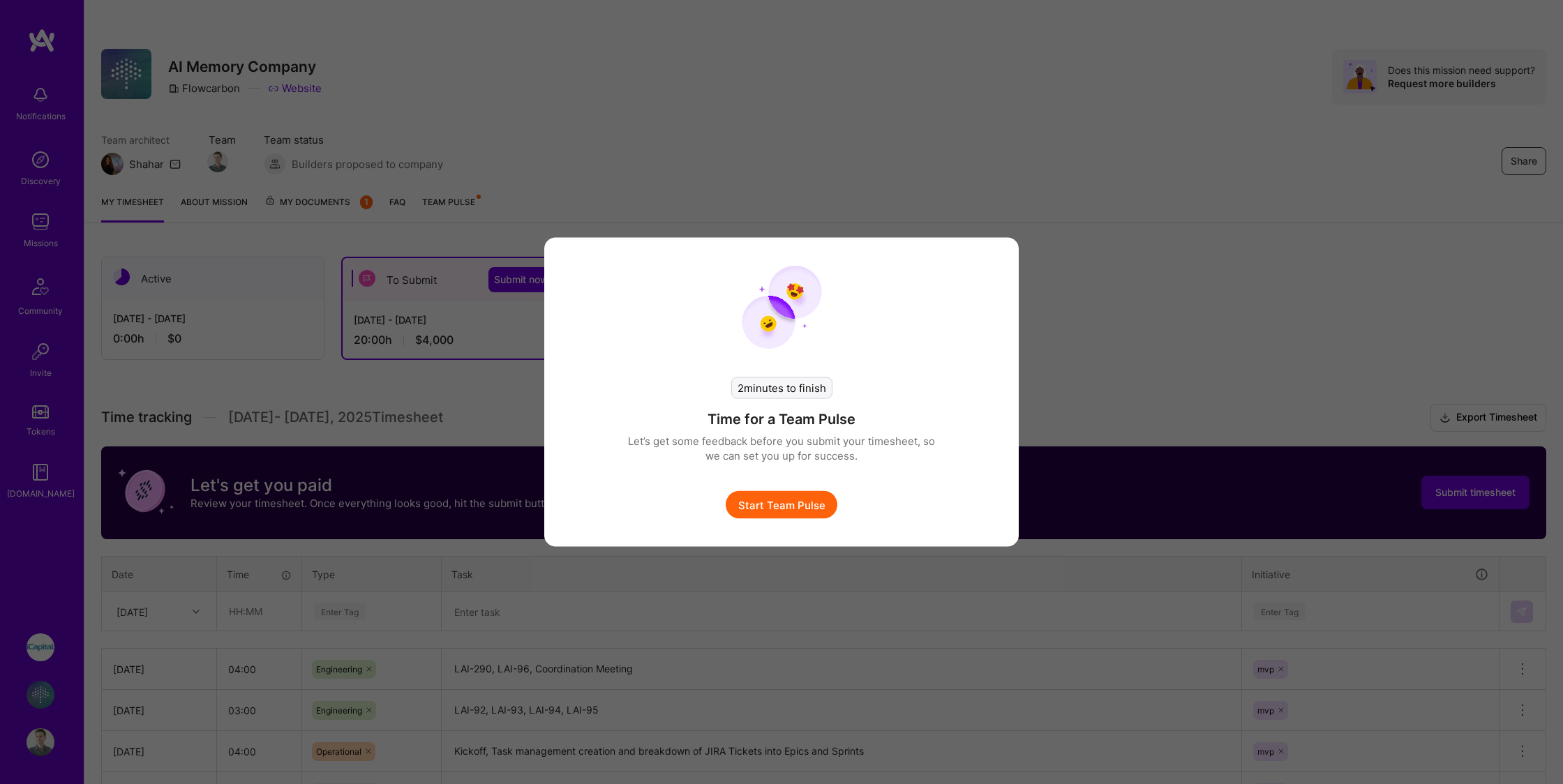
click at [790, 502] on button "Start Team Pulse" at bounding box center [781, 505] width 111 height 28
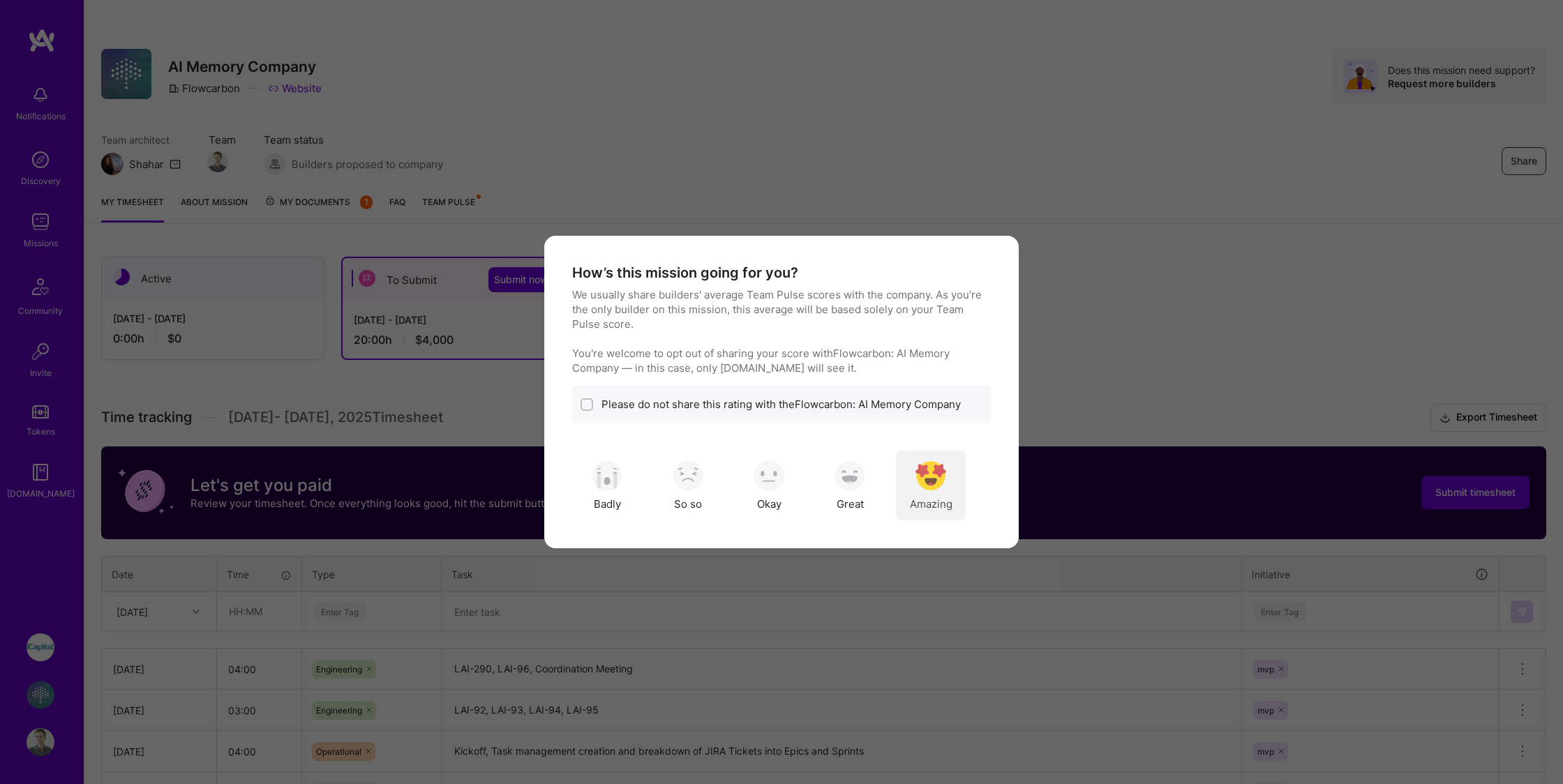
click at [923, 480] on img "modal" at bounding box center [931, 476] width 31 height 31
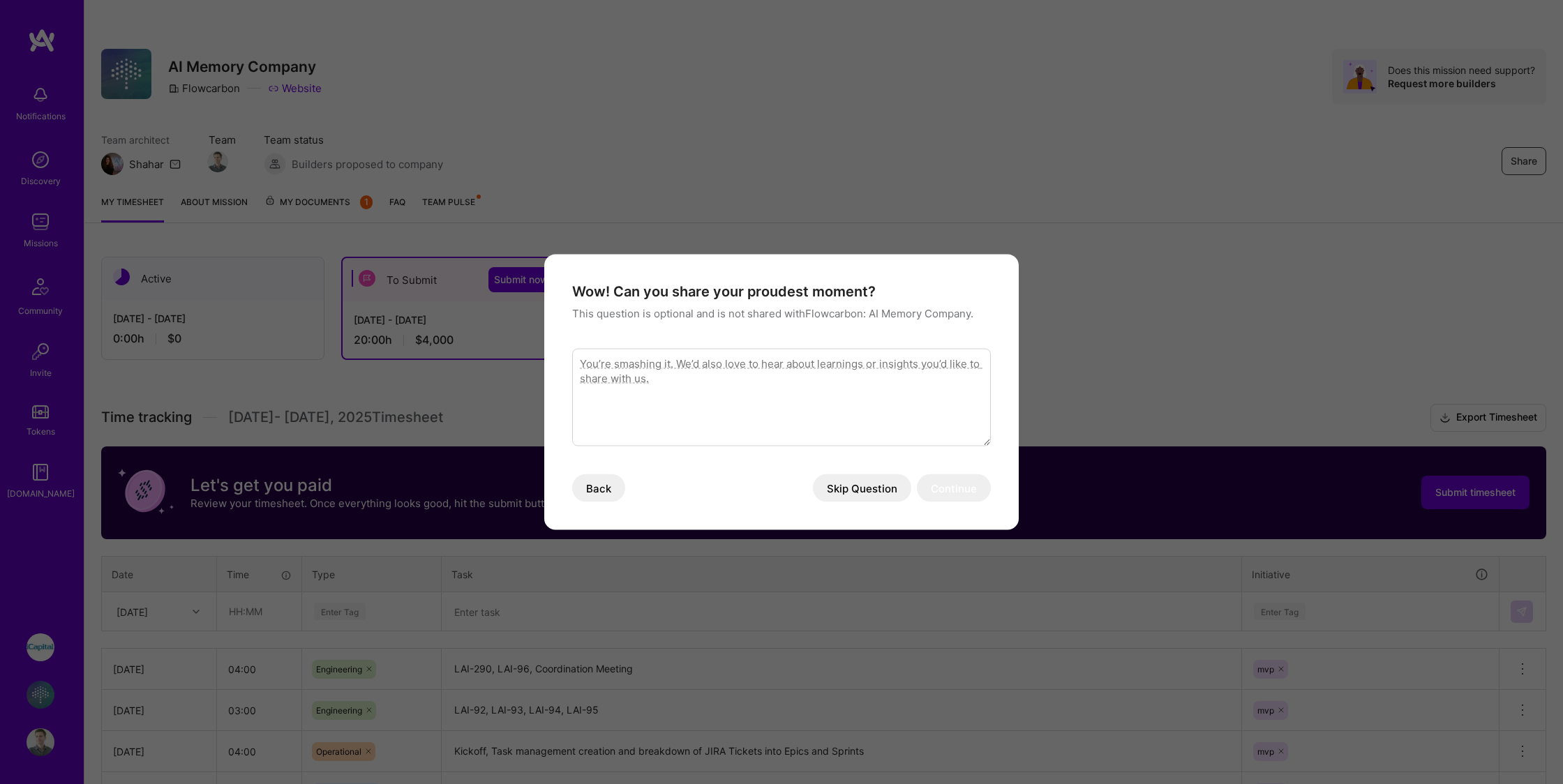
click at [719, 392] on textarea "modal" at bounding box center [781, 397] width 418 height 98
click at [846, 481] on button "Skip Question" at bounding box center [862, 488] width 99 height 28
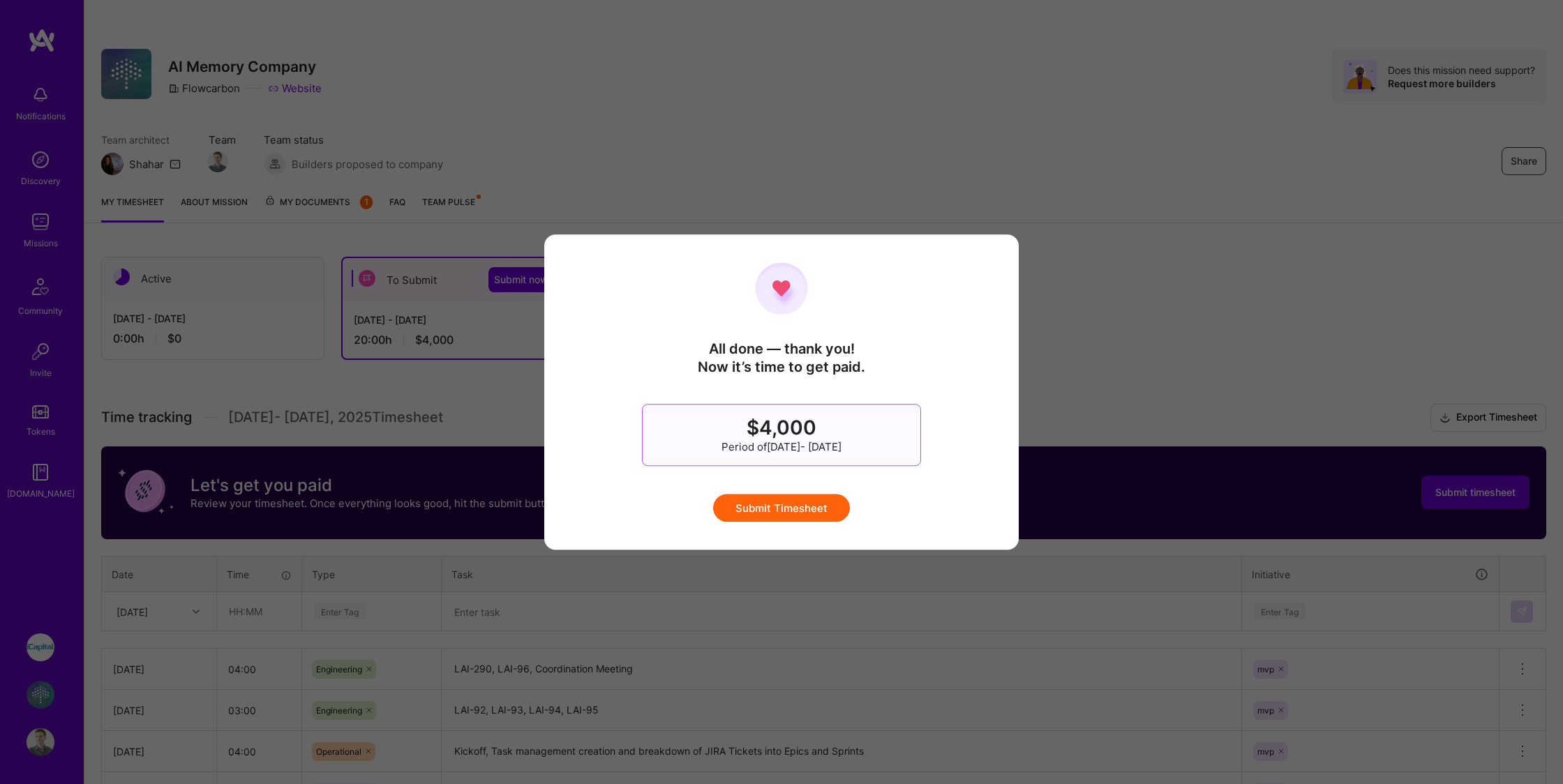
click at [787, 518] on button "Submit Timesheet" at bounding box center [781, 507] width 137 height 28
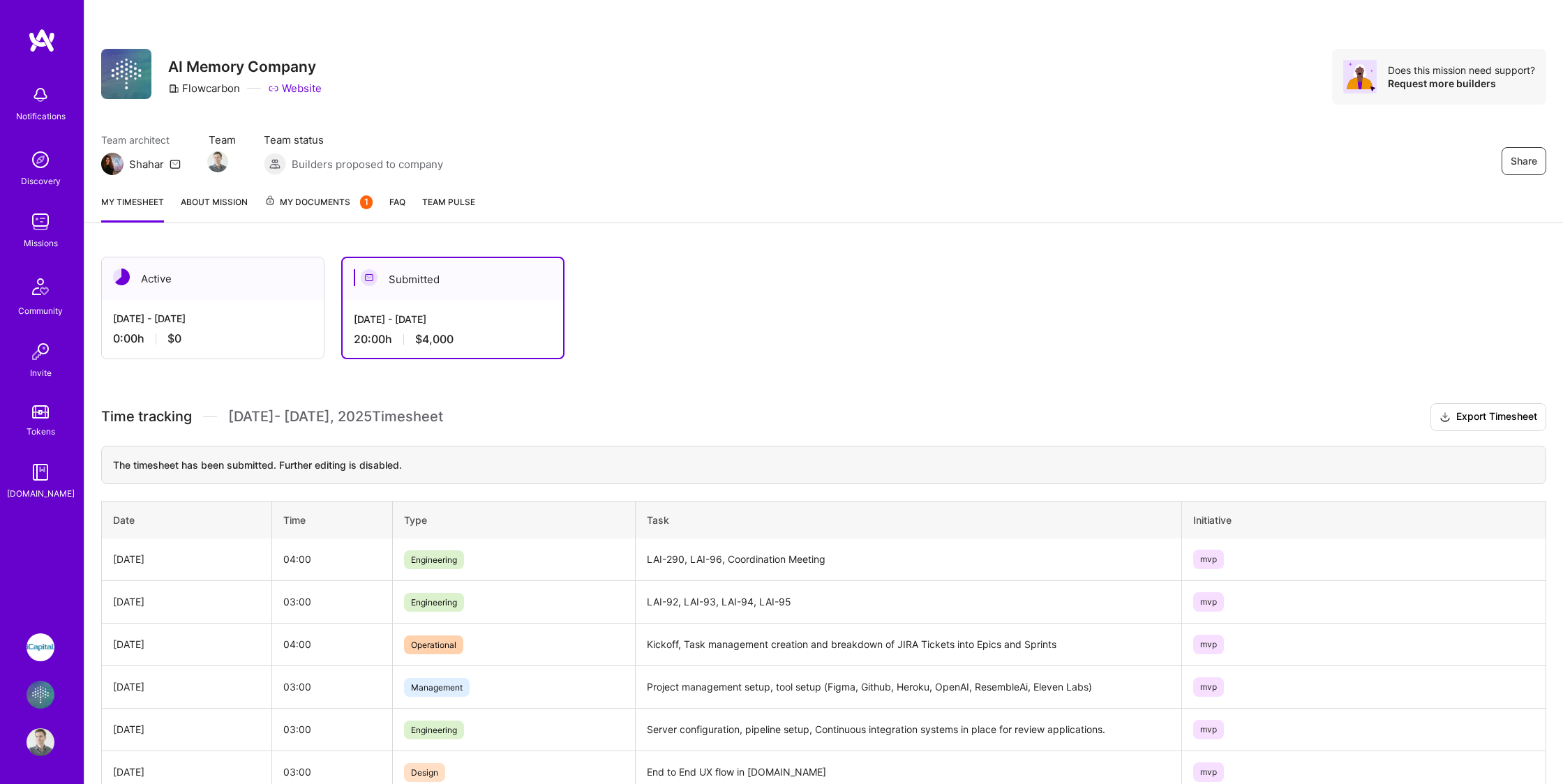
click at [317, 196] on span "My Documents 1" at bounding box center [318, 202] width 108 height 15
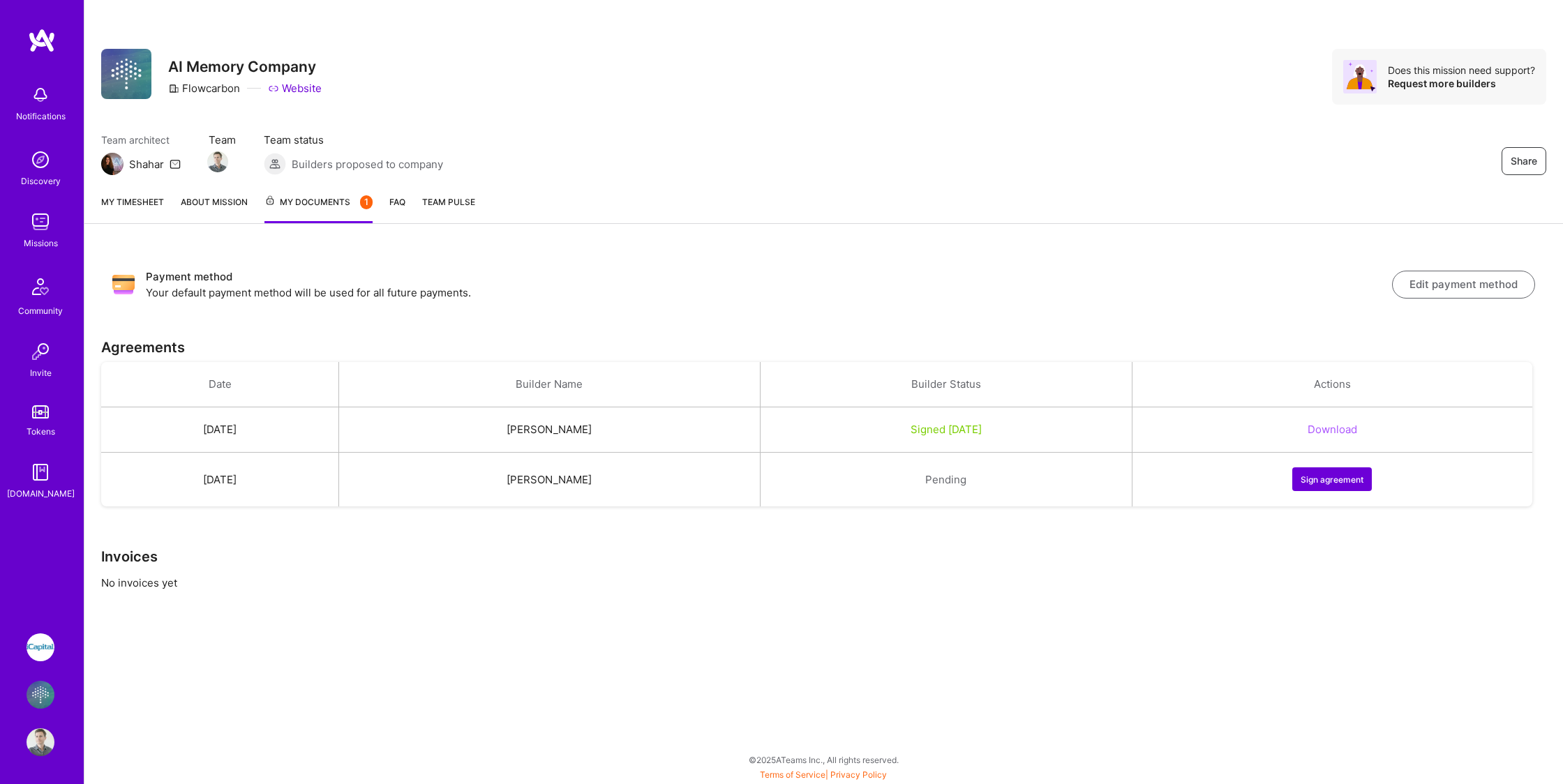
click at [33, 652] on img at bounding box center [40, 647] width 28 height 28
